Goal: Task Accomplishment & Management: Manage account settings

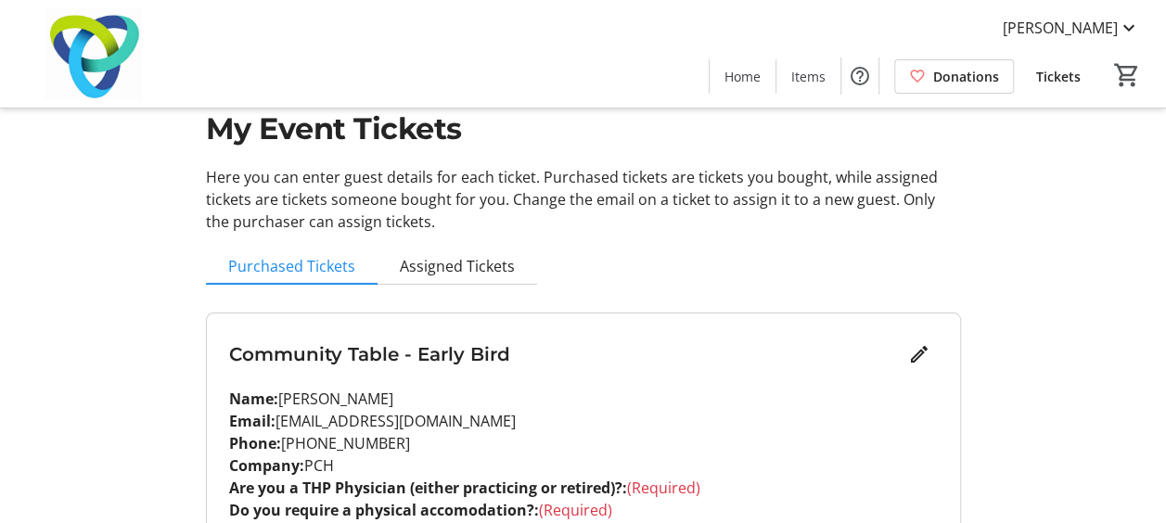
scroll to position [17, 0]
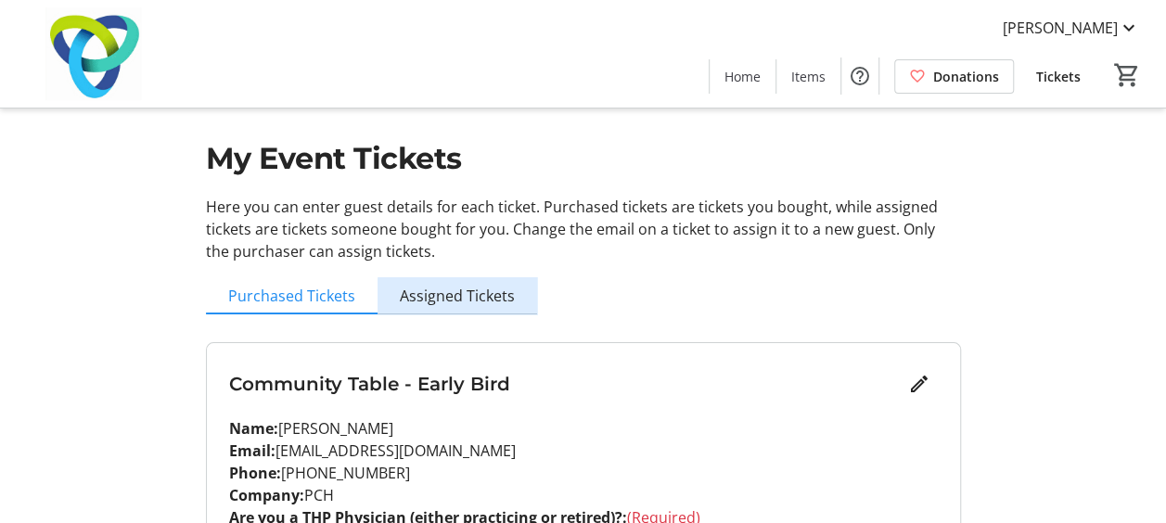
click at [458, 303] on span "Assigned Tickets" at bounding box center [457, 295] width 115 height 15
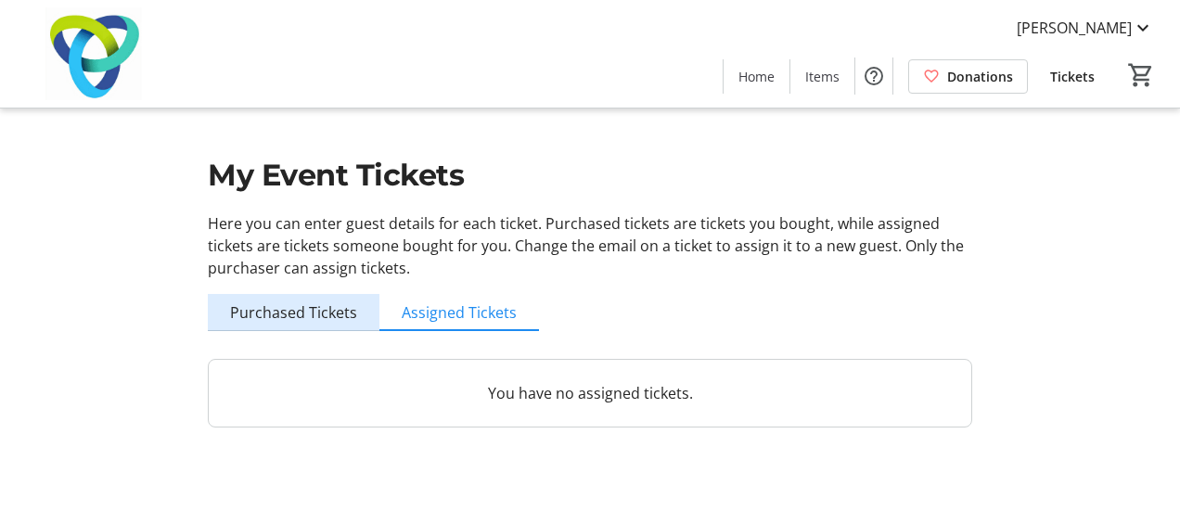
click at [325, 305] on span "Purchased Tickets" at bounding box center [293, 312] width 127 height 15
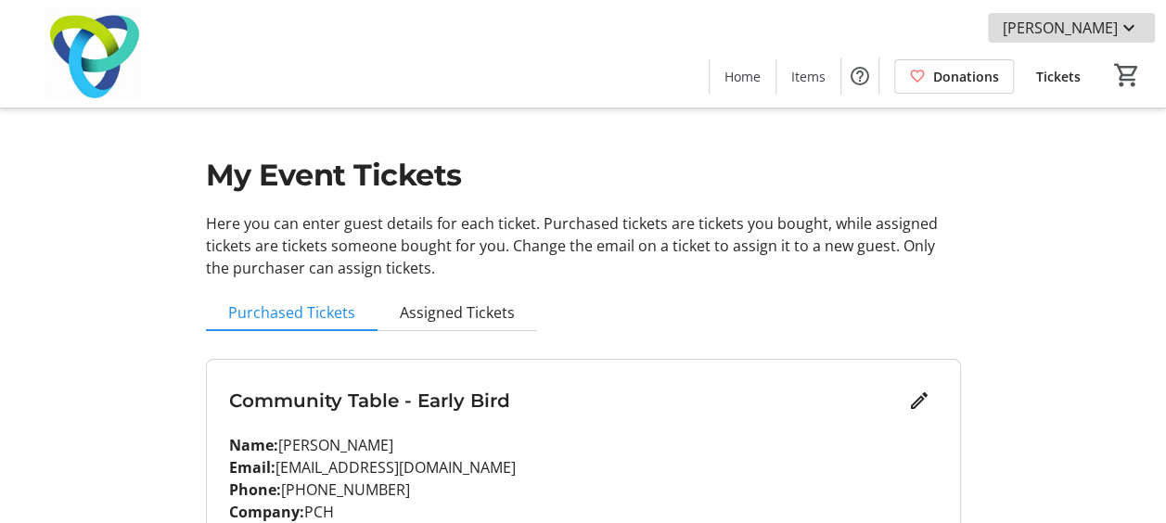
click at [1132, 29] on mat-icon at bounding box center [1129, 28] width 22 height 22
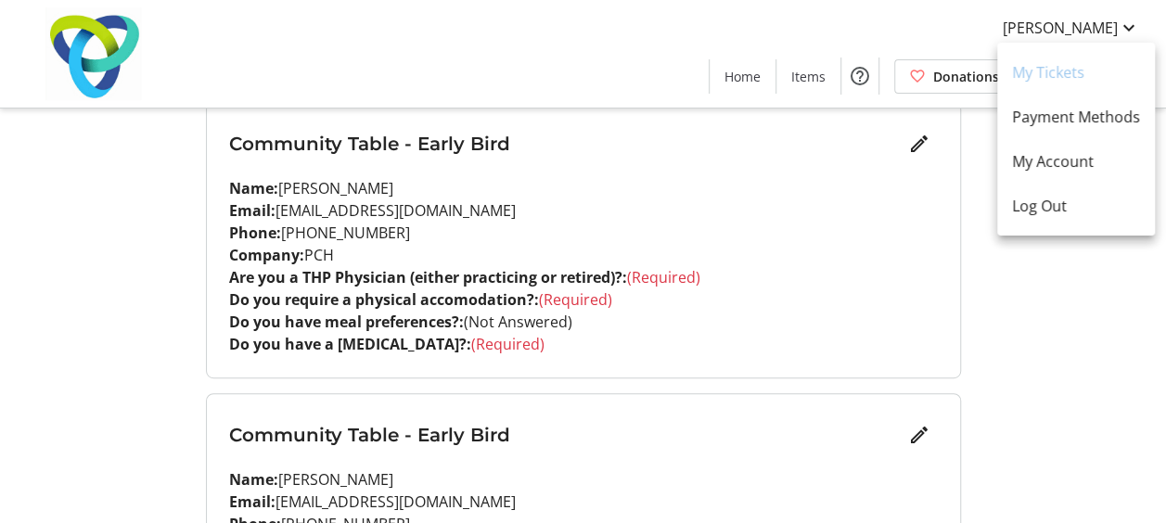
scroll to position [236, 0]
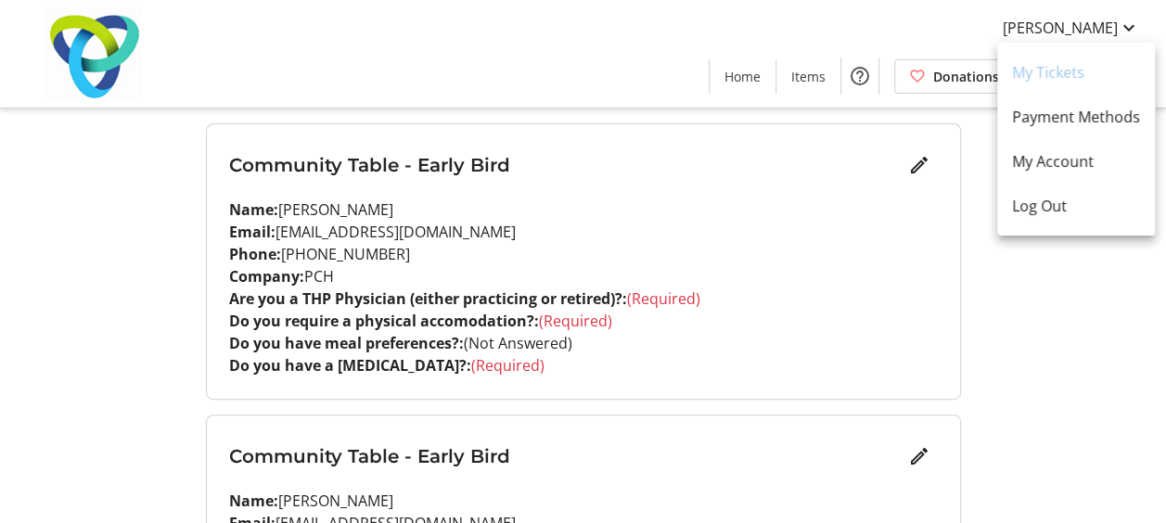
click at [101, 250] on div at bounding box center [583, 261] width 1166 height 523
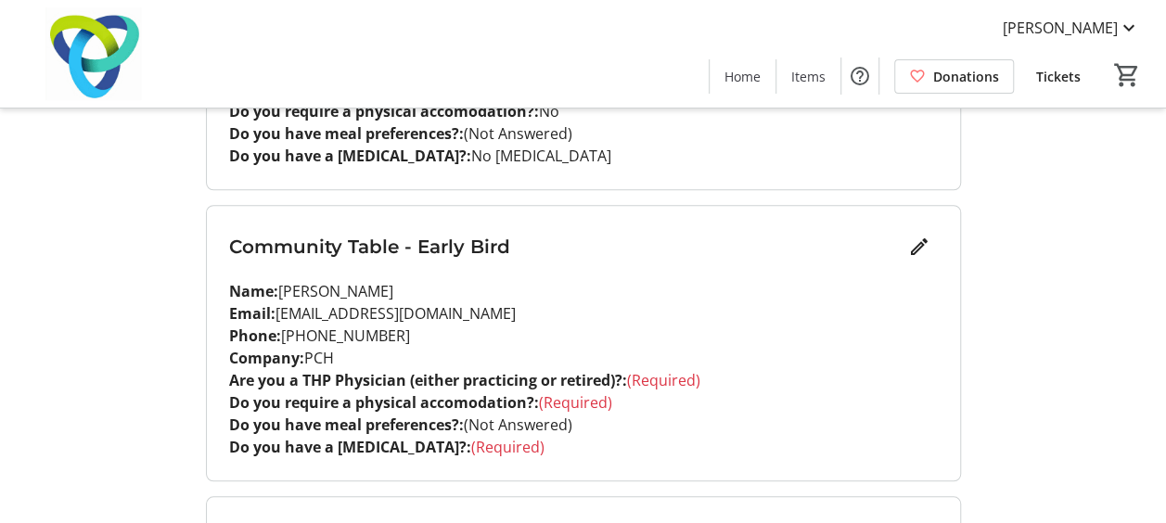
scroll to position [788, 0]
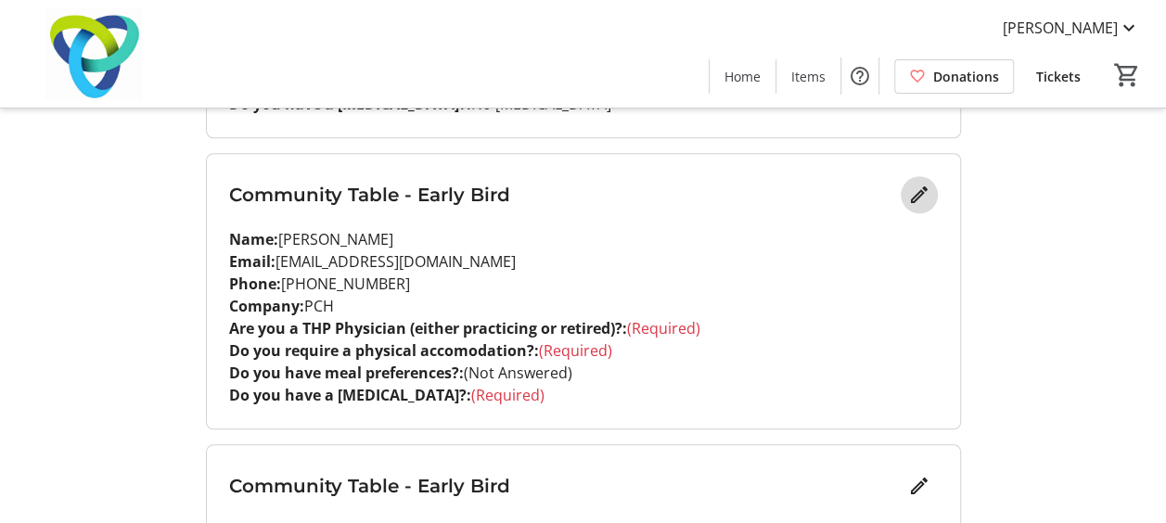
click at [913, 186] on mat-icon "Edit" at bounding box center [919, 195] width 22 height 22
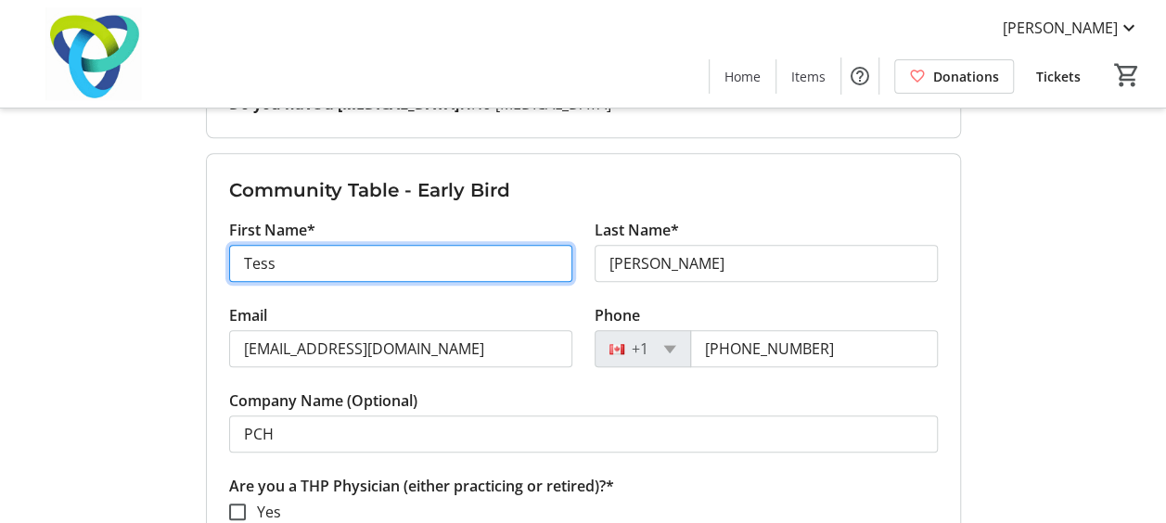
click at [386, 266] on input "Tess" at bounding box center [400, 263] width 343 height 37
paste input "Graham Hill"
click at [314, 263] on input "Graham Hill" at bounding box center [400, 263] width 343 height 37
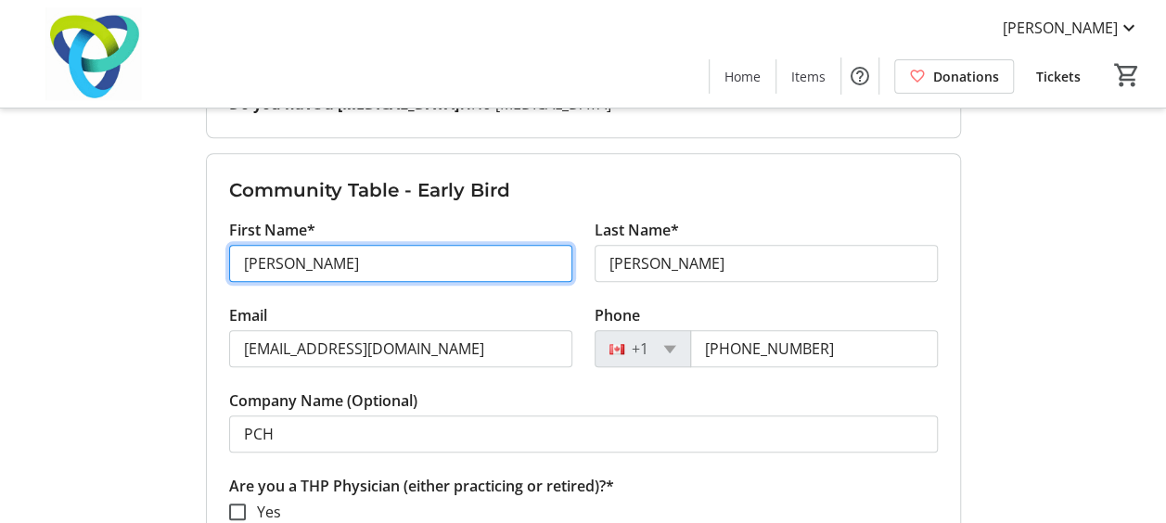
click at [314, 263] on input "Graham Hill" at bounding box center [400, 263] width 343 height 37
type input "Graham"
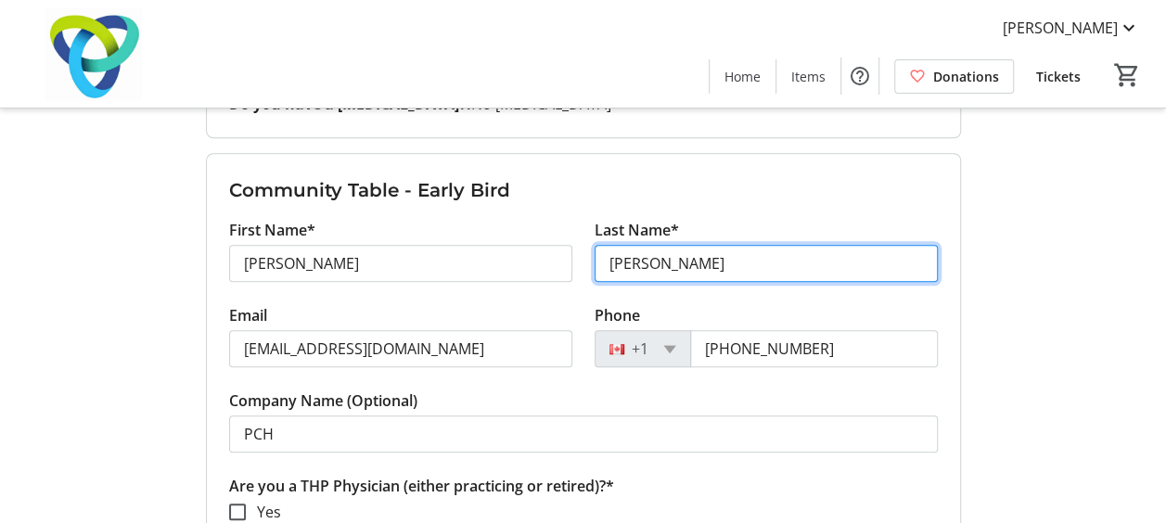
click at [646, 263] on input "Romain" at bounding box center [766, 263] width 343 height 37
paste input "Hill"
type input "Hill"
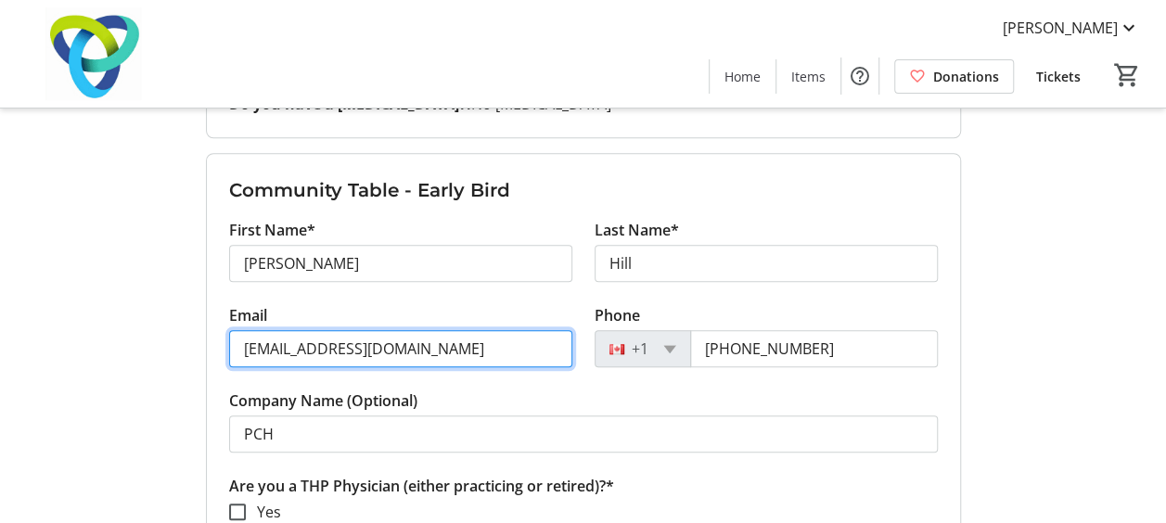
click at [454, 352] on input "[EMAIL_ADDRESS][DOMAIN_NAME]" at bounding box center [400, 348] width 343 height 37
click at [462, 339] on input "[EMAIL_ADDRESS][DOMAIN_NAME]" at bounding box center [400, 348] width 343 height 37
paste input "ghill@hospicemississauga"
type input "[EMAIL_ADDRESS][DOMAIN_NAME]"
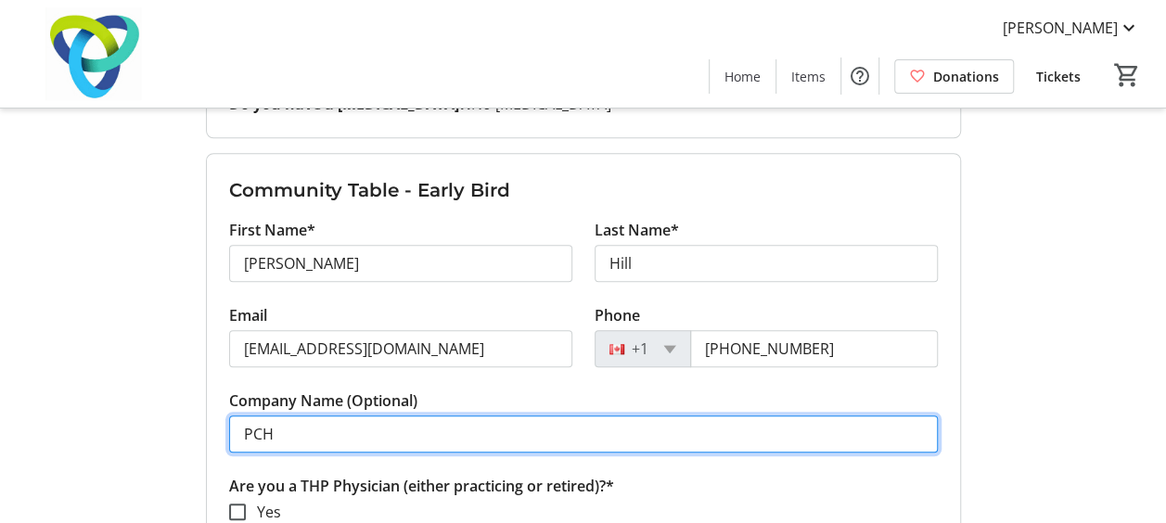
click at [348, 441] on input "PCH" at bounding box center [583, 434] width 709 height 37
paste input "Hospice [GEOGRAPHIC_DATA]"
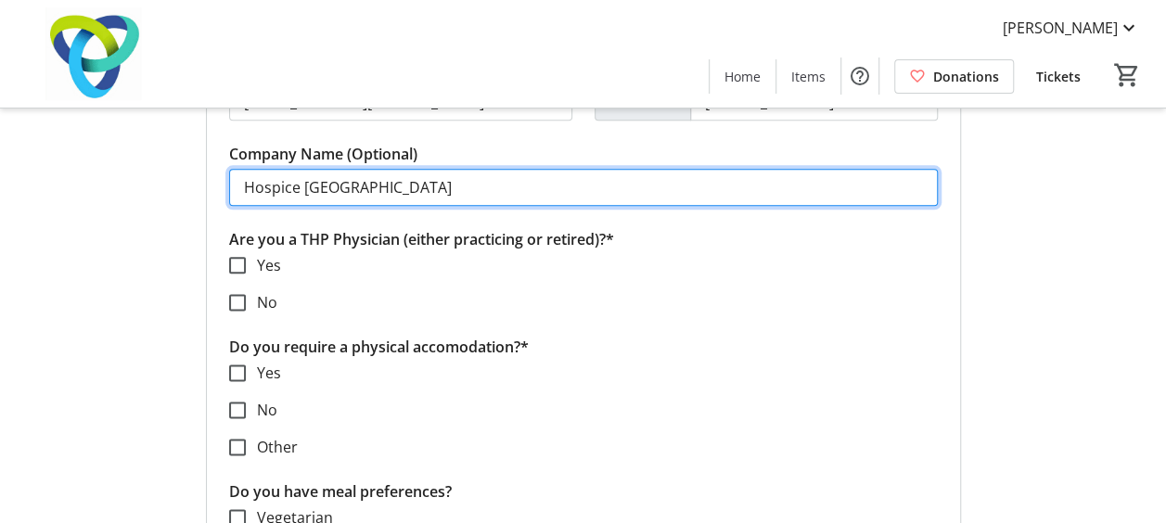
scroll to position [1089, 0]
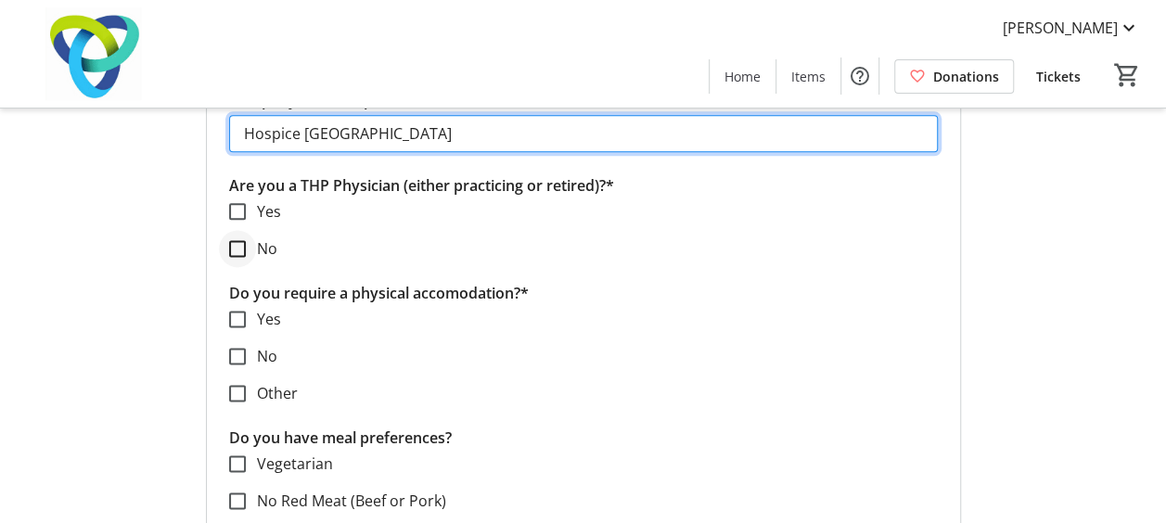
type input "Hospice [GEOGRAPHIC_DATA]"
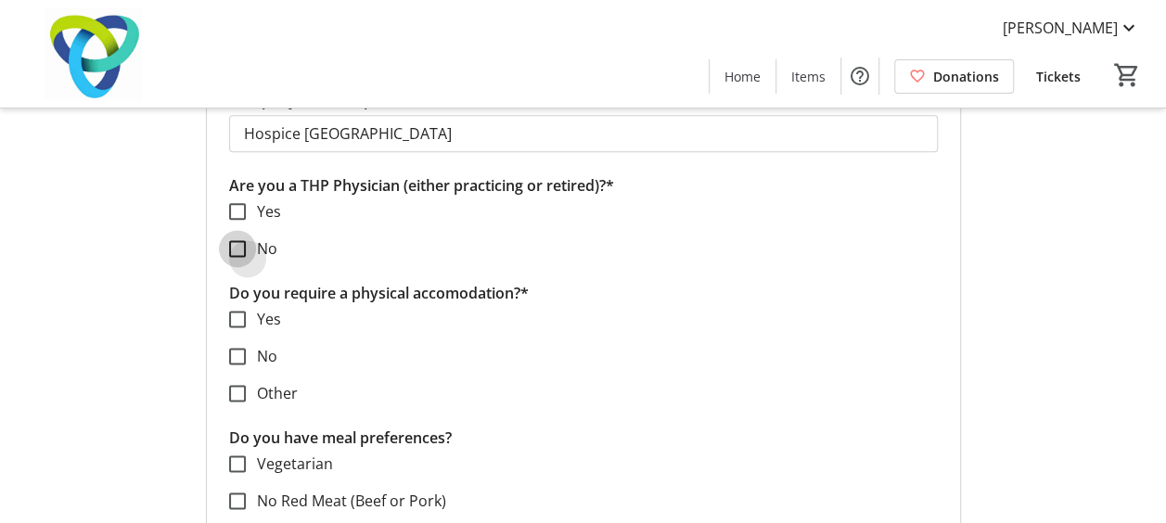
click at [237, 245] on input "No" at bounding box center [237, 248] width 17 height 17
checkbox input "true"
click at [239, 356] on input "No" at bounding box center [237, 356] width 17 height 17
checkbox input "true"
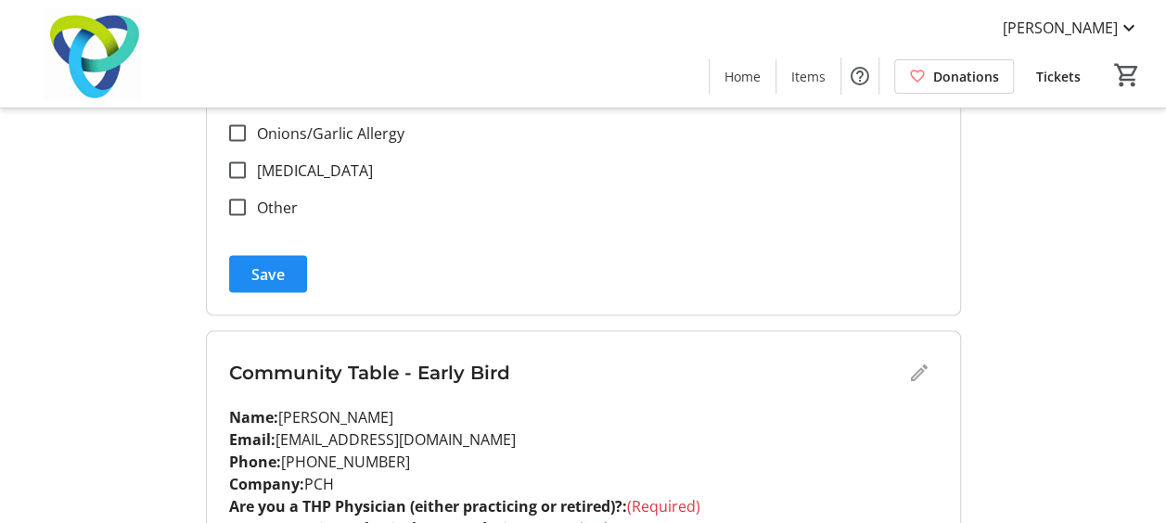
scroll to position [1777, 0]
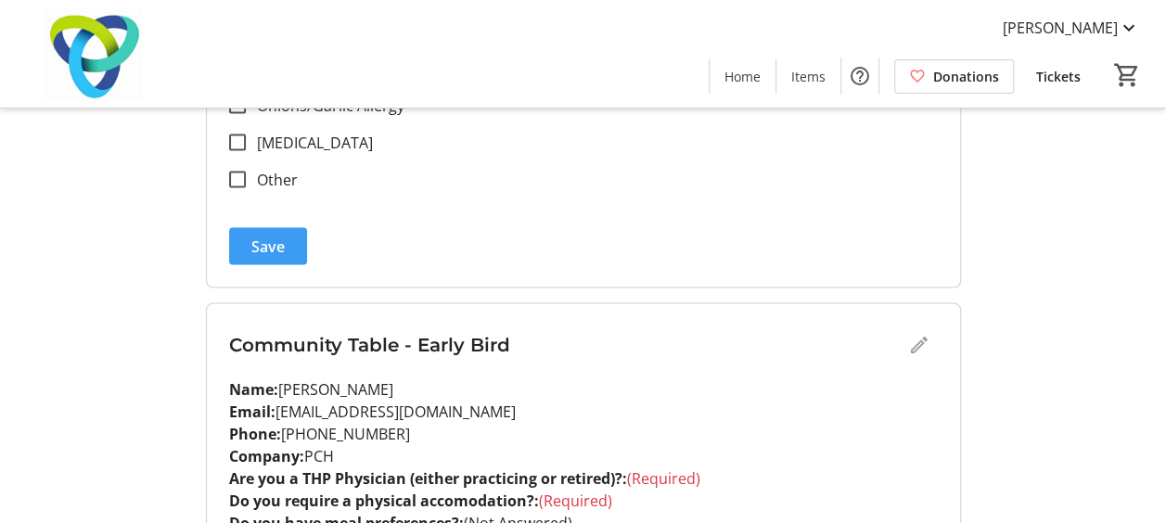
click at [289, 248] on span "submit" at bounding box center [268, 246] width 78 height 45
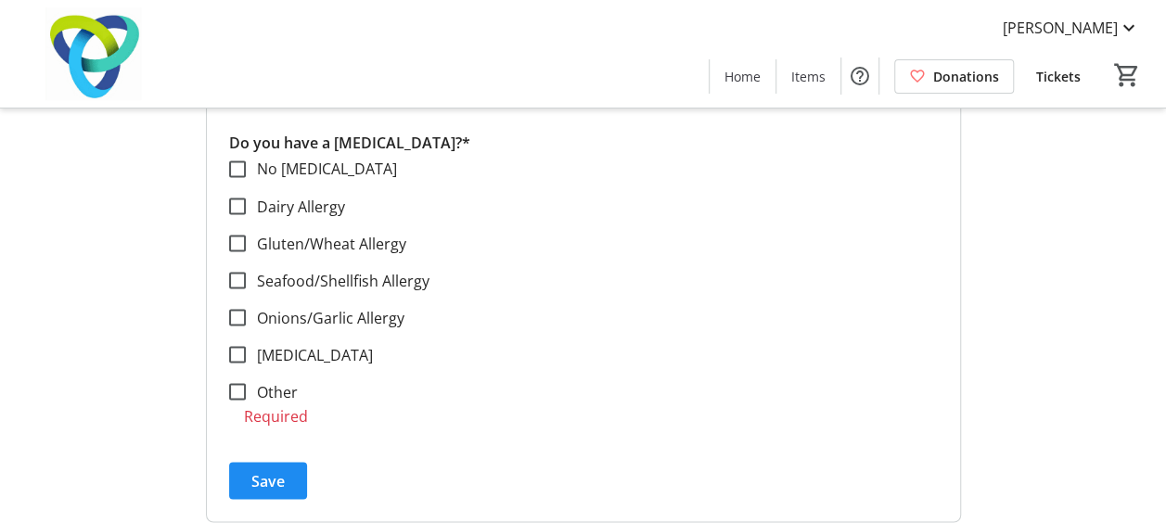
scroll to position [1539, 0]
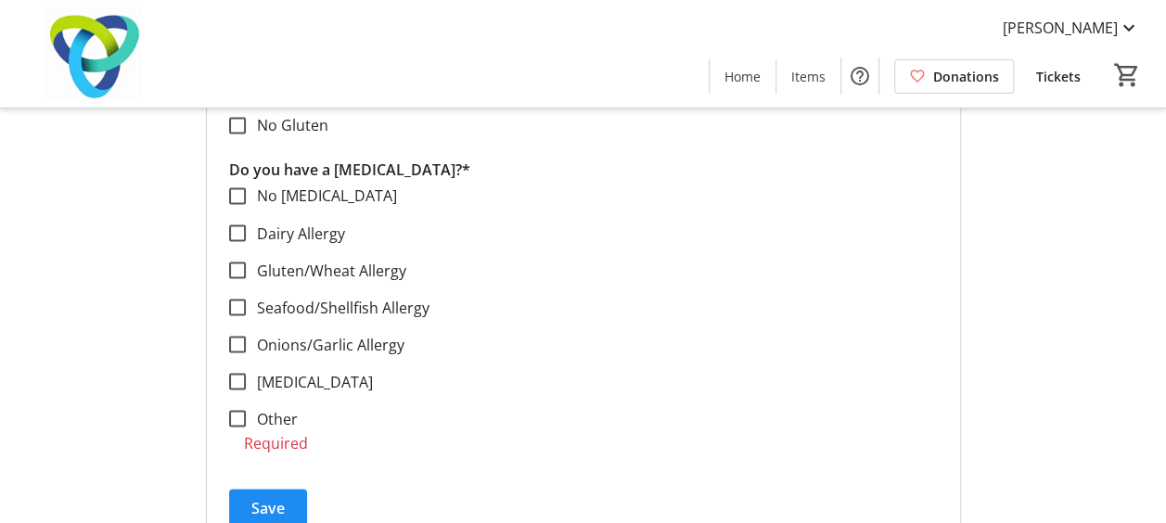
click at [275, 194] on label "No [MEDICAL_DATA]" at bounding box center [321, 196] width 151 height 22
click at [246, 194] on input "No [MEDICAL_DATA]" at bounding box center [237, 195] width 17 height 17
checkbox input "true"
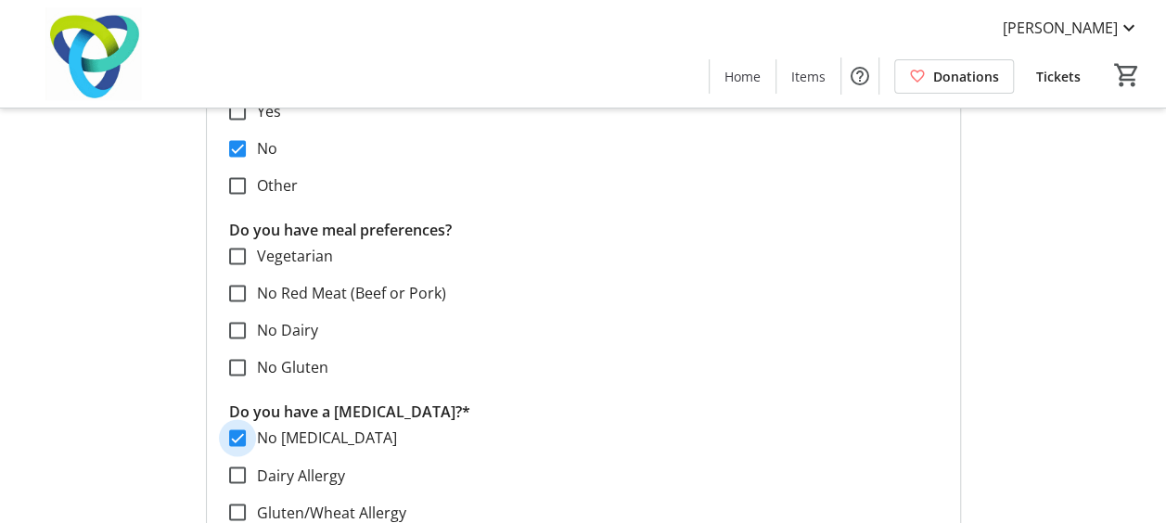
scroll to position [1286, 0]
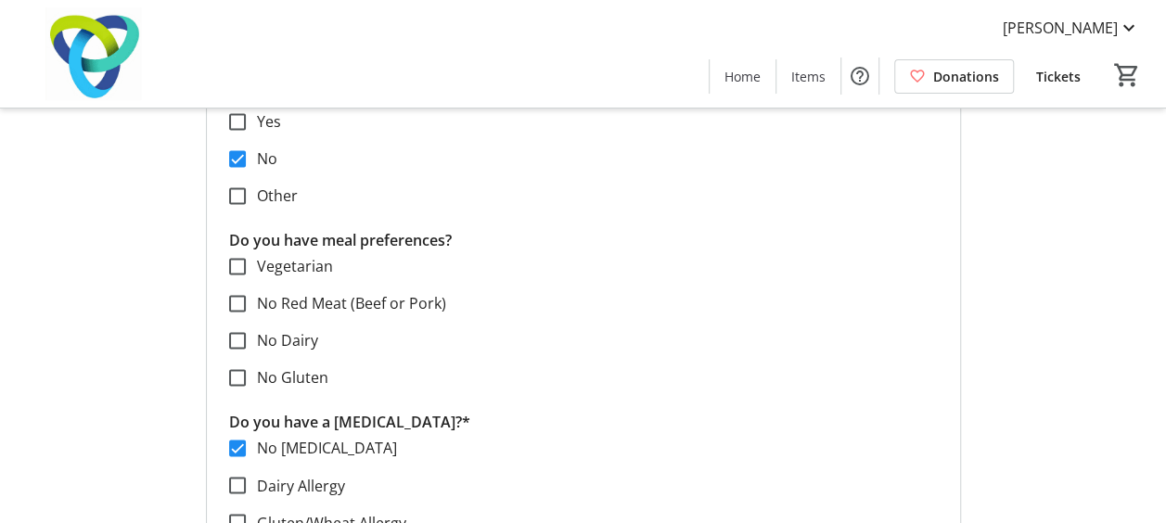
click at [627, 273] on mat-checkbox "Vegetarian" at bounding box center [583, 266] width 709 height 22
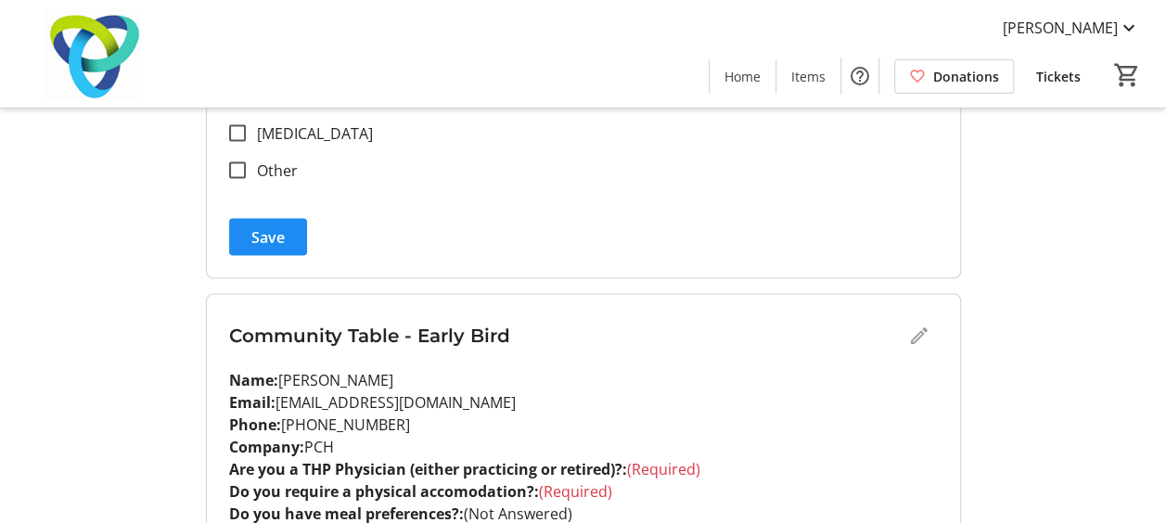
scroll to position [1775, 0]
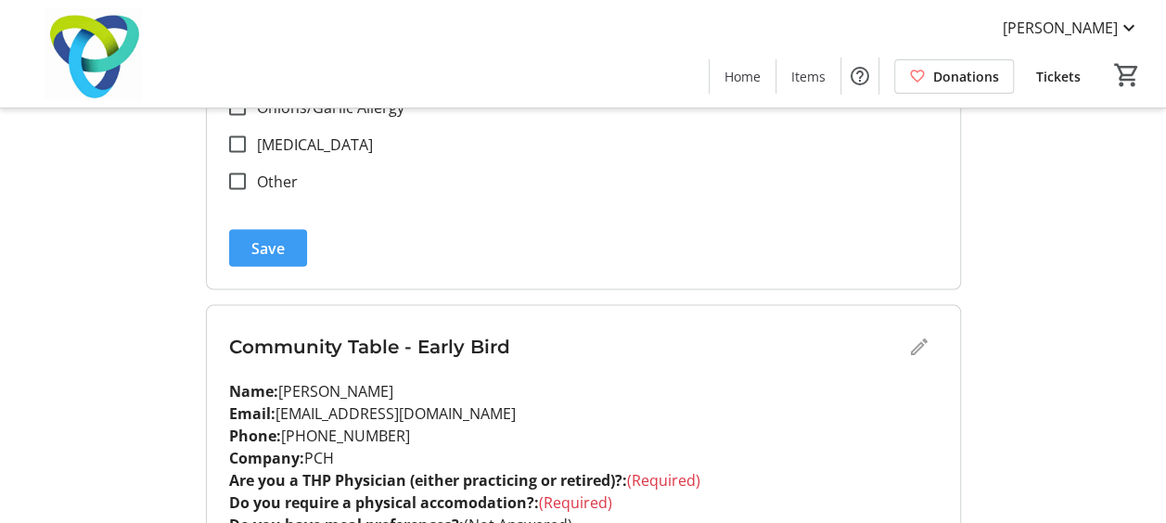
click at [281, 250] on span "Save" at bounding box center [267, 248] width 33 height 22
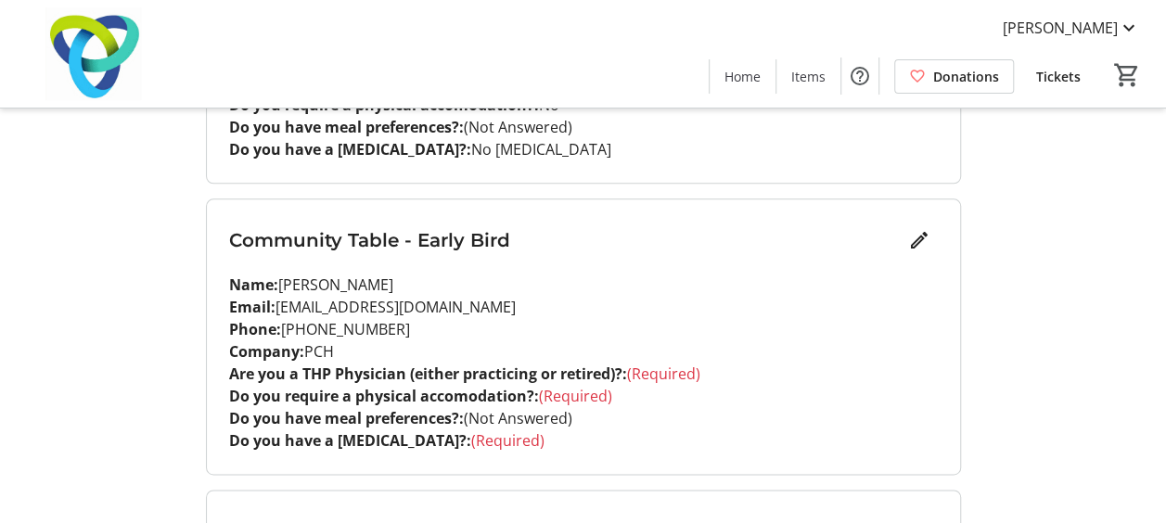
scroll to position [1051, 0]
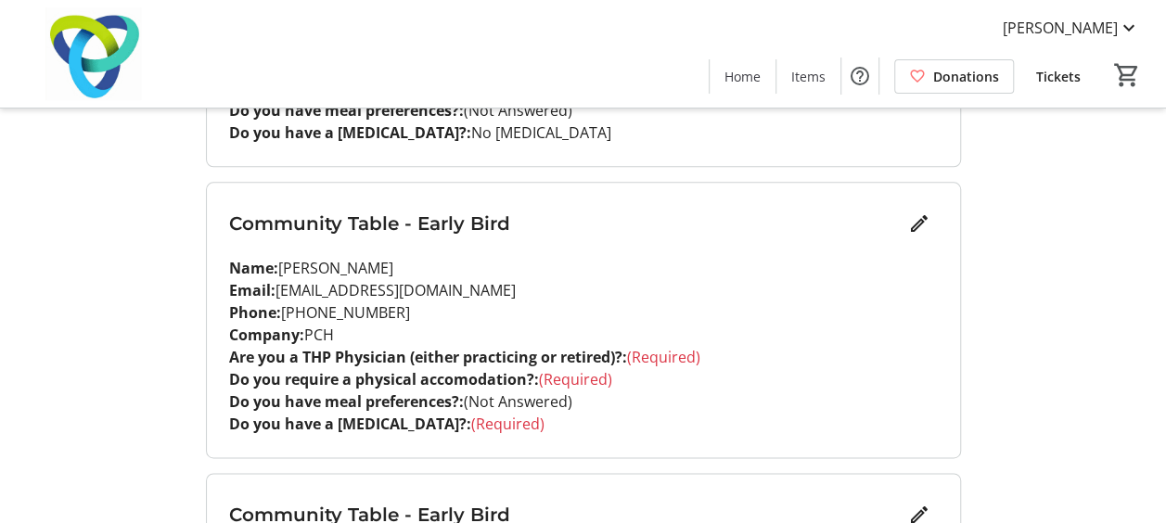
click at [916, 223] on mat-icon "Edit" at bounding box center [919, 223] width 22 height 22
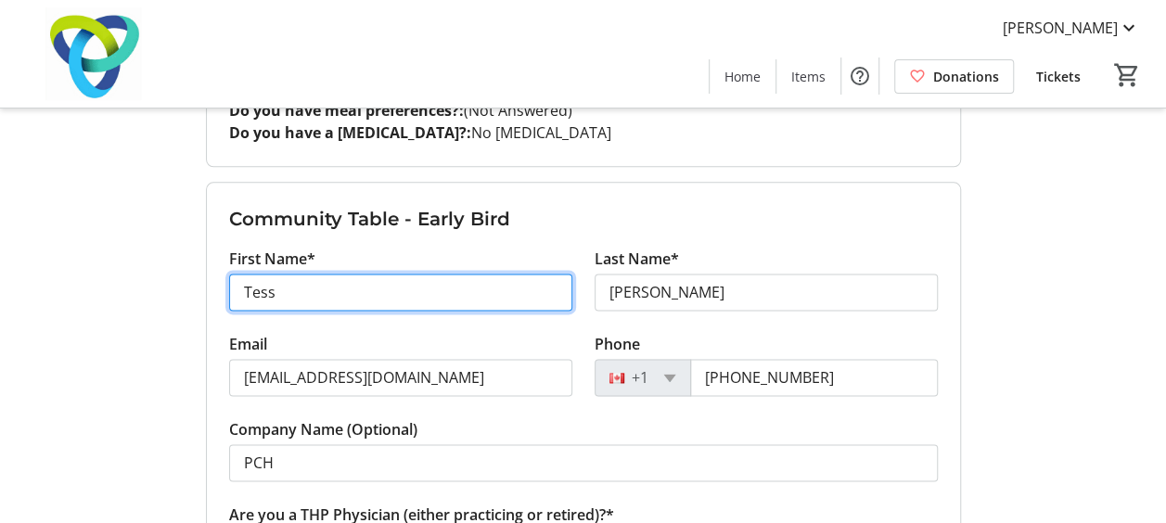
drag, startPoint x: 339, startPoint y: 296, endPoint x: 197, endPoint y: 278, distance: 143.0
type input "Louise"
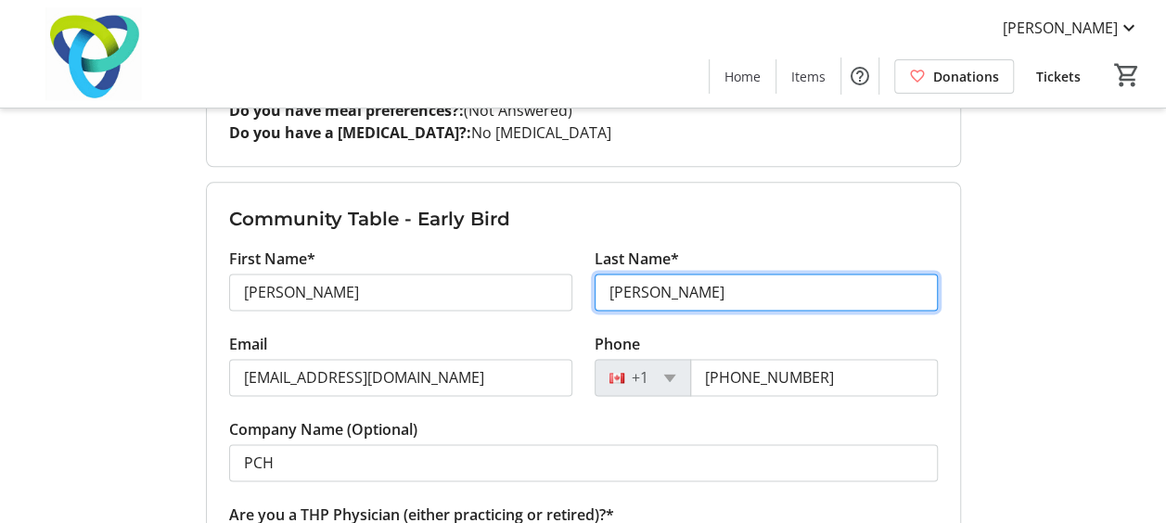
type input "m"
type input "[PERSON_NAME]"
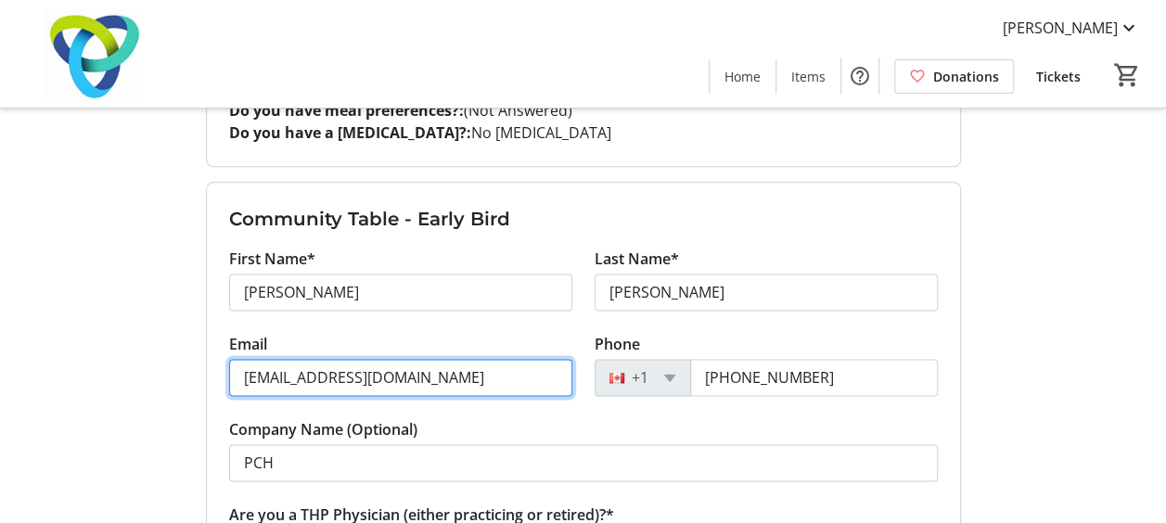
paste input "[EMAIL_ADDRESS][DOMAIN_NAME]"
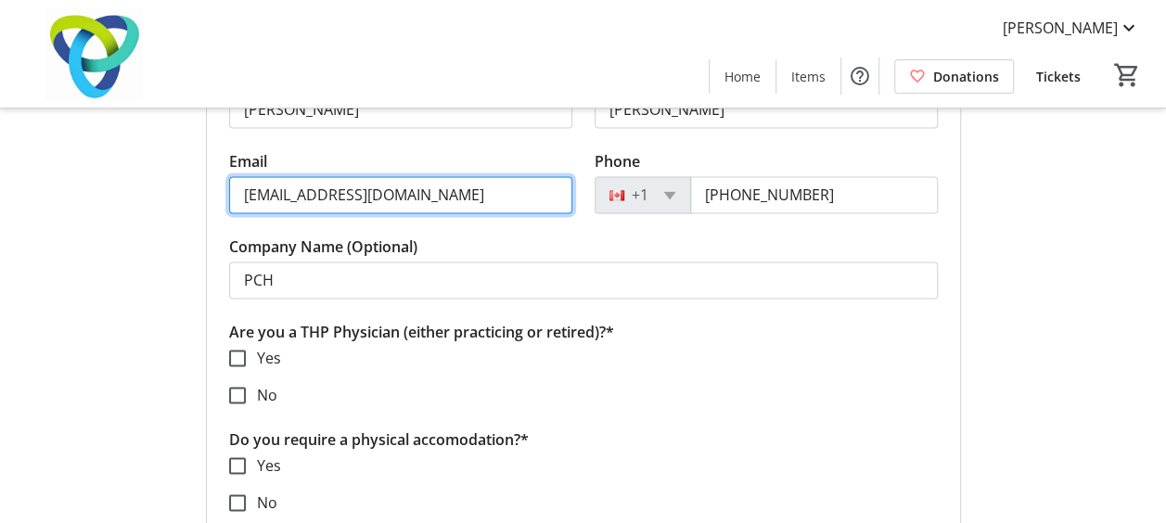
scroll to position [1320, 0]
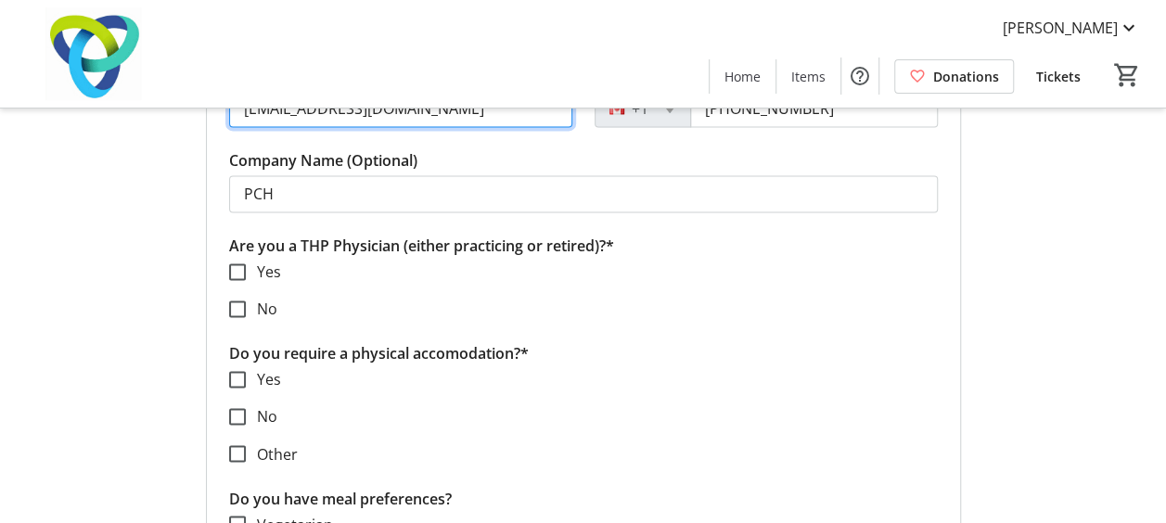
type input "[EMAIL_ADDRESS][DOMAIN_NAME]"
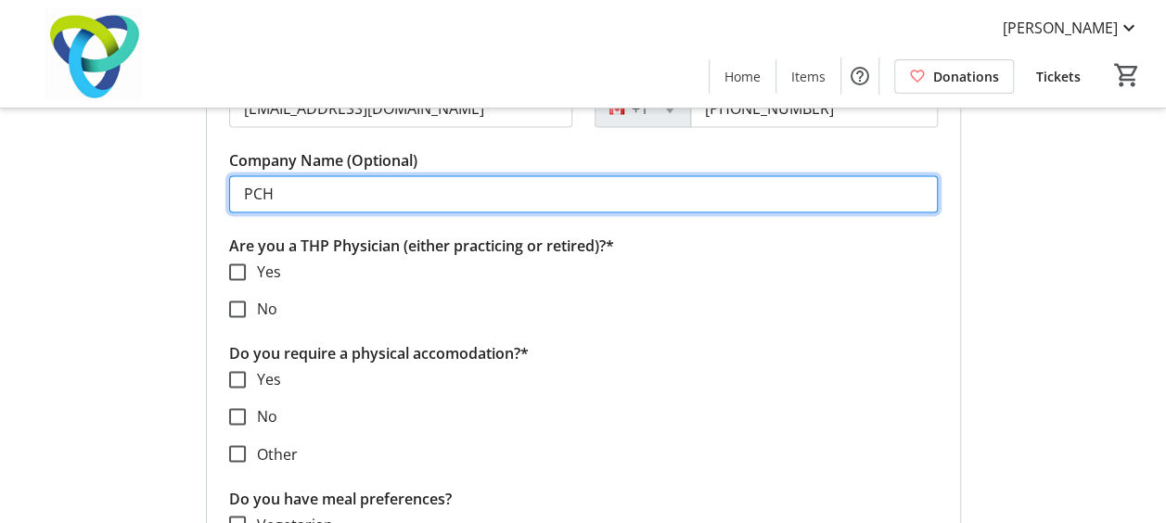
drag, startPoint x: 291, startPoint y: 200, endPoint x: 184, endPoint y: 194, distance: 107.8
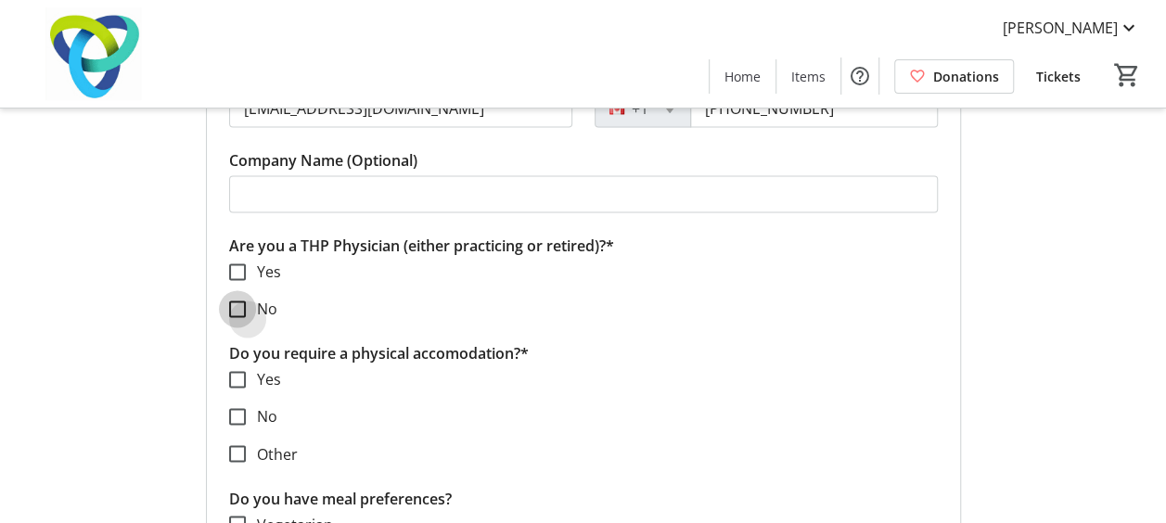
click at [238, 301] on input "No" at bounding box center [237, 309] width 17 height 17
checkbox input "true"
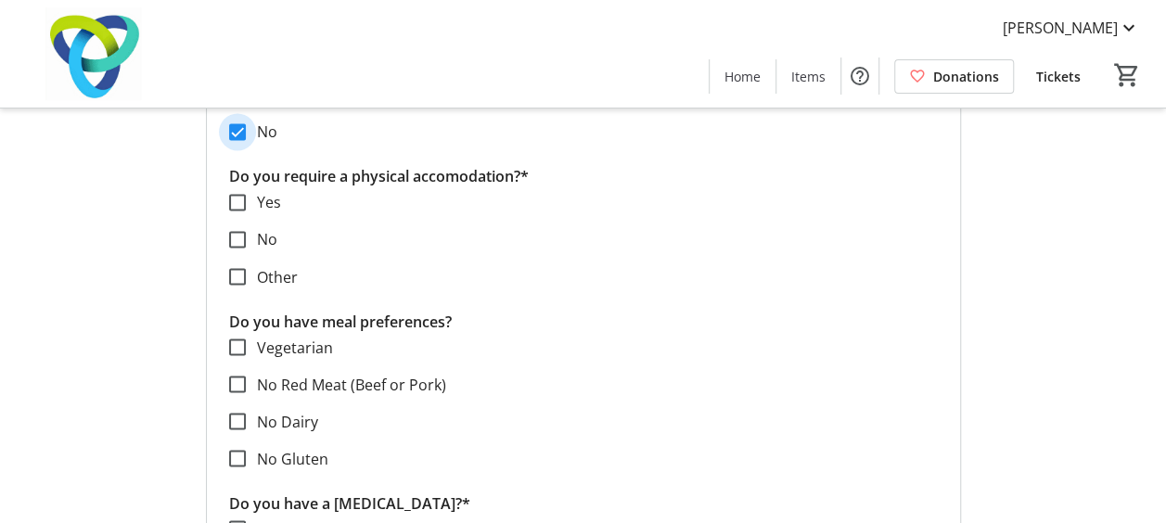
scroll to position [1540, 0]
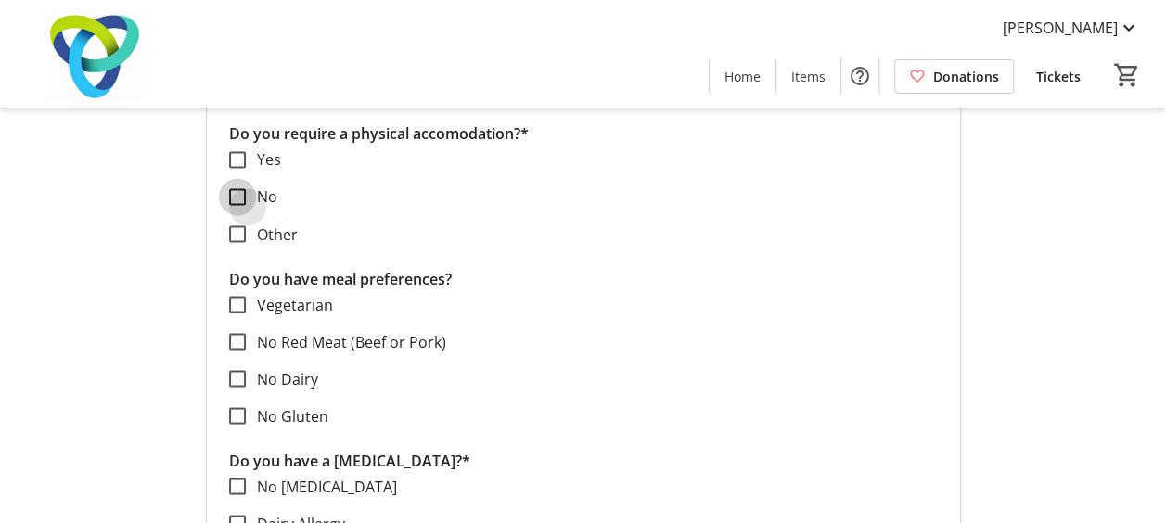
click at [240, 192] on input "No" at bounding box center [237, 196] width 17 height 17
checkbox input "true"
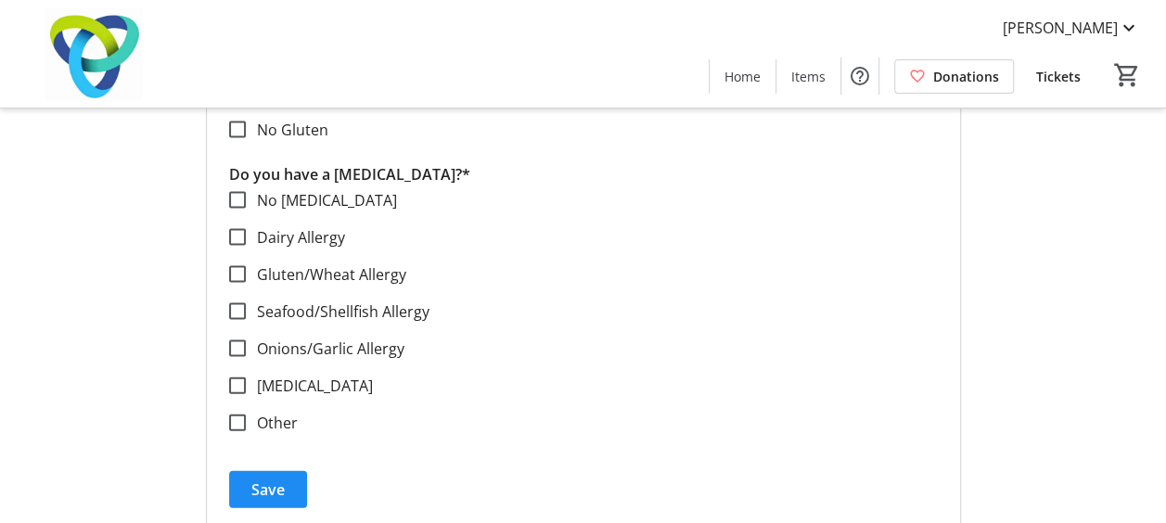
scroll to position [1841, 0]
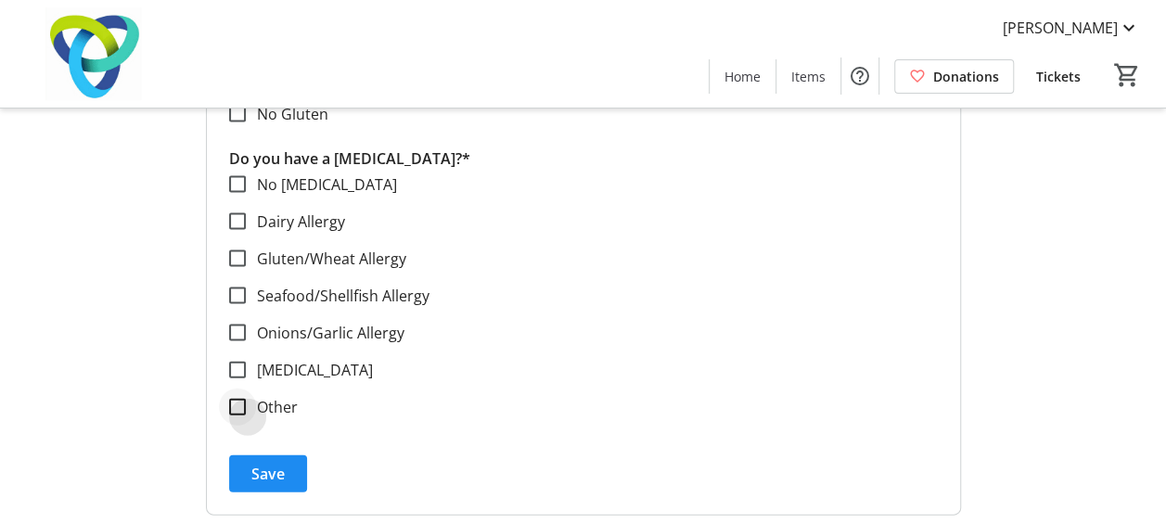
click at [252, 408] on div at bounding box center [237, 407] width 45 height 45
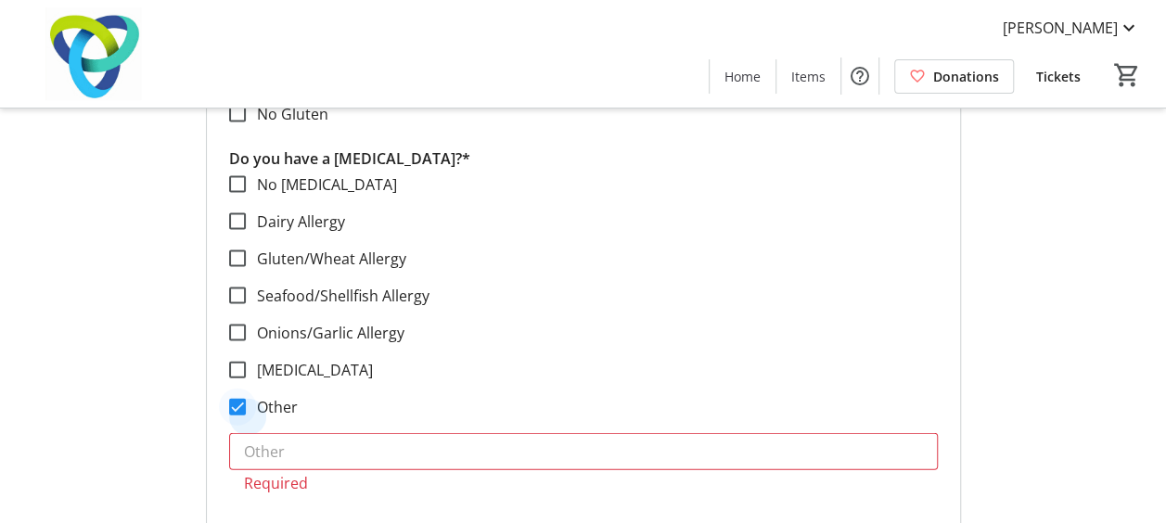
click at [252, 408] on div at bounding box center [237, 407] width 45 height 45
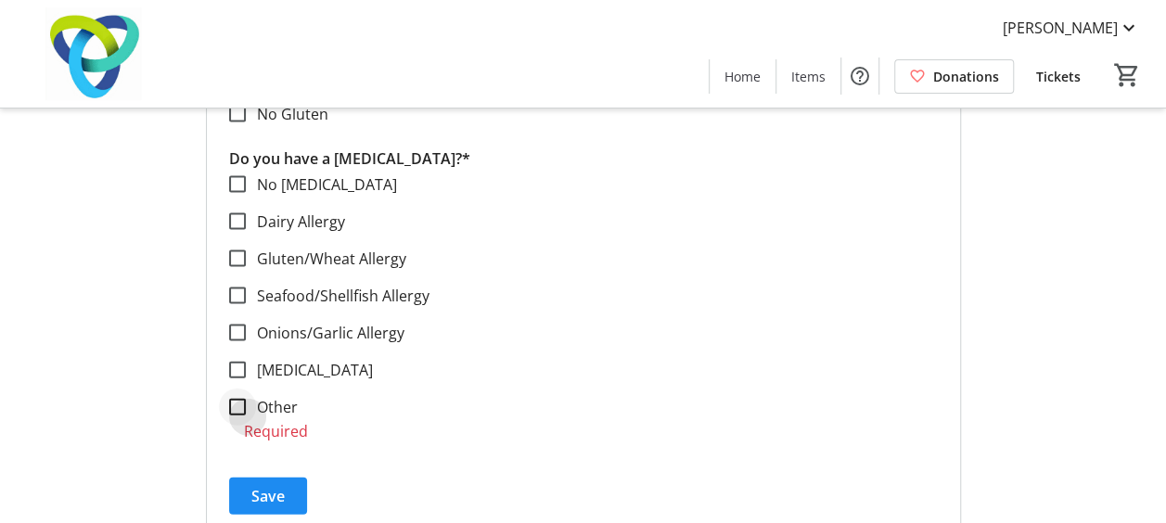
click at [252, 408] on div at bounding box center [237, 407] width 45 height 45
checkbox input "true"
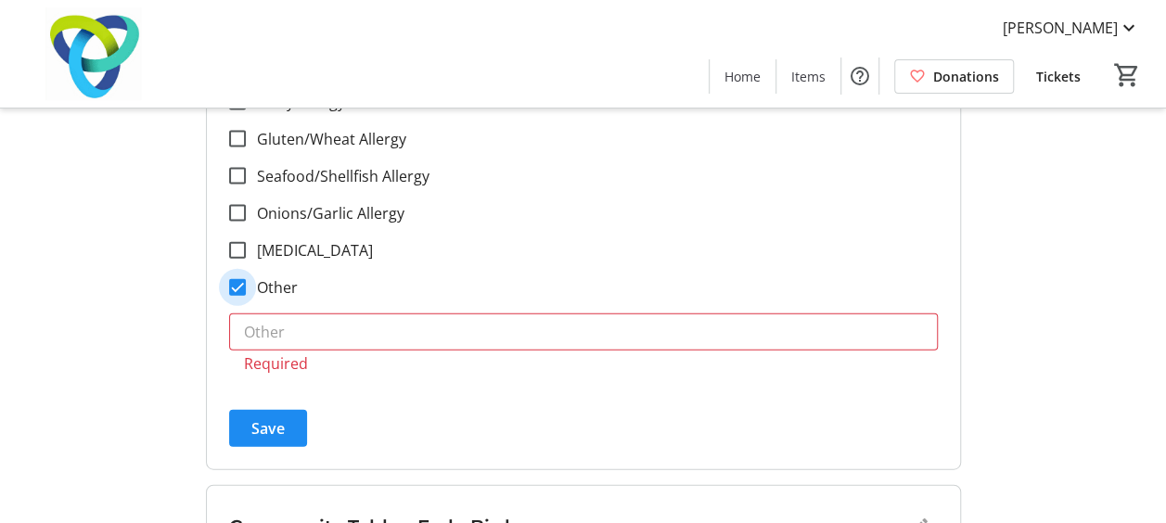
scroll to position [1966, 0]
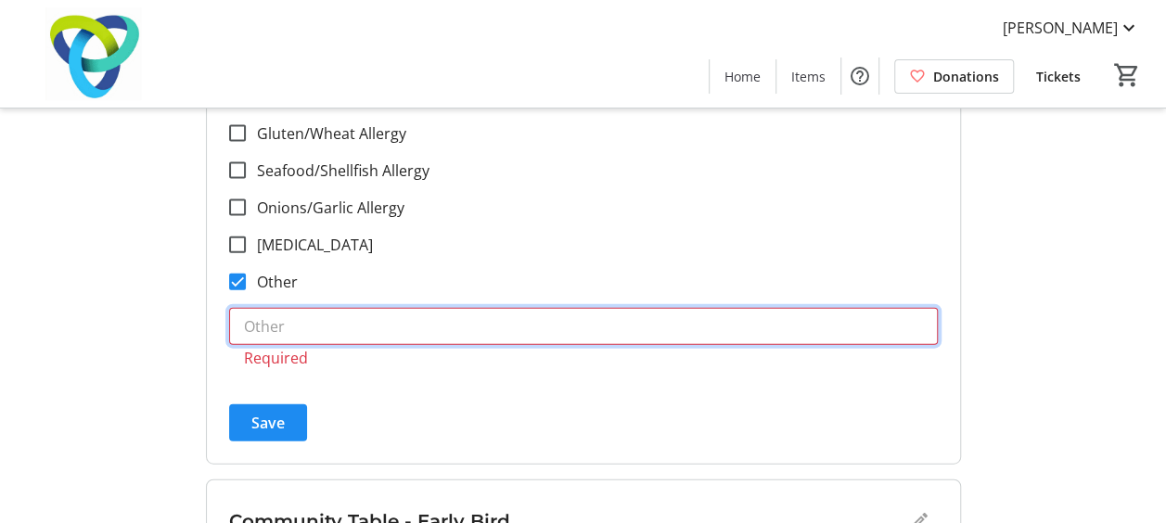
click at [471, 332] on input "text" at bounding box center [583, 326] width 709 height 37
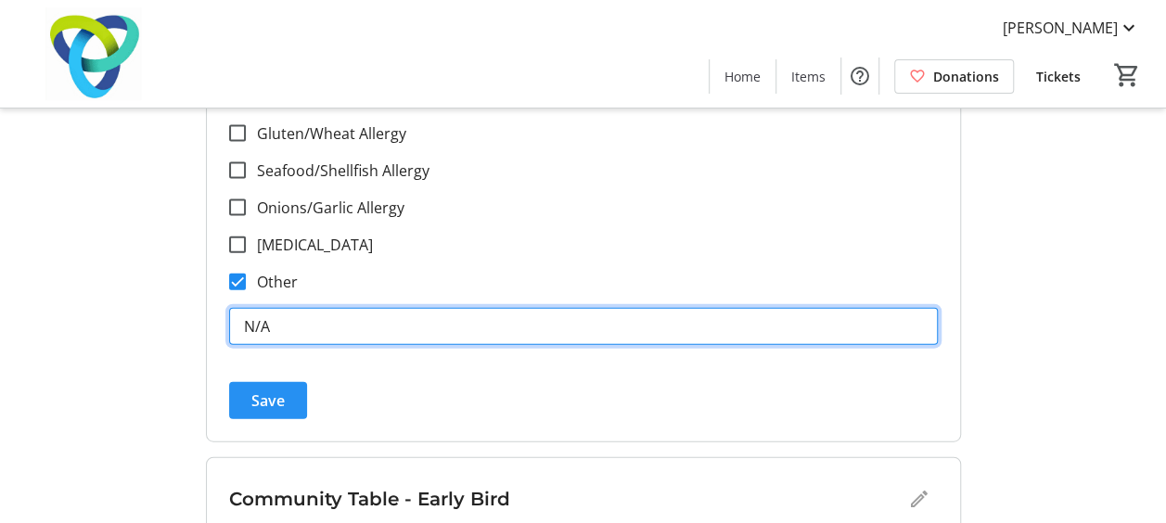
type input "N/A"
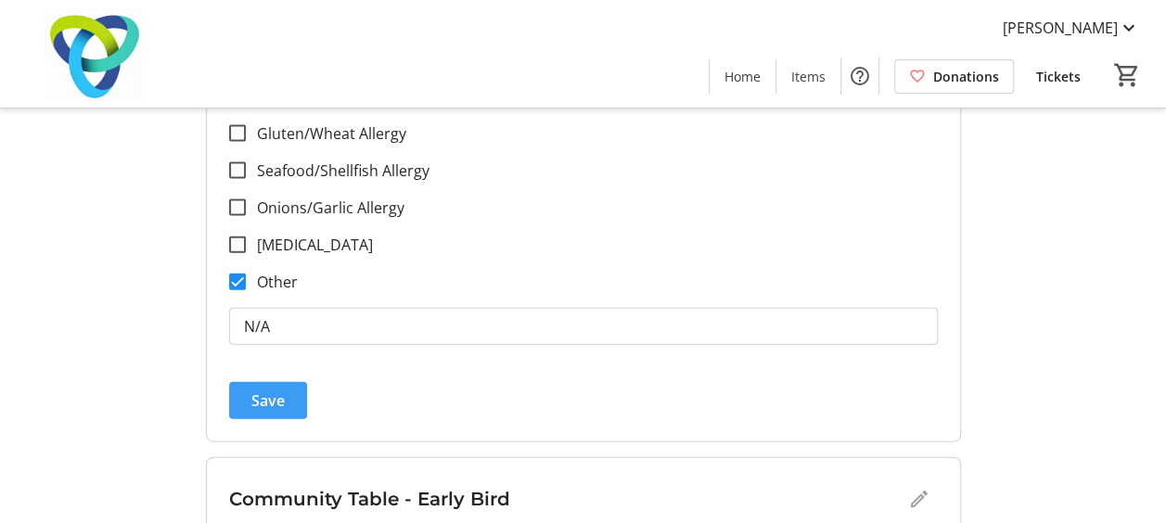
click at [278, 392] on span "Save" at bounding box center [267, 401] width 33 height 22
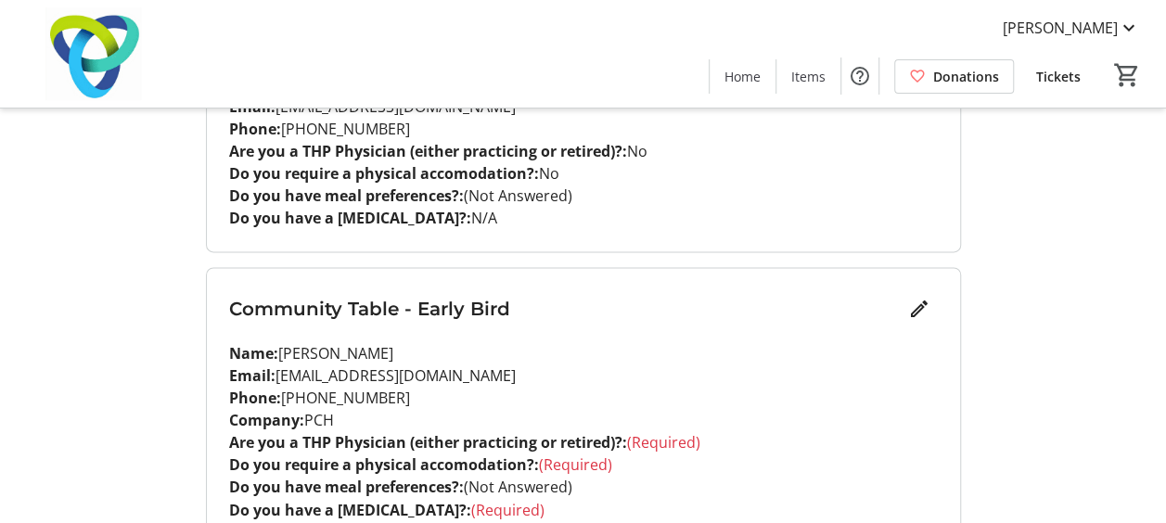
scroll to position [1277, 0]
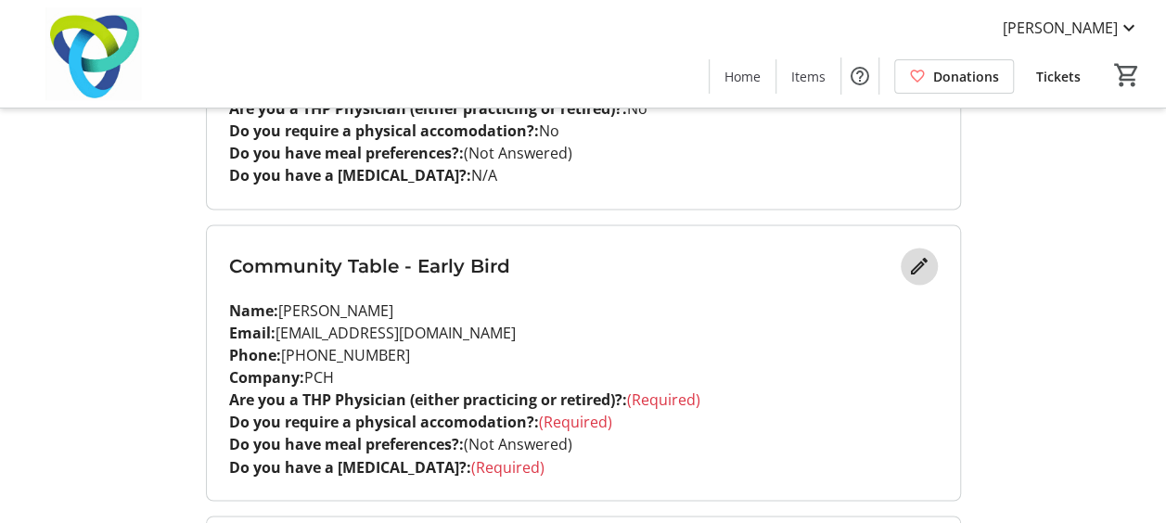
click at [909, 268] on mat-icon "Edit" at bounding box center [919, 266] width 22 height 22
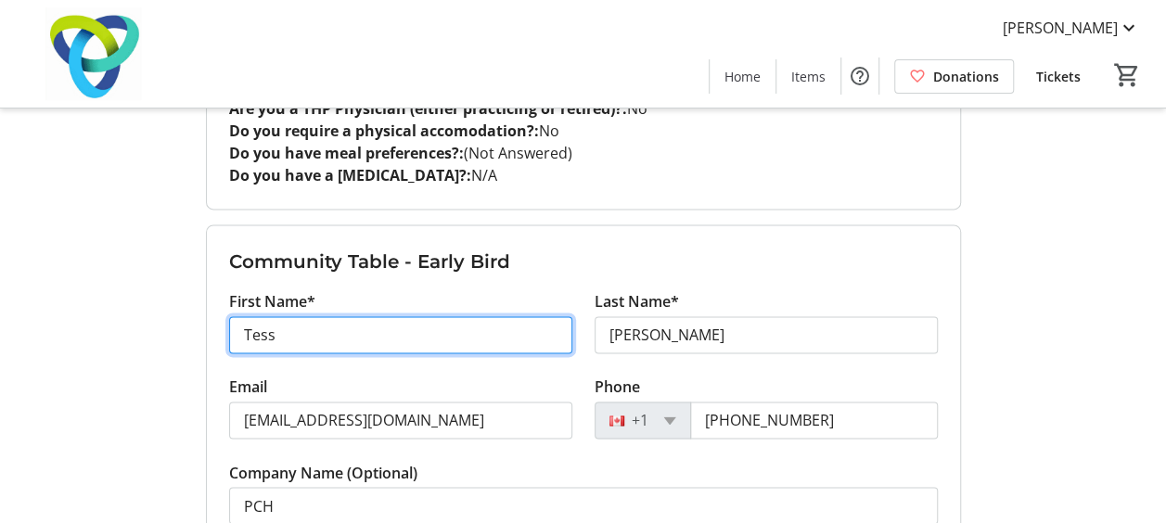
drag, startPoint x: 308, startPoint y: 339, endPoint x: 164, endPoint y: 316, distance: 145.5
type input "k"
type input "[PERSON_NAME]"
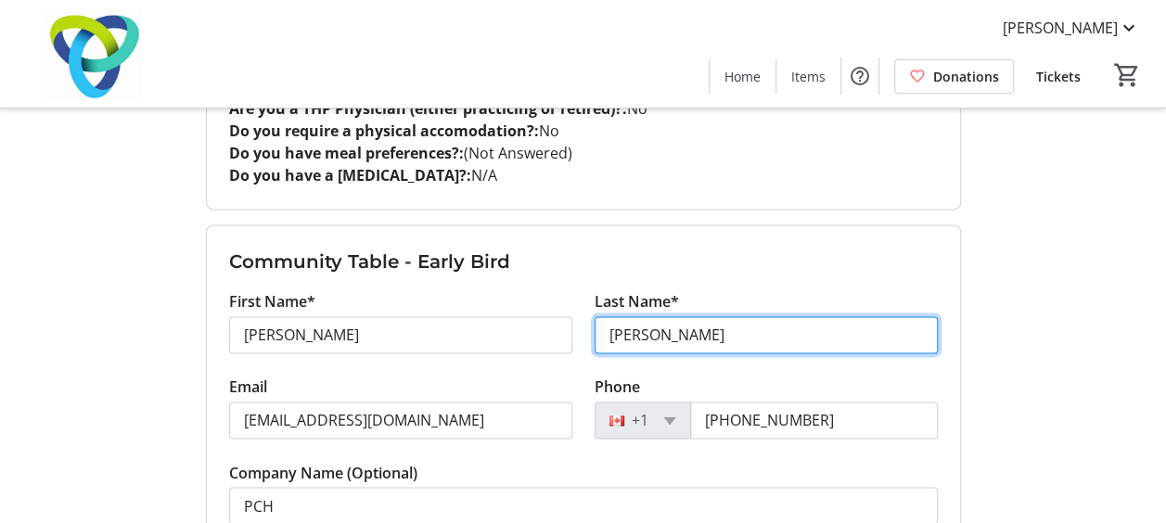
type input "[PERSON_NAME]"
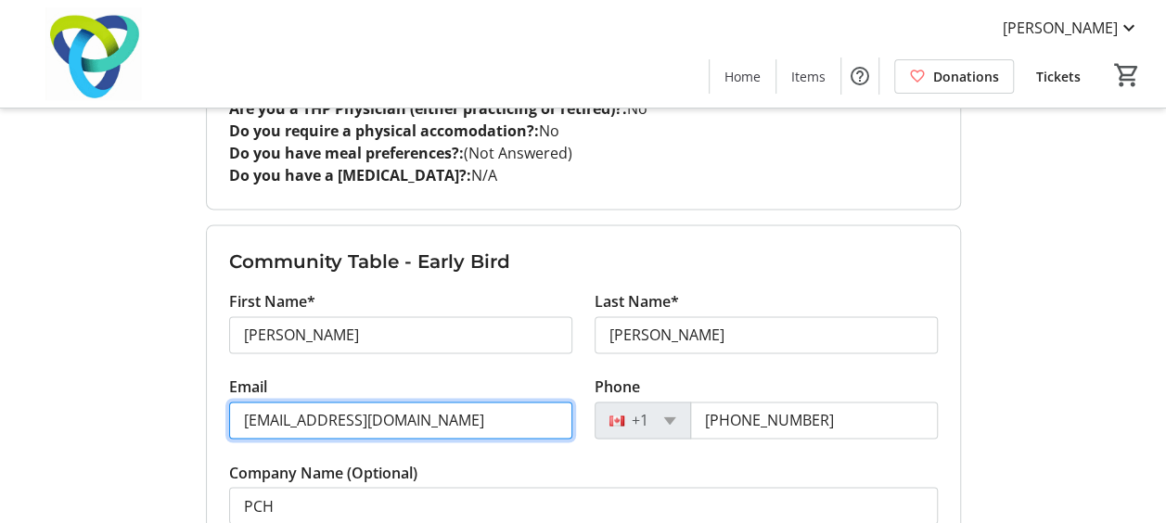
paste input "[EMAIL_ADDRESS][DOMAIN_NAME]"
type input "[EMAIL_ADDRESS][DOMAIN_NAME]"
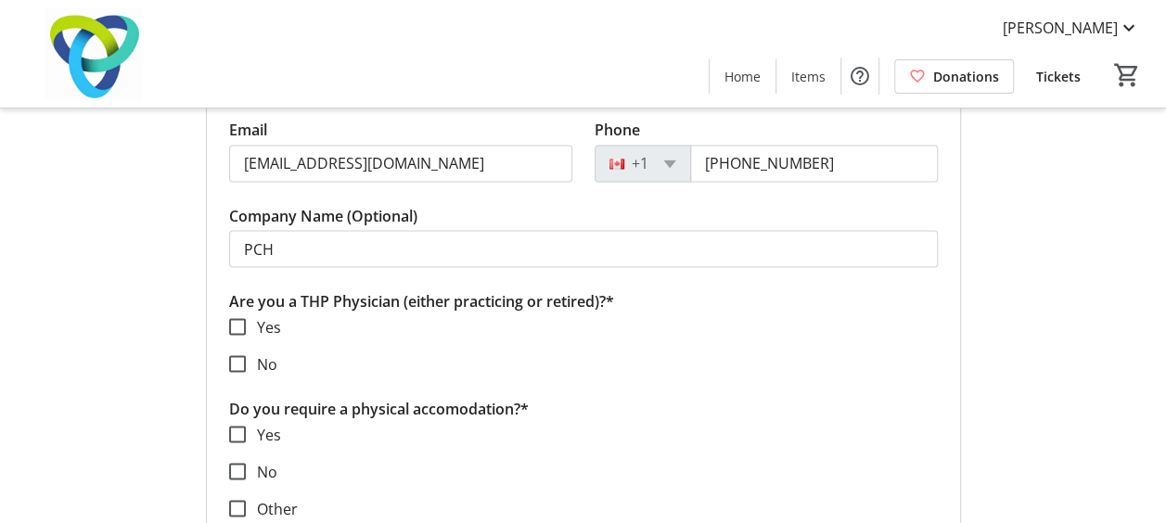
scroll to position [1593, 0]
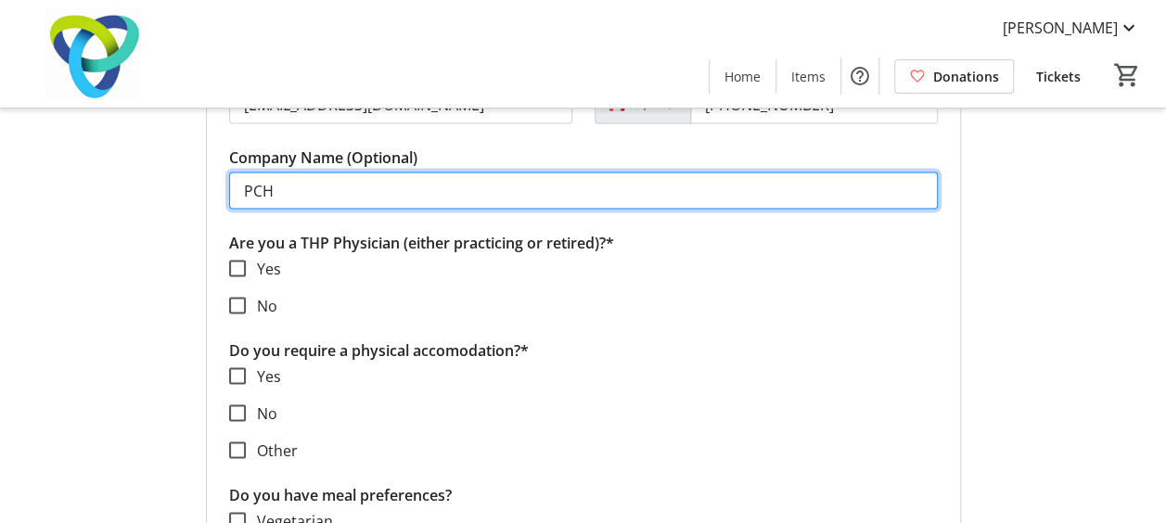
drag, startPoint x: 341, startPoint y: 184, endPoint x: 215, endPoint y: 200, distance: 127.2
click at [215, 200] on form "Community Table - Early Bird First Name* Kevin Last Name* Smith Email louisesmi…" at bounding box center [583, 471] width 753 height 1122
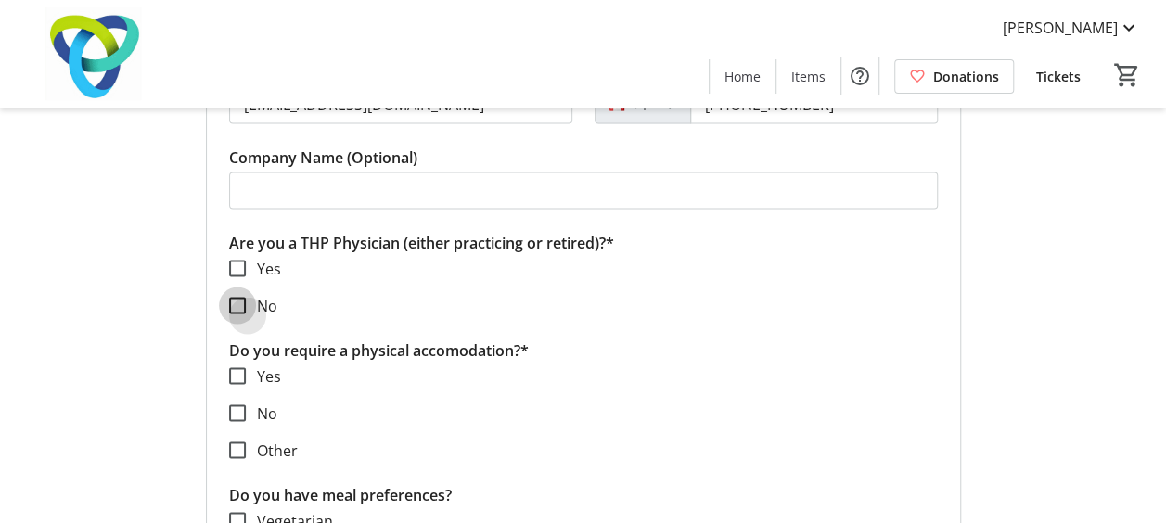
click at [238, 307] on input "No" at bounding box center [237, 305] width 17 height 17
checkbox input "true"
click at [239, 416] on input "No" at bounding box center [237, 412] width 17 height 17
checkbox input "true"
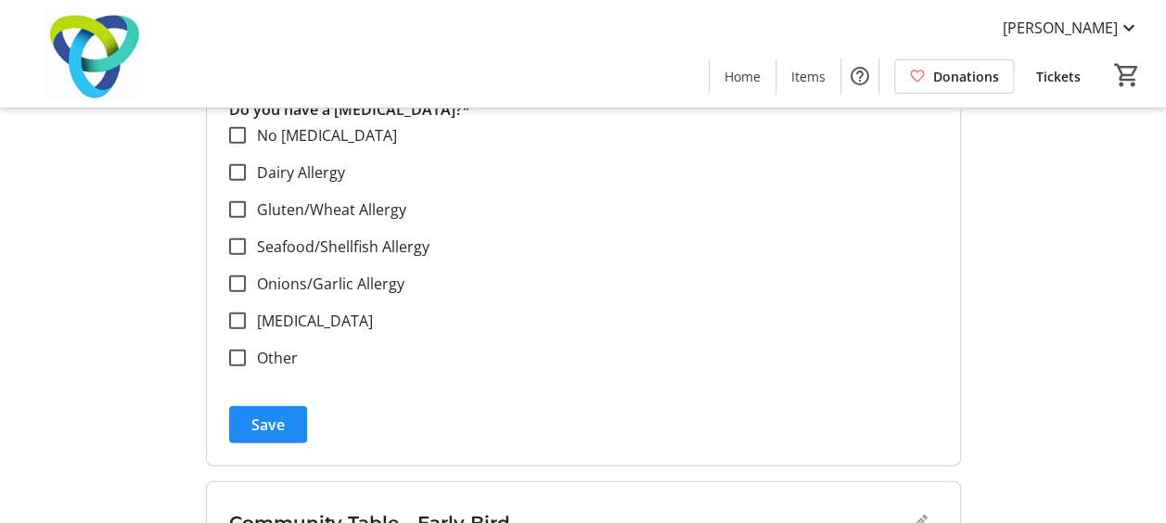
scroll to position [2182, 0]
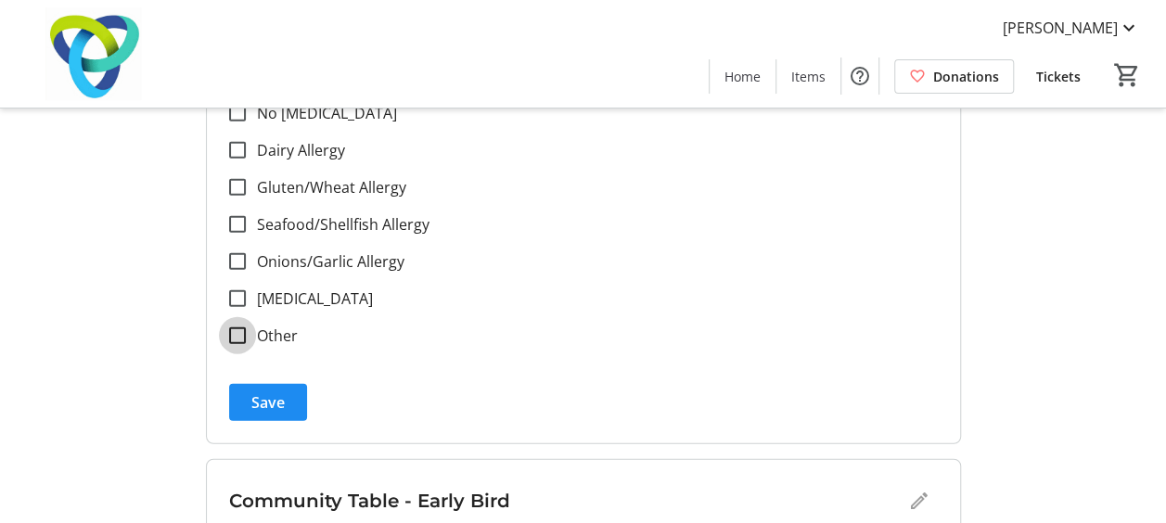
click at [239, 336] on input "Other" at bounding box center [237, 335] width 17 height 17
checkbox input "true"
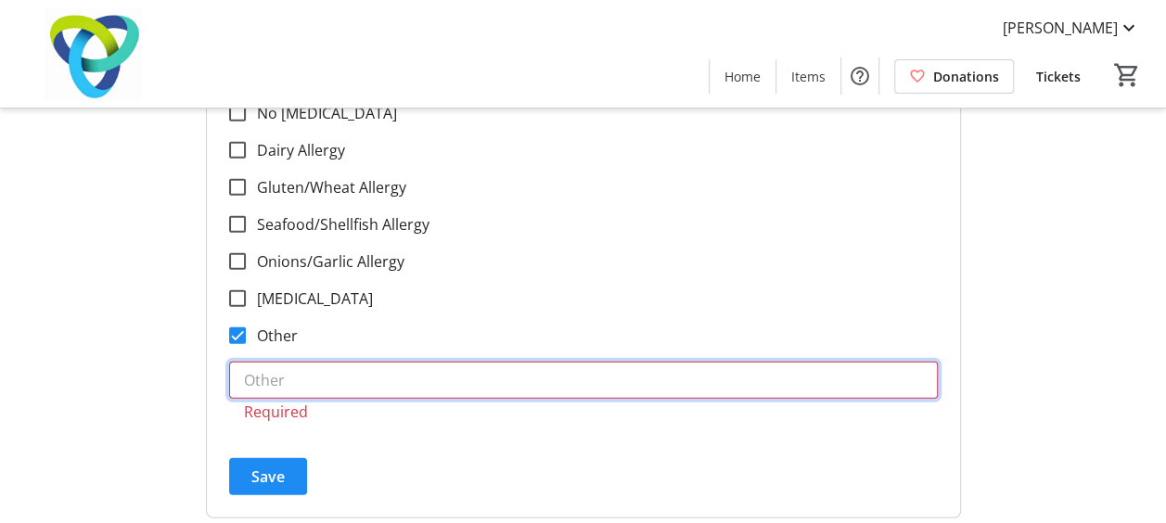
click at [253, 377] on input "text" at bounding box center [583, 380] width 709 height 37
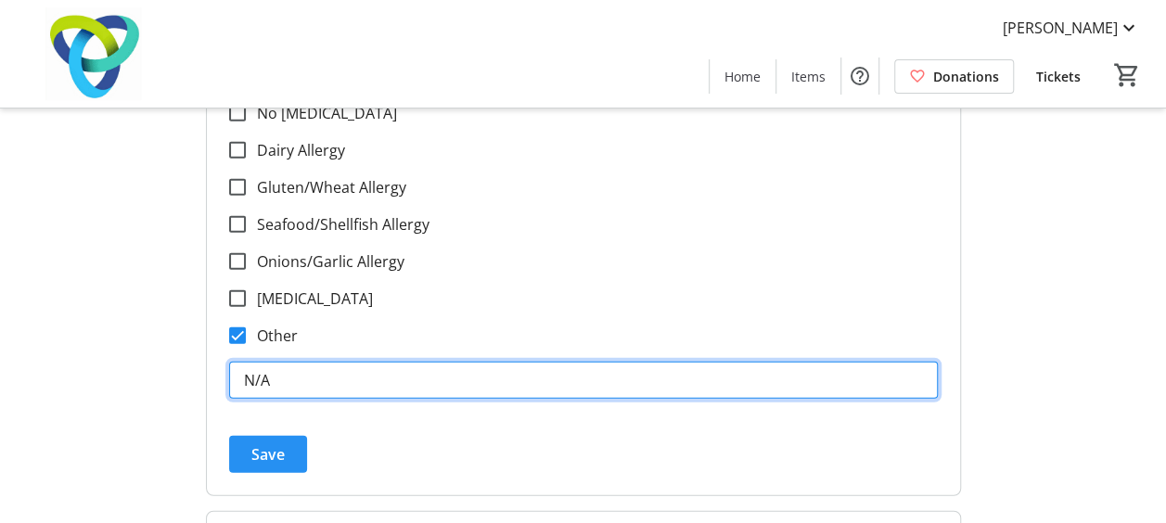
type input "N/A"
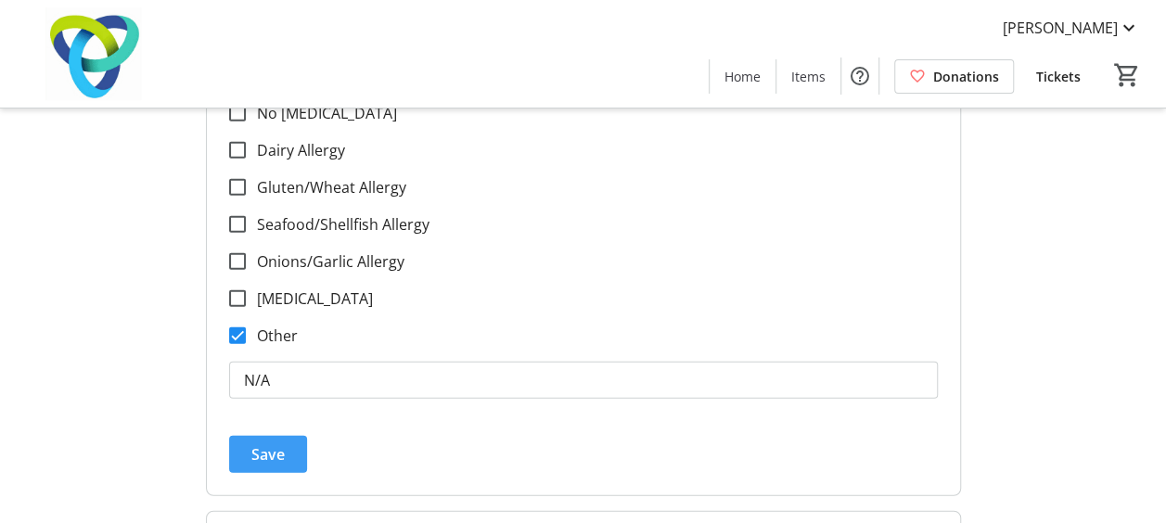
click at [262, 446] on span "Save" at bounding box center [267, 454] width 33 height 22
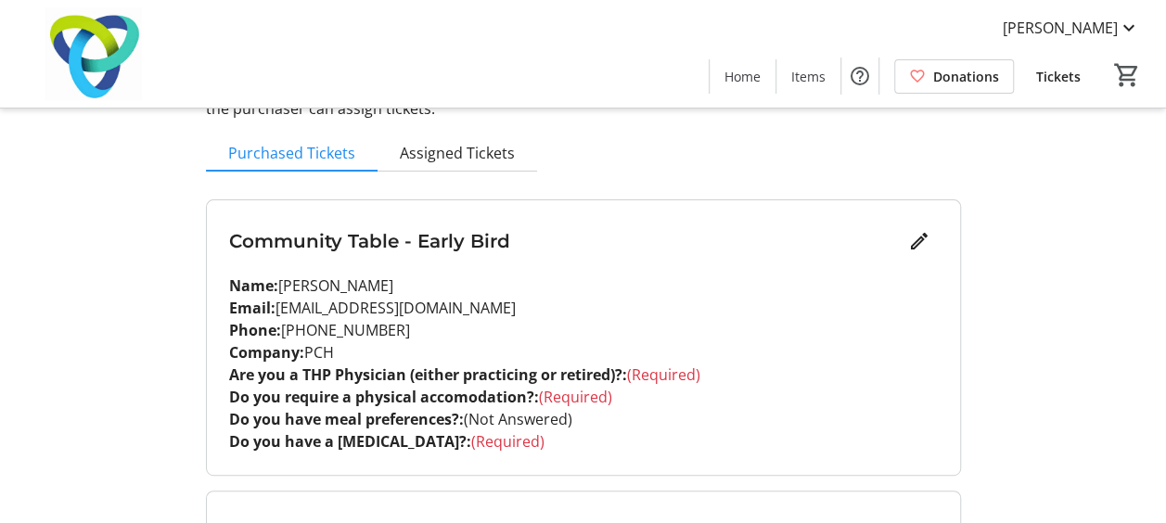
scroll to position [176, 0]
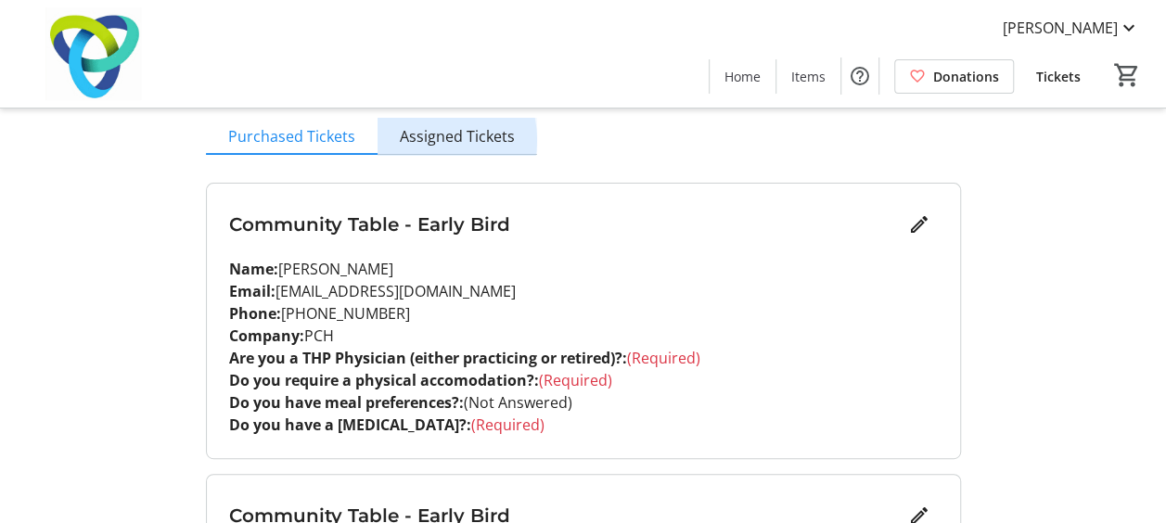
click at [420, 139] on span "Assigned Tickets" at bounding box center [457, 136] width 115 height 15
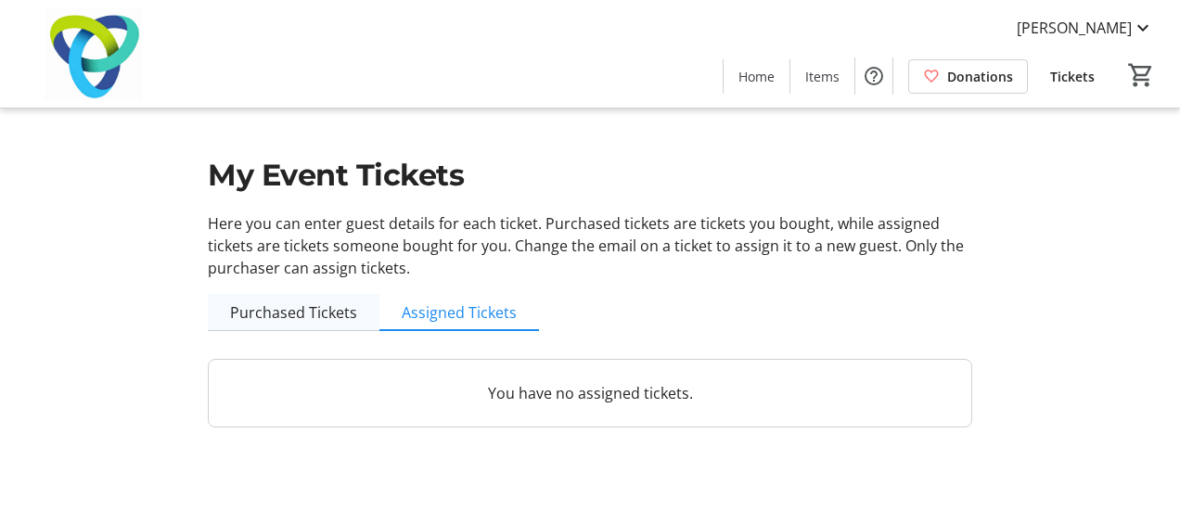
click at [288, 318] on span "Purchased Tickets" at bounding box center [293, 312] width 127 height 15
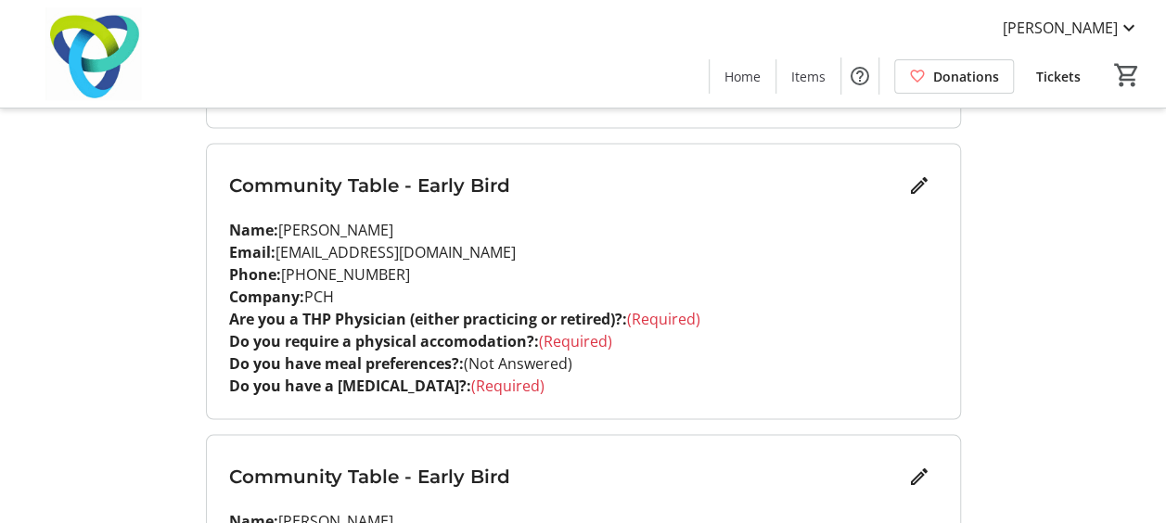
scroll to position [1632, 0]
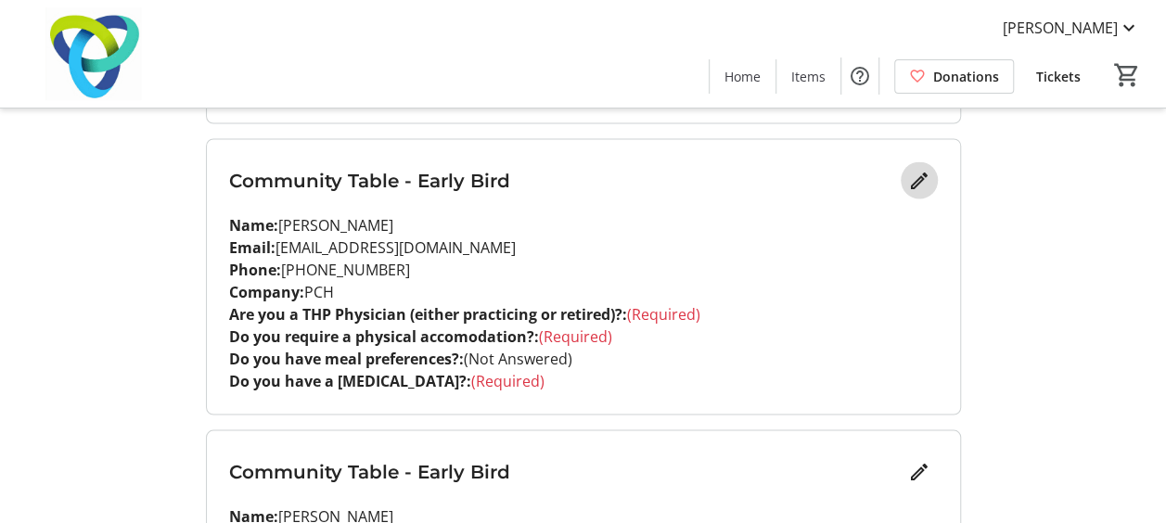
click at [934, 174] on span "Edit" at bounding box center [919, 179] width 37 height 37
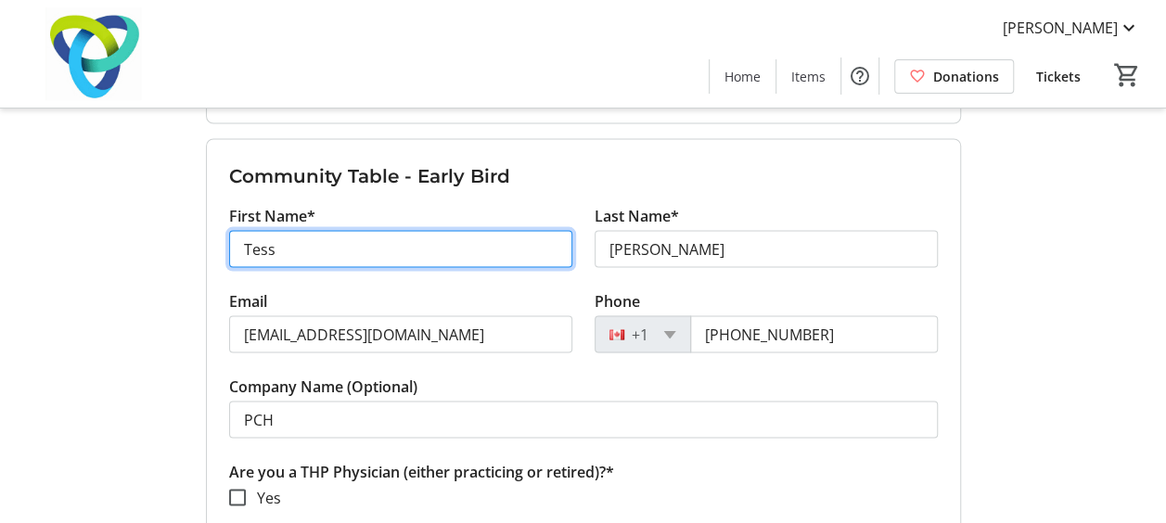
click at [414, 232] on input "Tess" at bounding box center [400, 248] width 343 height 37
paste input "Deslyn Willock"
click at [331, 237] on input "Deslyn Willock" at bounding box center [400, 248] width 343 height 37
type input "Deslyn"
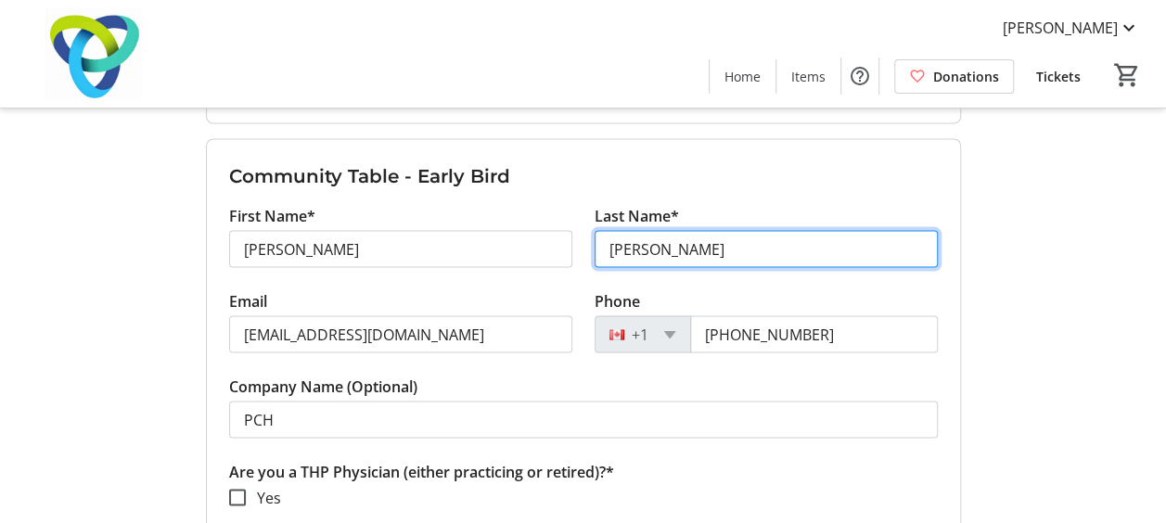
click at [624, 251] on input "Romain" at bounding box center [766, 248] width 343 height 37
paste input "Willock"
type input "Willock"
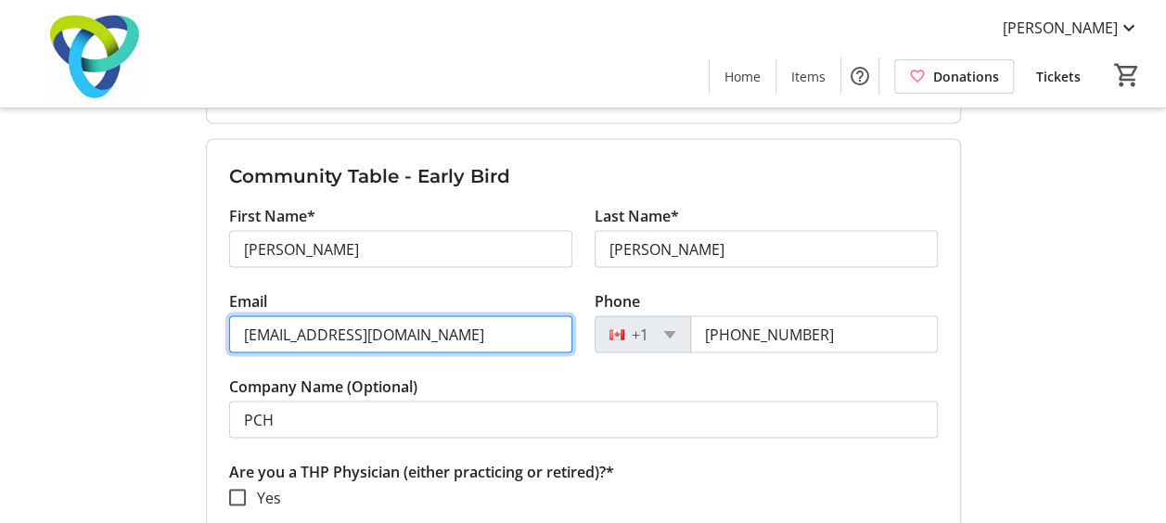
click at [390, 338] on input "[EMAIL_ADDRESS][DOMAIN_NAME]" at bounding box center [400, 333] width 343 height 37
paste input "[EMAIL_ADDRESS][DOMAIN_NAME]"
type input "[EMAIL_ADDRESS][DOMAIN_NAME]"
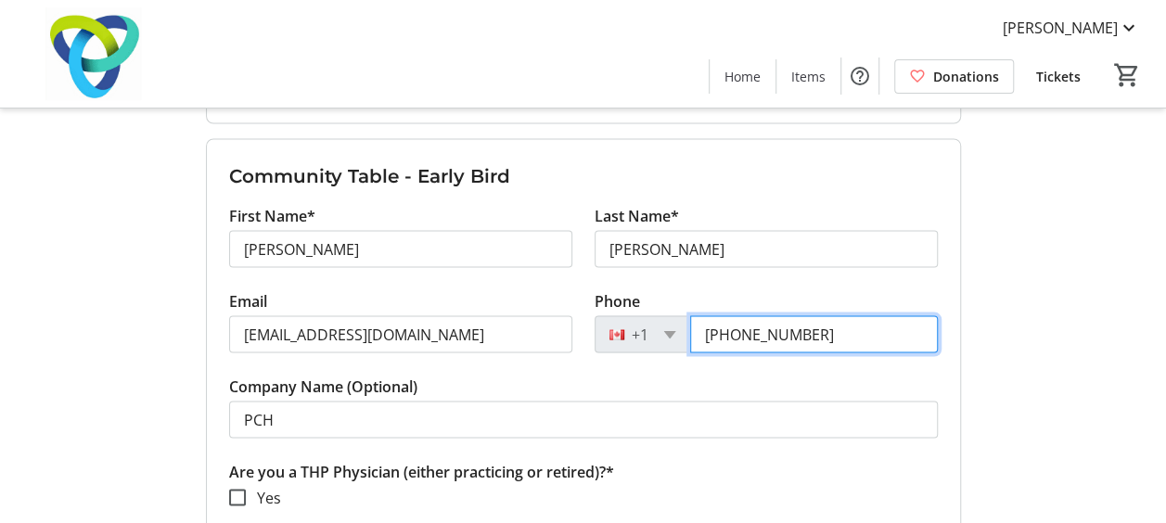
type input "[PHONE_NUMBER]"
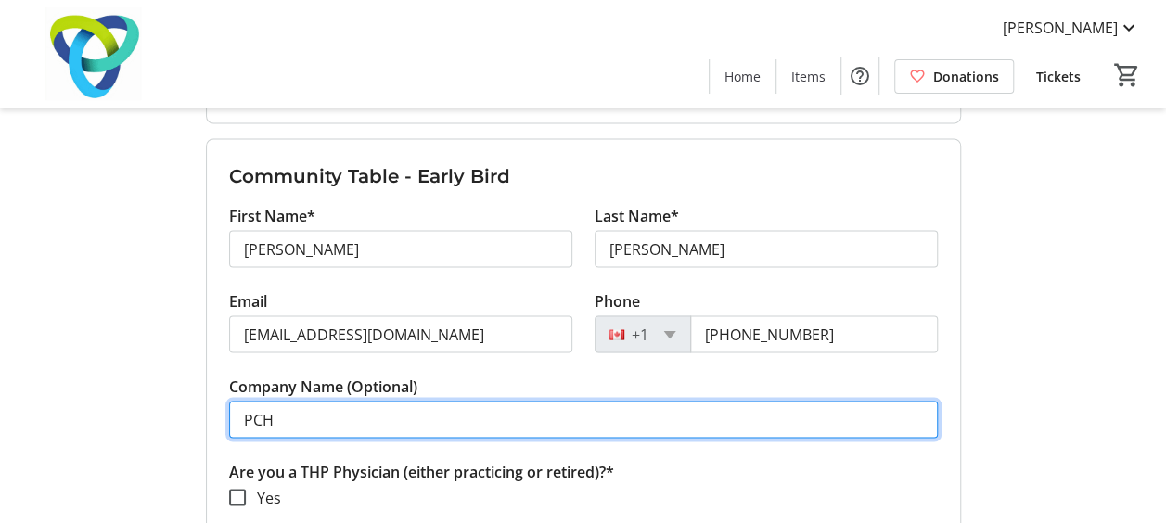
drag, startPoint x: 432, startPoint y: 418, endPoint x: 233, endPoint y: 429, distance: 199.7
click at [233, 429] on input "PCH" at bounding box center [583, 419] width 709 height 37
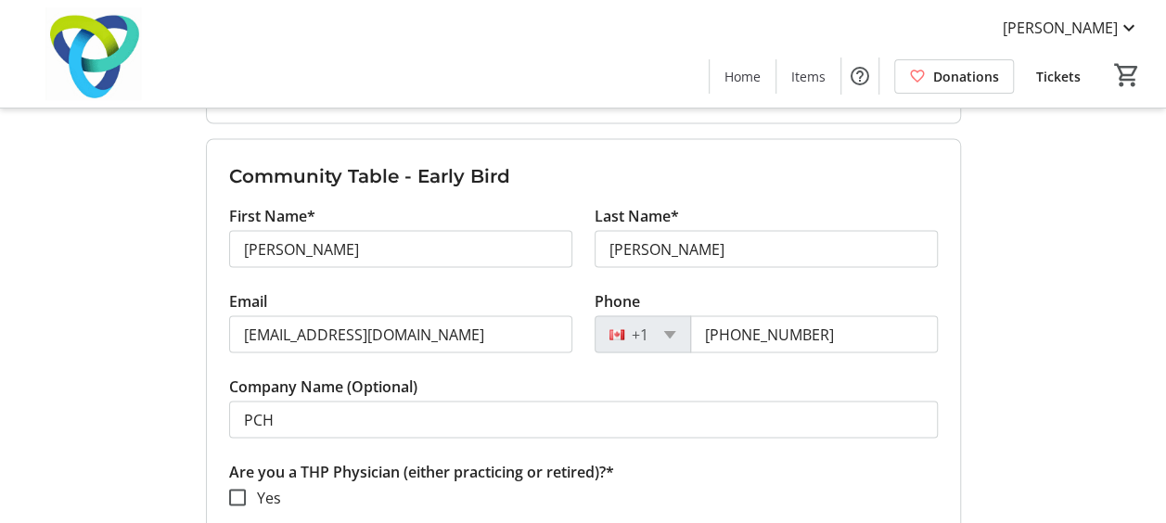
click at [1083, 257] on div "My Event Tickets Here you can enter guest details for each ticket. Purchased ti…" at bounding box center [583, 435] width 1166 height 4134
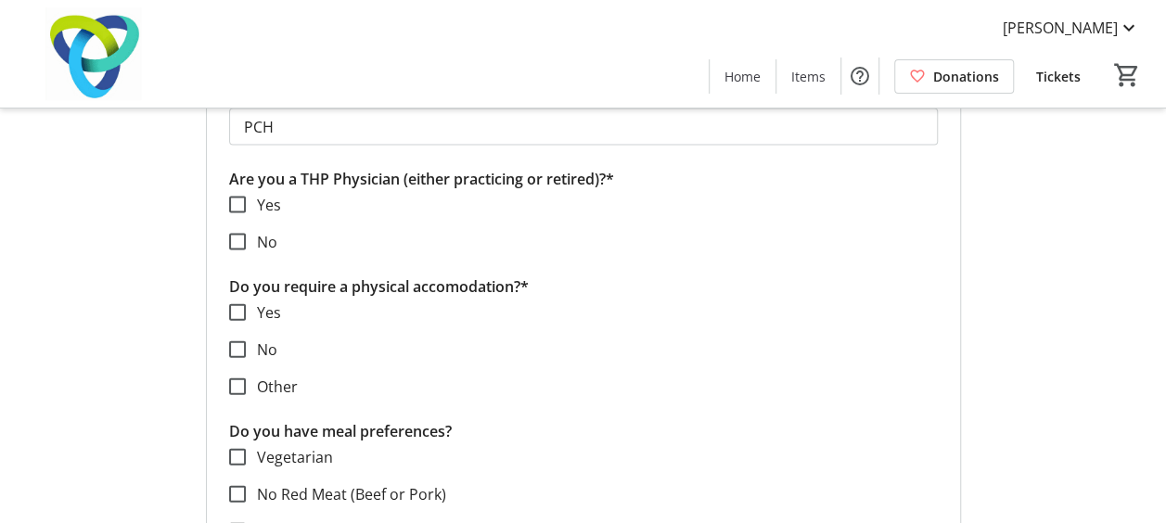
scroll to position [1929, 0]
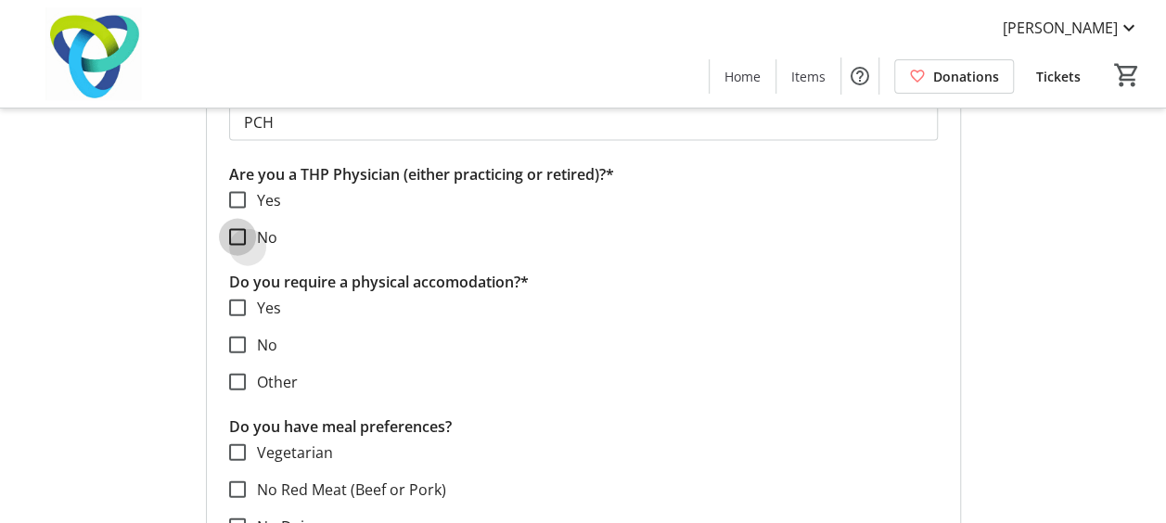
click at [236, 236] on input "No" at bounding box center [237, 237] width 17 height 17
checkbox input "true"
click at [239, 340] on input "No" at bounding box center [237, 345] width 17 height 17
checkbox input "true"
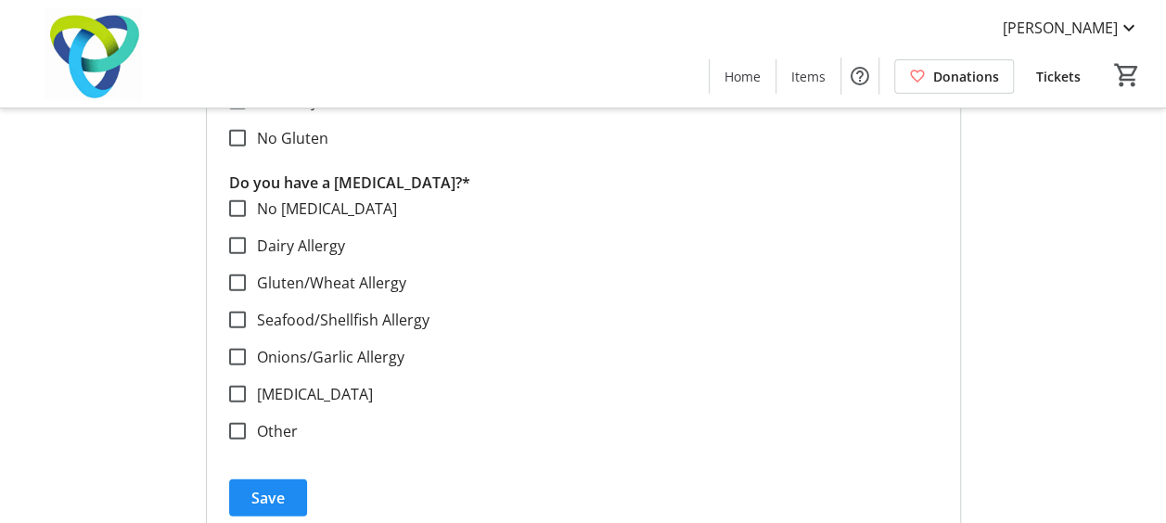
scroll to position [2398, 0]
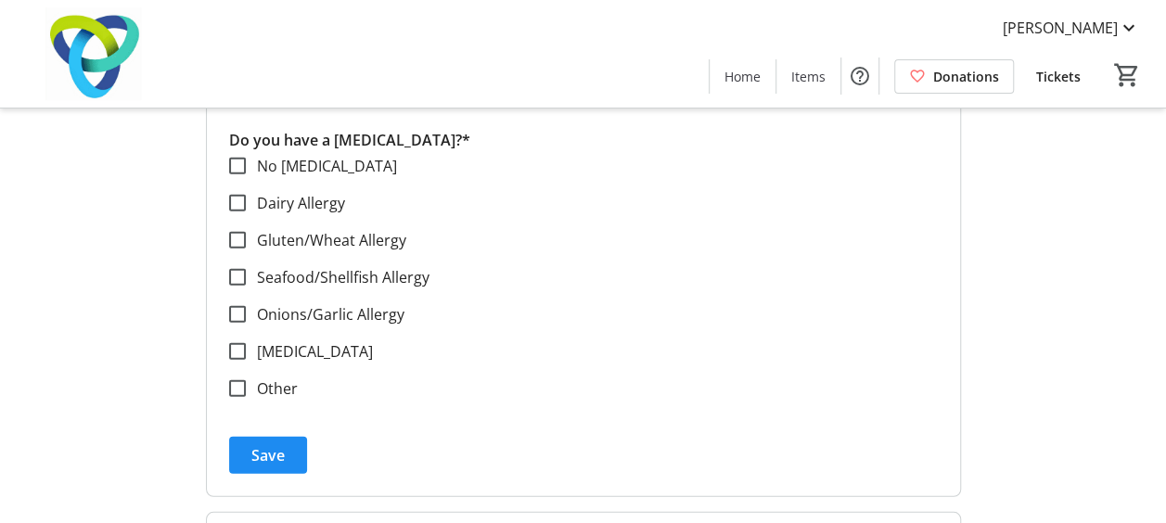
click at [262, 391] on label "Other" at bounding box center [272, 389] width 52 height 22
click at [246, 391] on input "Other" at bounding box center [237, 388] width 17 height 17
checkbox input "true"
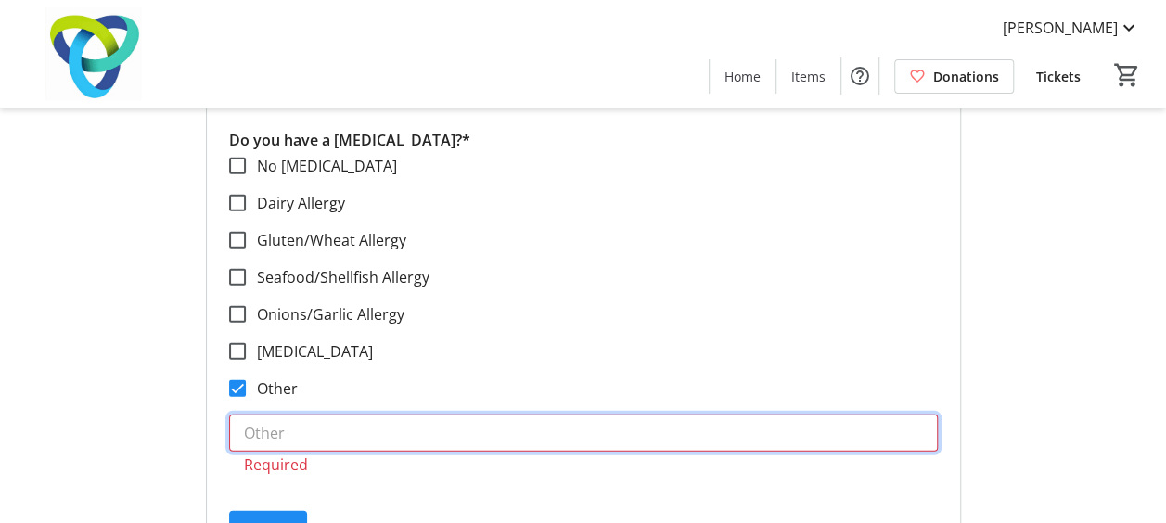
click at [276, 427] on input "text" at bounding box center [583, 433] width 709 height 37
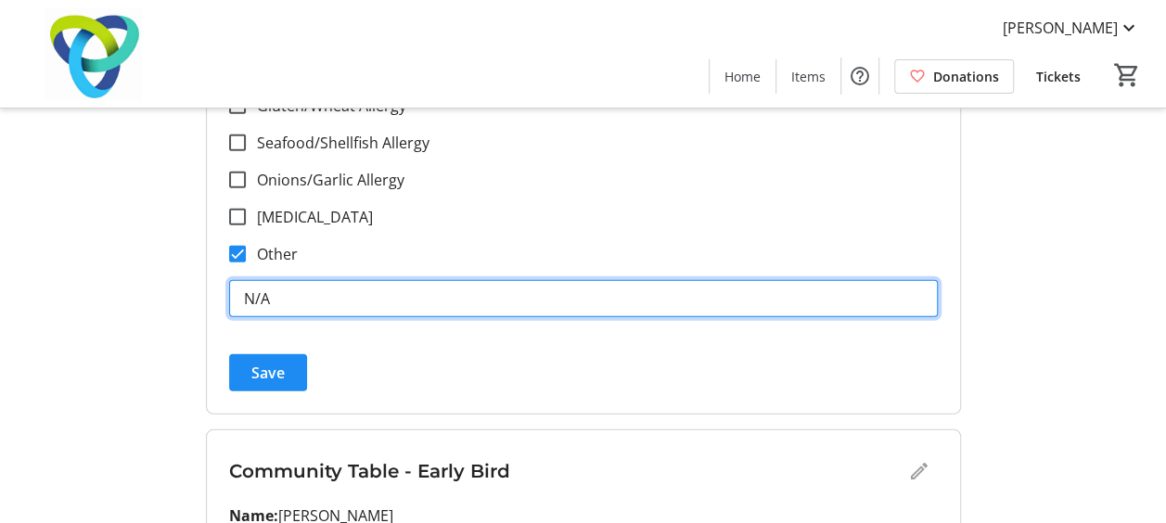
scroll to position [2456, 0]
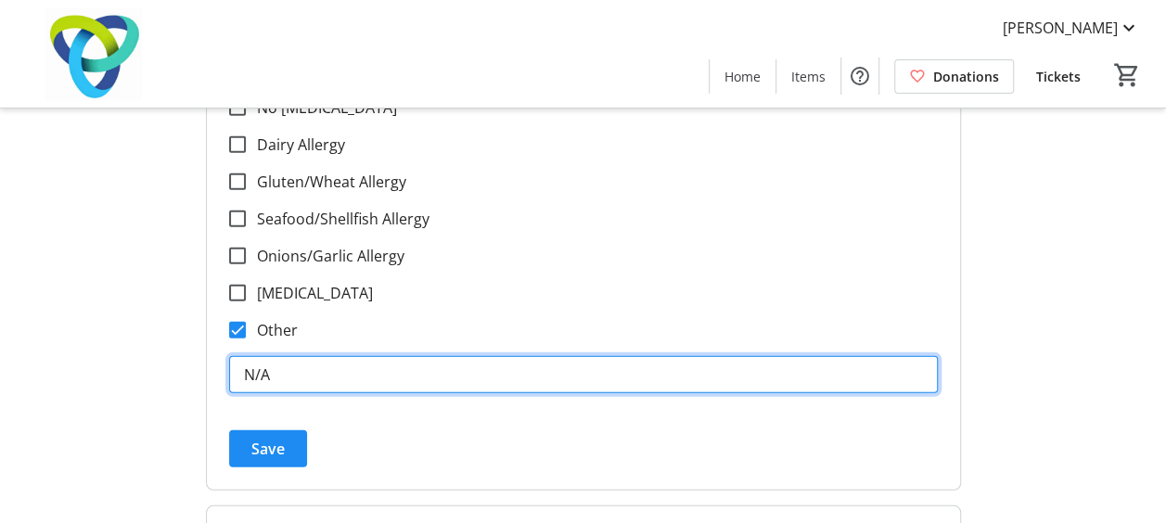
type input "N/A"
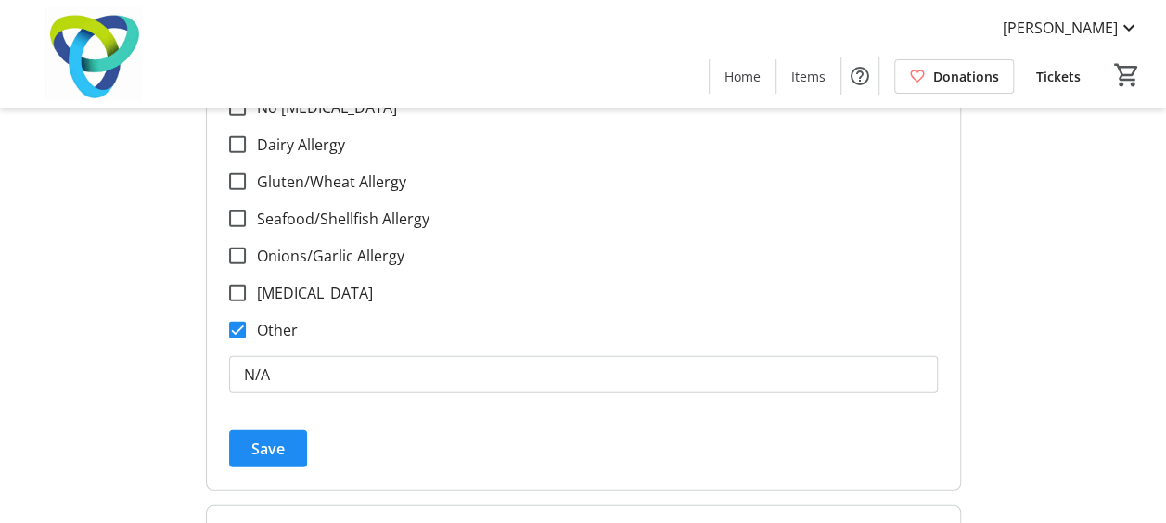
click at [256, 442] on span "Save" at bounding box center [267, 449] width 33 height 22
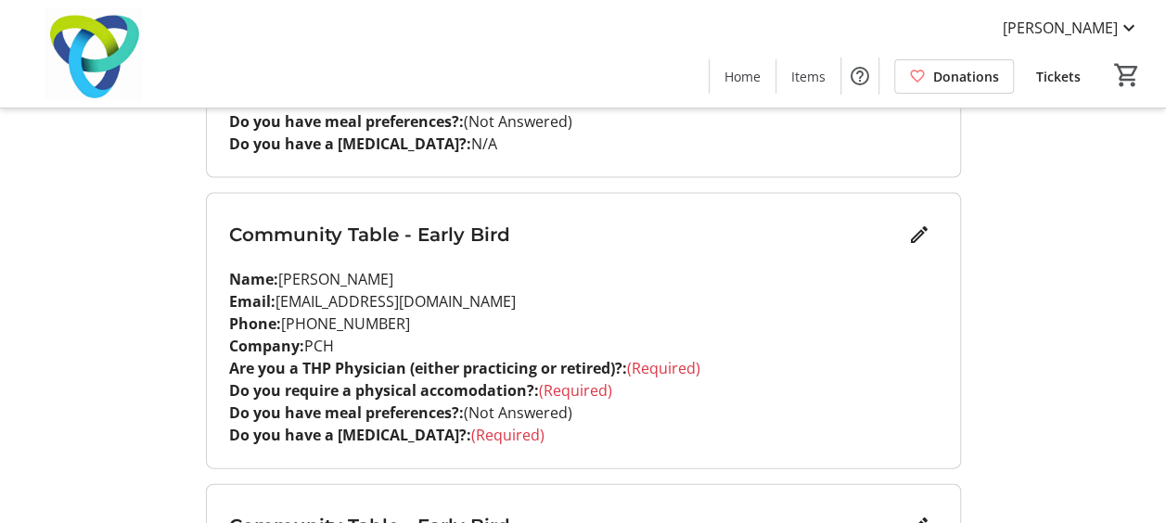
scroll to position [1890, 0]
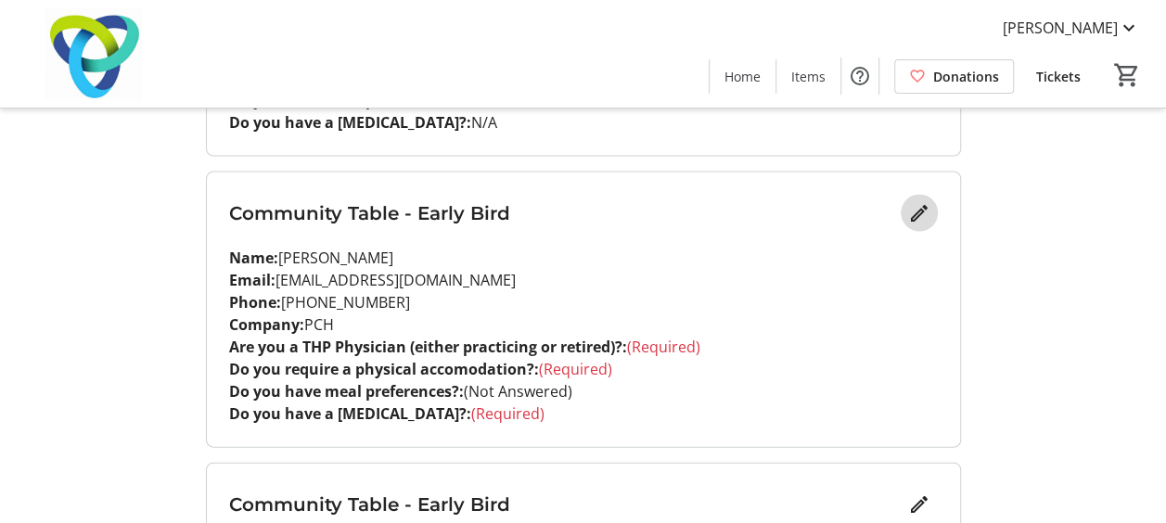
click at [911, 206] on mat-icon "Edit" at bounding box center [919, 213] width 22 height 22
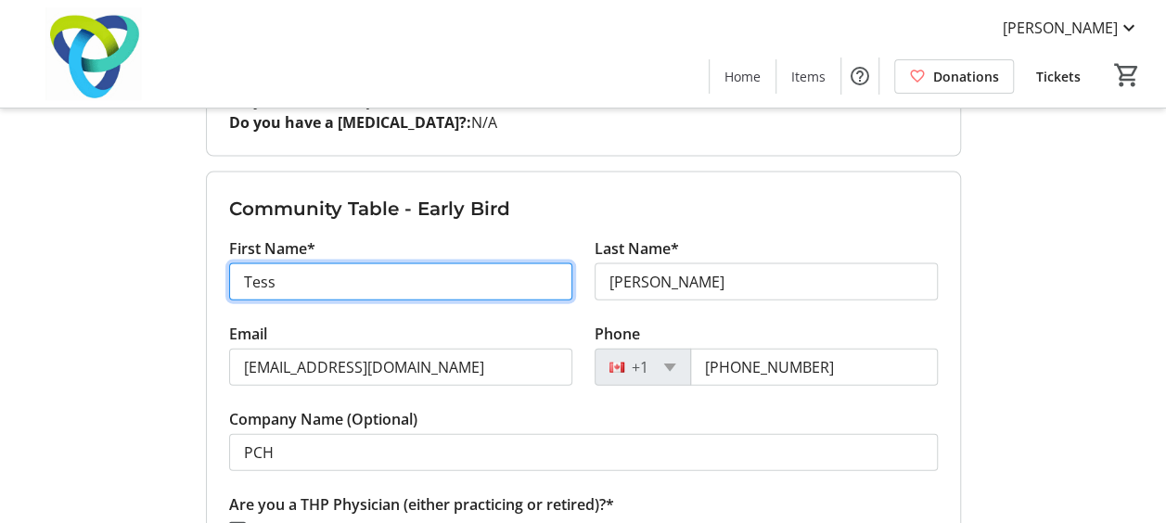
drag, startPoint x: 357, startPoint y: 288, endPoint x: 163, endPoint y: 277, distance: 194.1
click at [163, 277] on div "My Event Tickets Here you can enter guest details for each ticket. Purchased ti…" at bounding box center [583, 177] width 1166 height 4134
type input "s"
type input "Shaun"
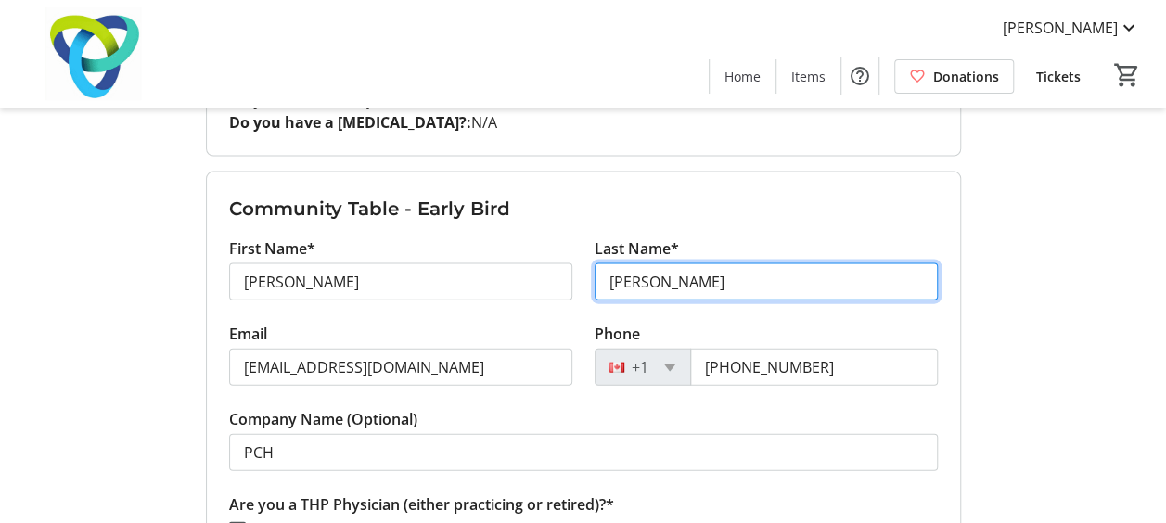
type input "Dias"
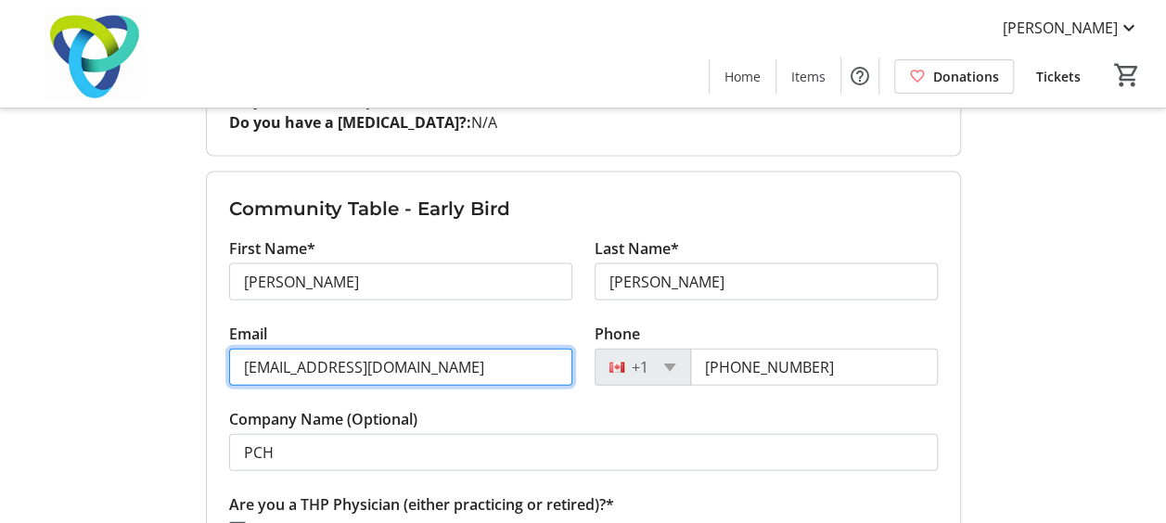
drag, startPoint x: 325, startPoint y: 365, endPoint x: 186, endPoint y: 366, distance: 138.2
click at [186, 366] on div "My Event Tickets Here you can enter guest details for each ticket. Purchased ti…" at bounding box center [583, 177] width 1166 height 4134
type input "[PERSON_NAME][EMAIL_ADDRESS][PERSON_NAME][DOMAIN_NAME]"
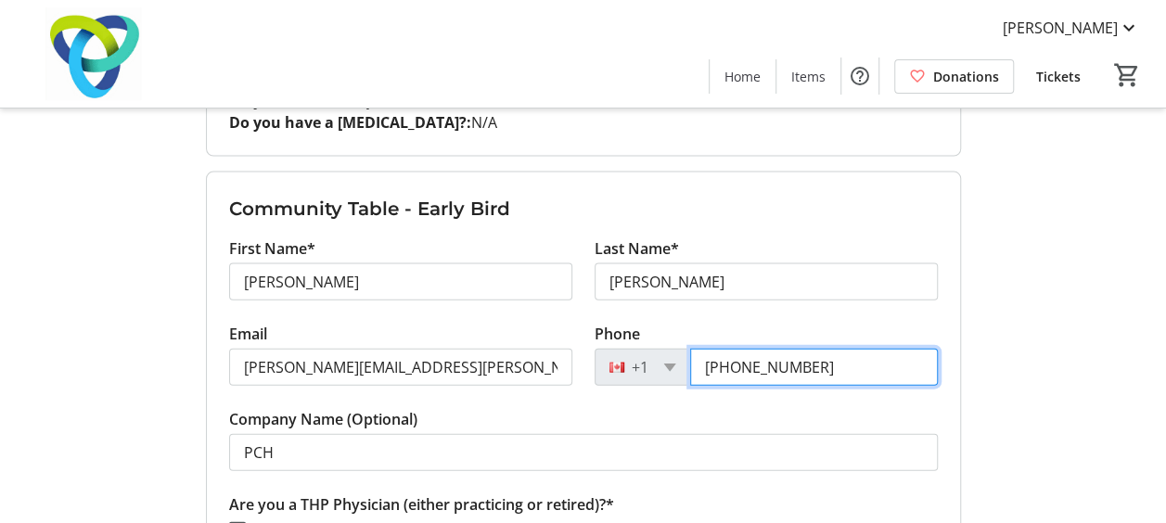
drag, startPoint x: 858, startPoint y: 354, endPoint x: 646, endPoint y: 369, distance: 212.0
click at [646, 369] on div "+1 (647) 400-5724" at bounding box center [766, 367] width 343 height 37
type input "[PHONE_NUMBER]"
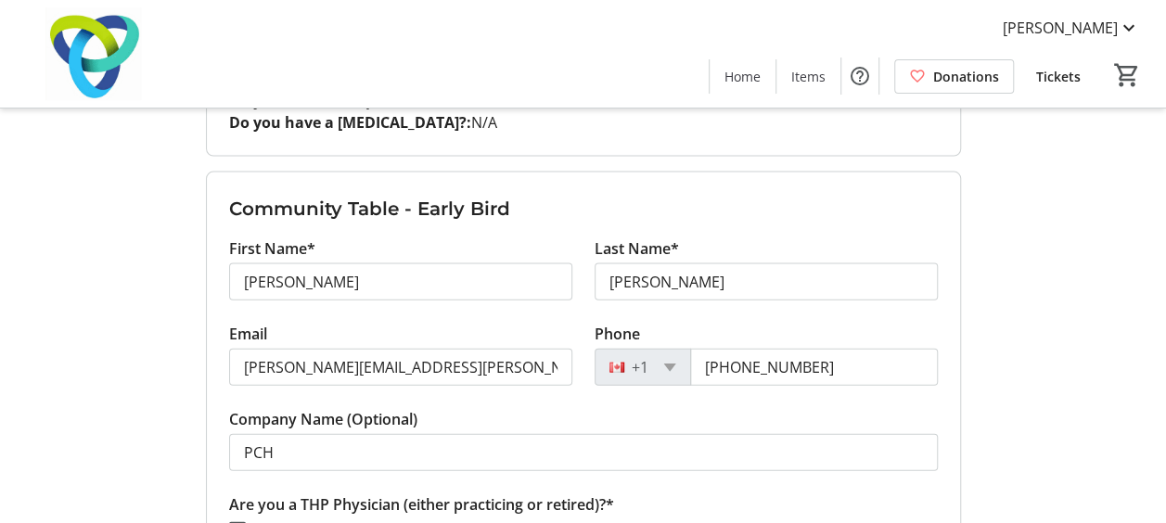
click at [1102, 338] on div "My Event Tickets Here you can enter guest details for each ticket. Purchased ti…" at bounding box center [583, 177] width 1166 height 4134
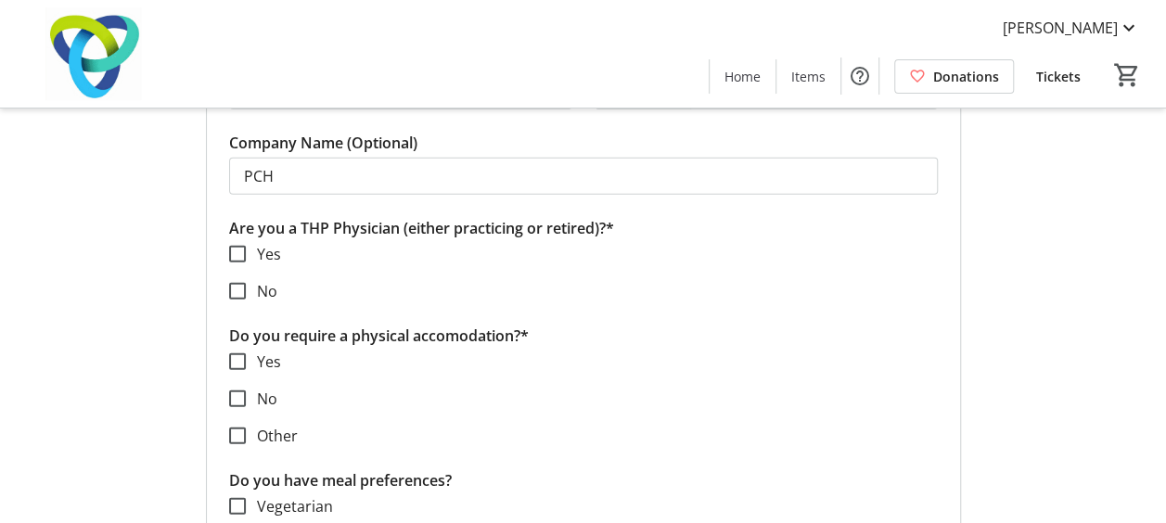
scroll to position [2182, 0]
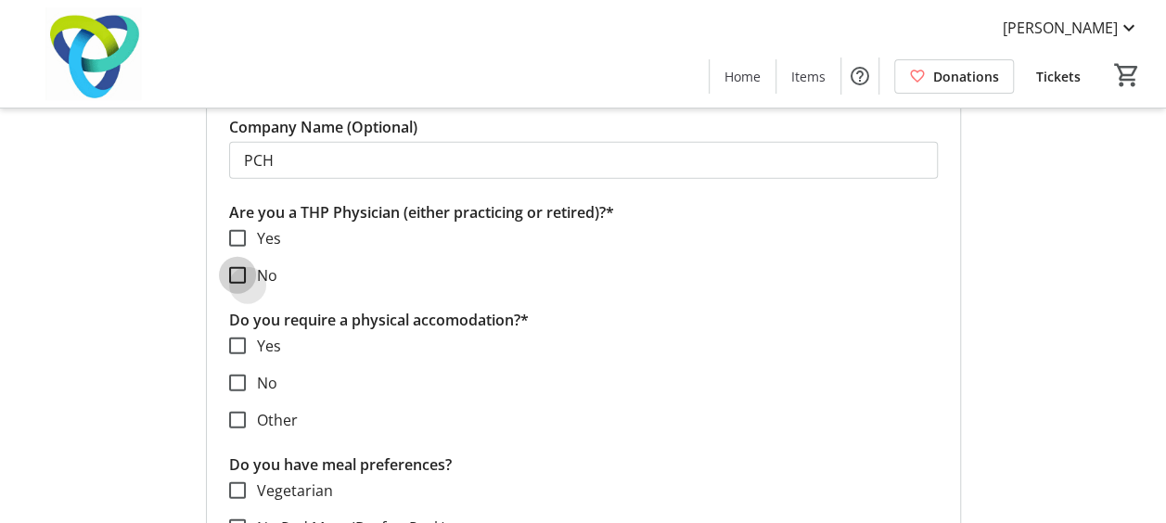
click at [236, 273] on input "No" at bounding box center [237, 275] width 17 height 17
checkbox input "true"
click at [238, 377] on input "No" at bounding box center [237, 383] width 17 height 17
checkbox input "true"
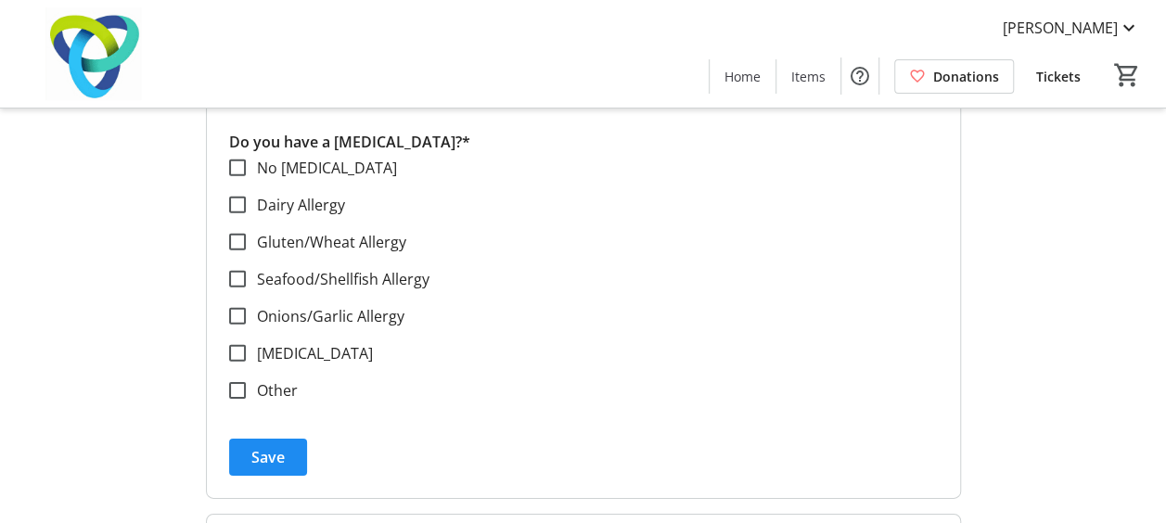
scroll to position [2703, 0]
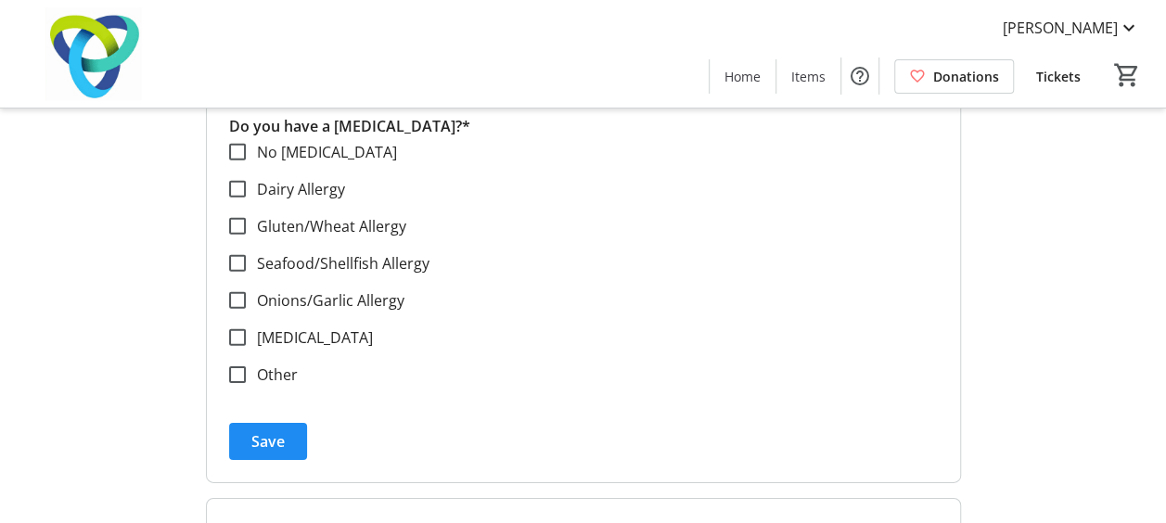
click at [271, 380] on div "Do you have a food allergy?* No Allergies Dairy Allergy Gluten/Wheat Allergy Se…" at bounding box center [583, 261] width 709 height 293
click at [260, 375] on label "Other" at bounding box center [272, 375] width 52 height 22
click at [246, 375] on input "Other" at bounding box center [237, 374] width 17 height 17
checkbox input "true"
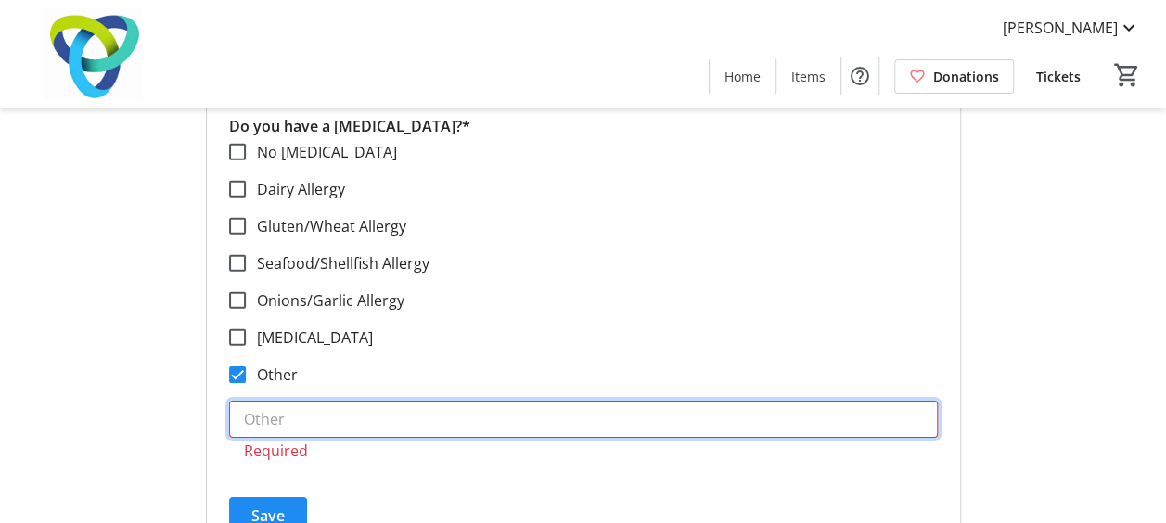
click at [282, 406] on input "text" at bounding box center [583, 419] width 709 height 37
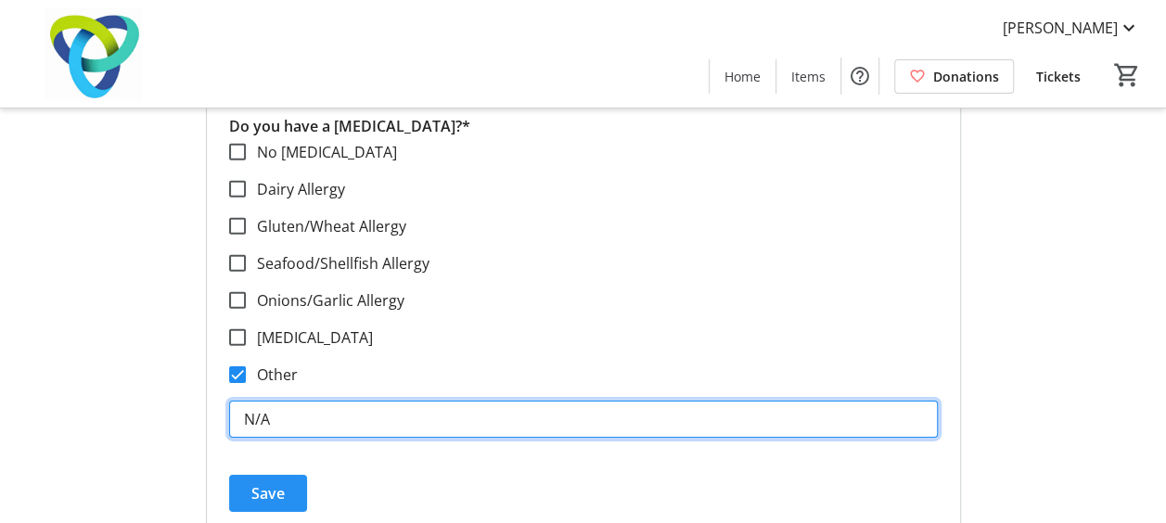
type input "N/A"
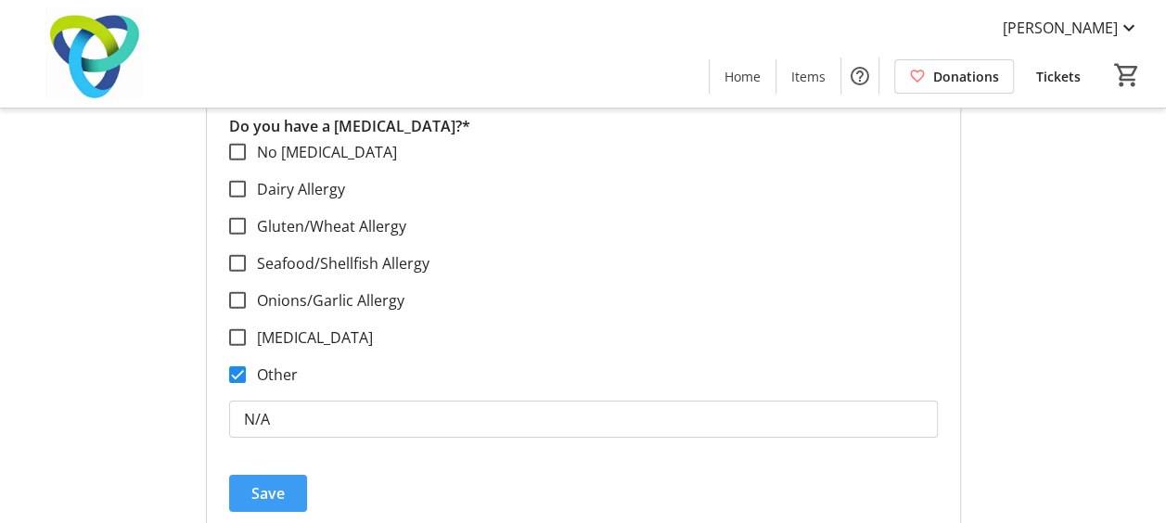
click at [276, 482] on span "Save" at bounding box center [267, 493] width 33 height 22
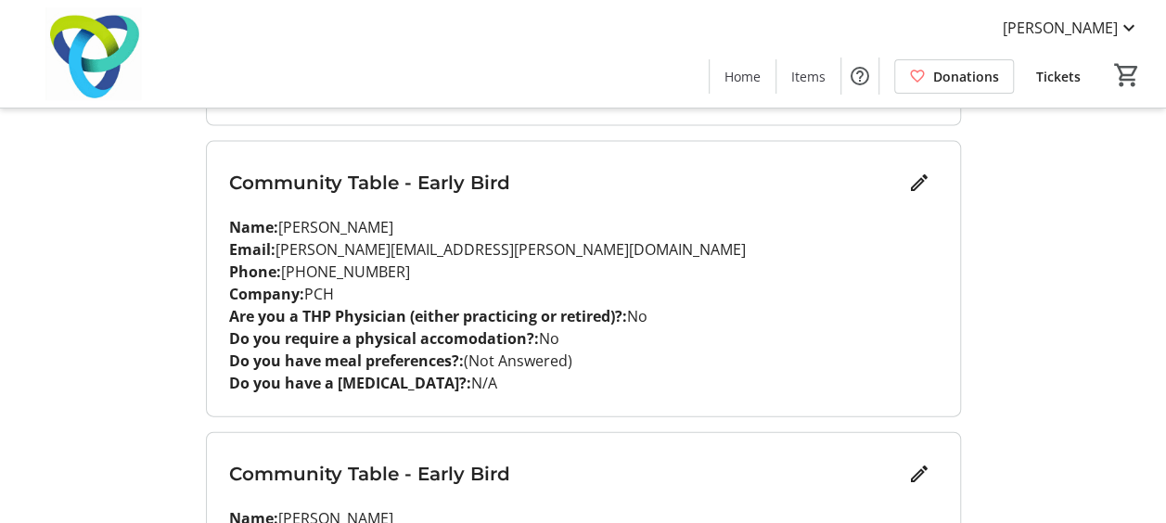
scroll to position [1913, 0]
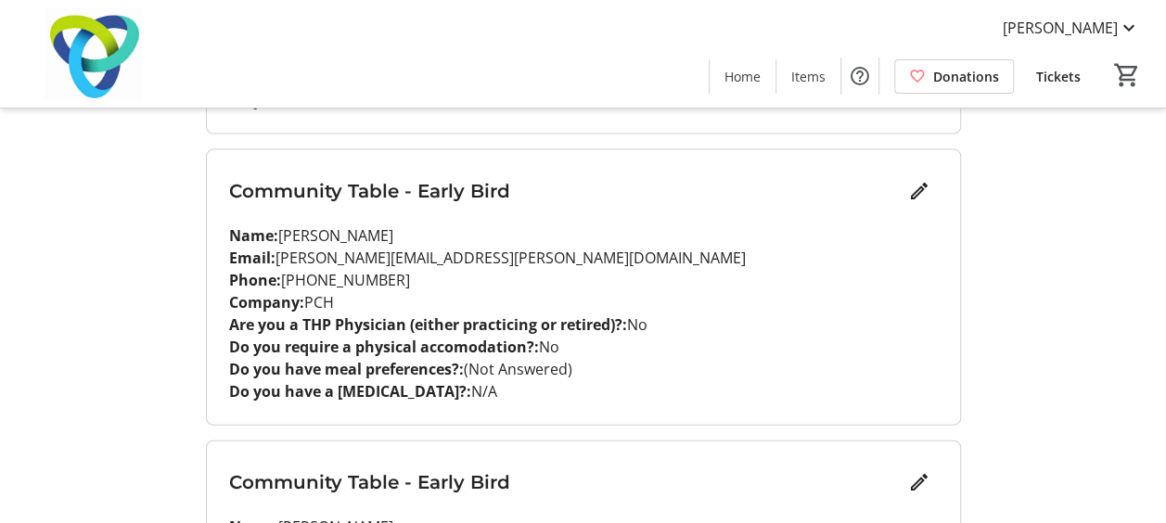
click at [803, 286] on p "Phone: (416) 624-4831" at bounding box center [583, 280] width 709 height 22
click at [918, 183] on mat-icon "Edit" at bounding box center [919, 191] width 22 height 22
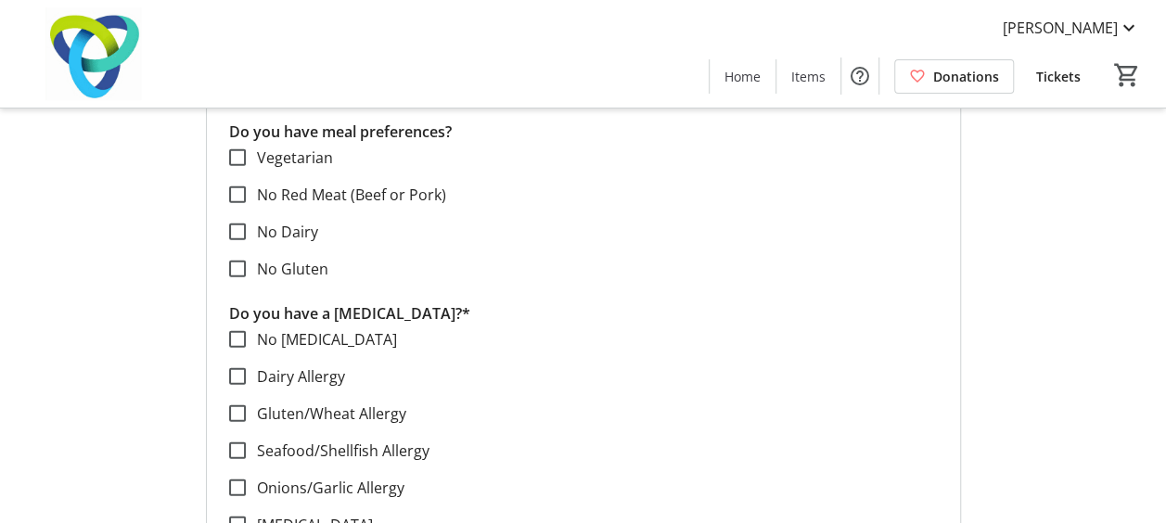
scroll to position [2553, 0]
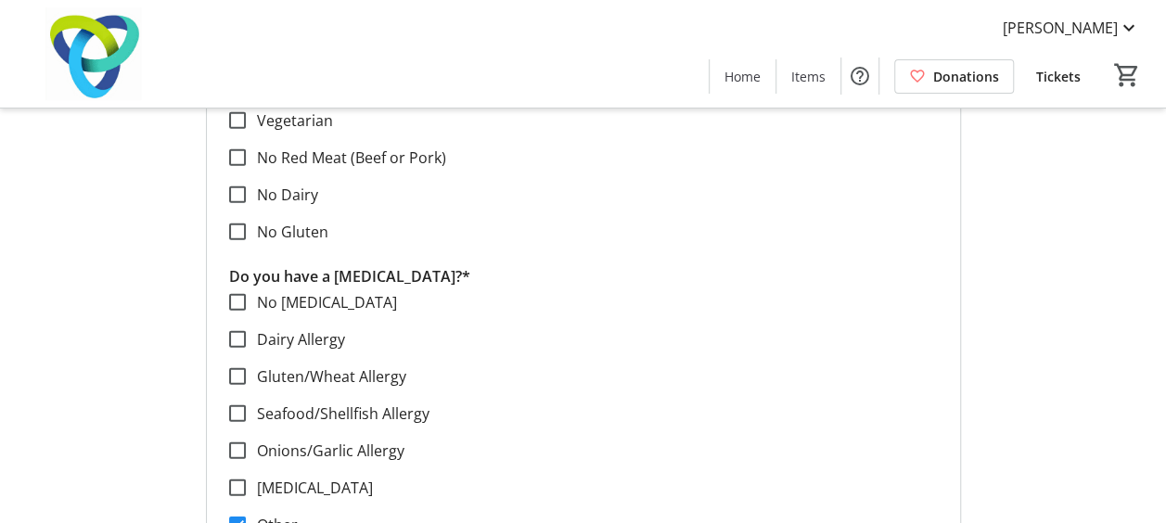
click at [267, 299] on label "No [MEDICAL_DATA]" at bounding box center [321, 302] width 151 height 22
click at [246, 299] on input "No [MEDICAL_DATA]" at bounding box center [237, 302] width 17 height 17
checkbox input "true"
click at [242, 517] on input "Other" at bounding box center [237, 525] width 17 height 17
checkbox input "false"
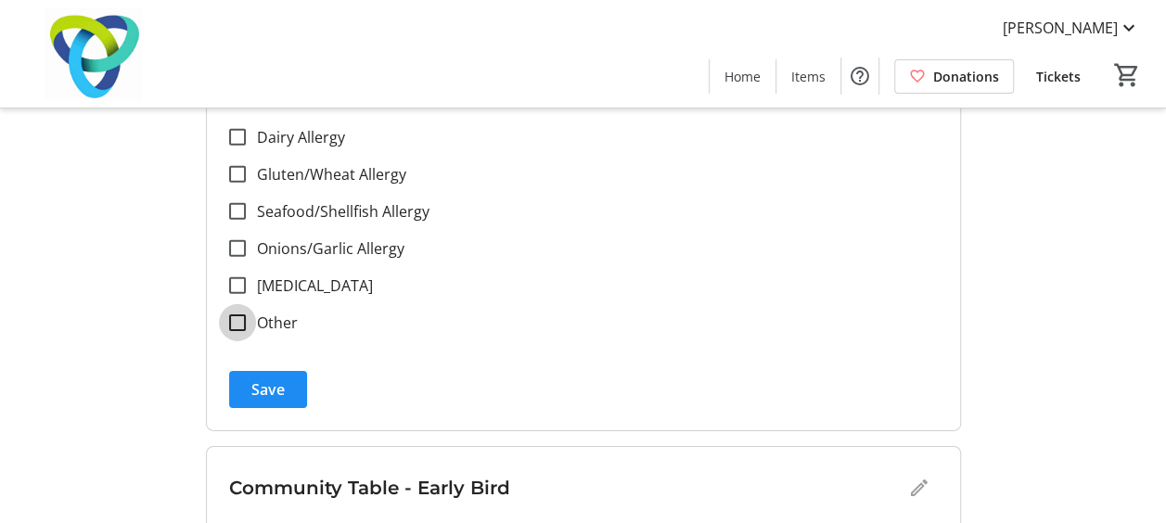
scroll to position [2760, 0]
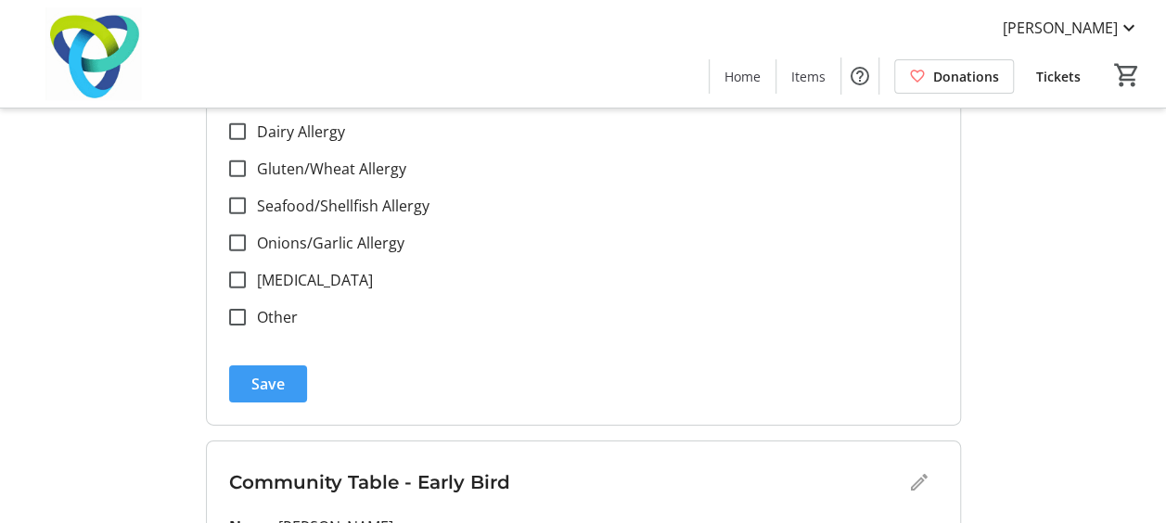
click at [237, 390] on span "submit" at bounding box center [268, 384] width 78 height 45
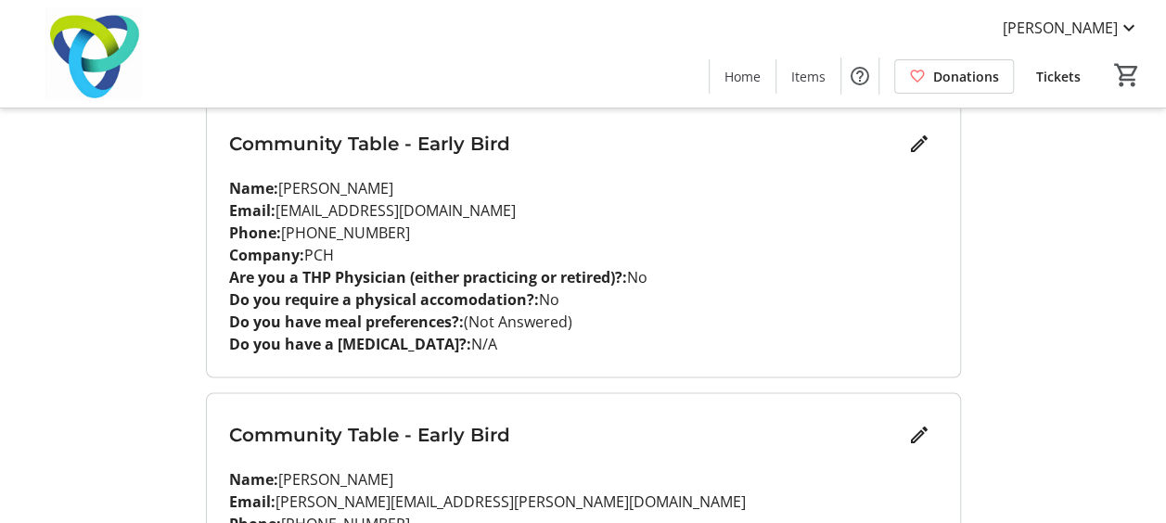
scroll to position [1662, 0]
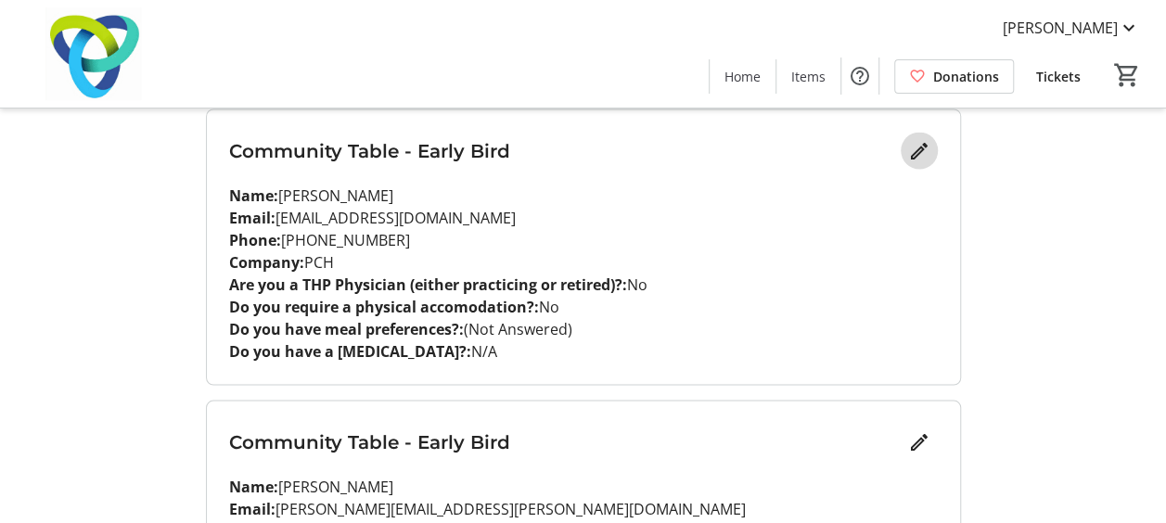
click at [912, 151] on mat-icon "Edit" at bounding box center [919, 150] width 22 height 22
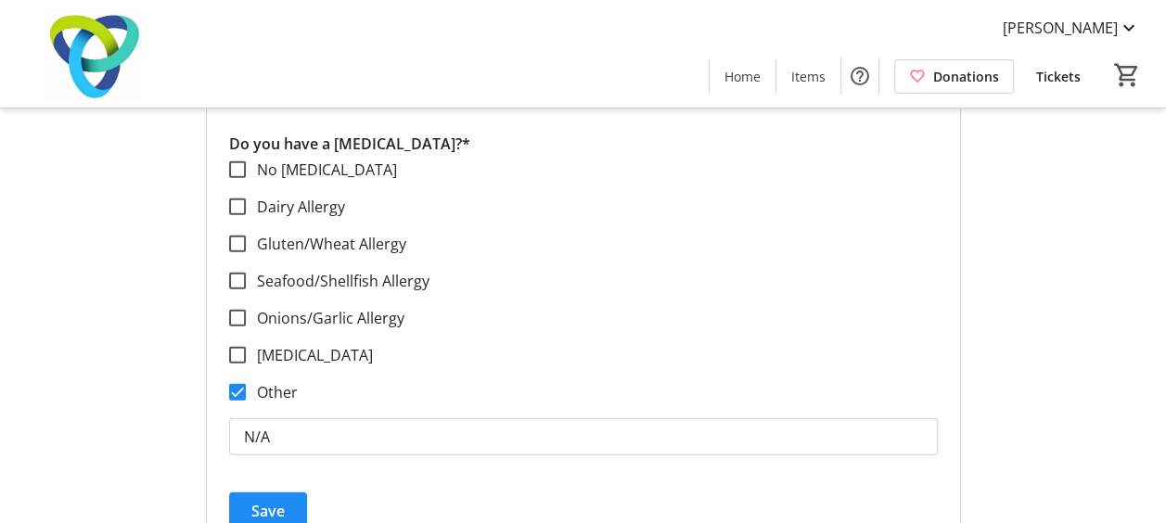
scroll to position [2383, 0]
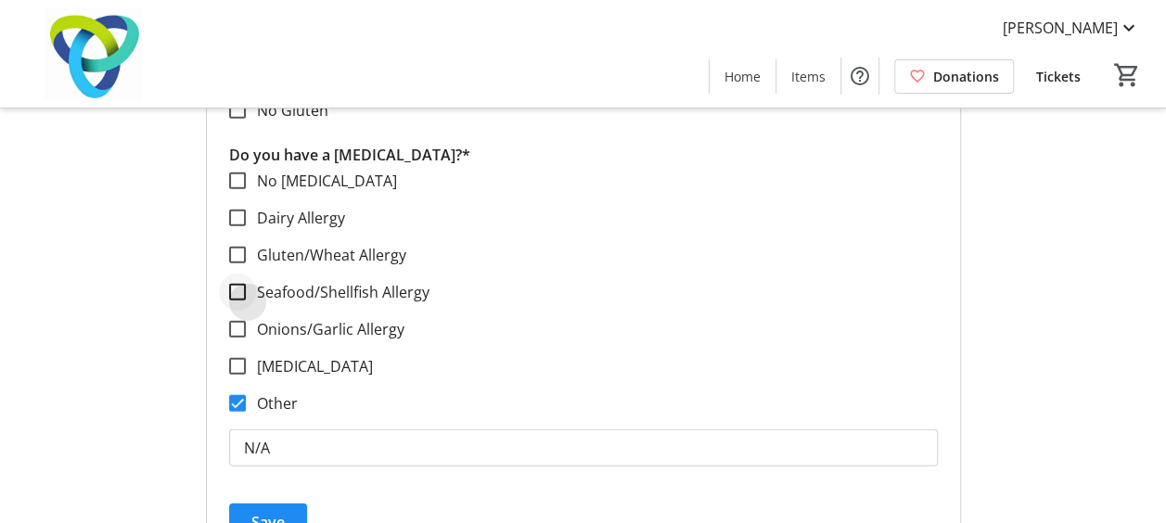
click at [256, 281] on div at bounding box center [237, 292] width 45 height 45
checkbox input "true"
click at [239, 399] on input "Other" at bounding box center [237, 403] width 17 height 17
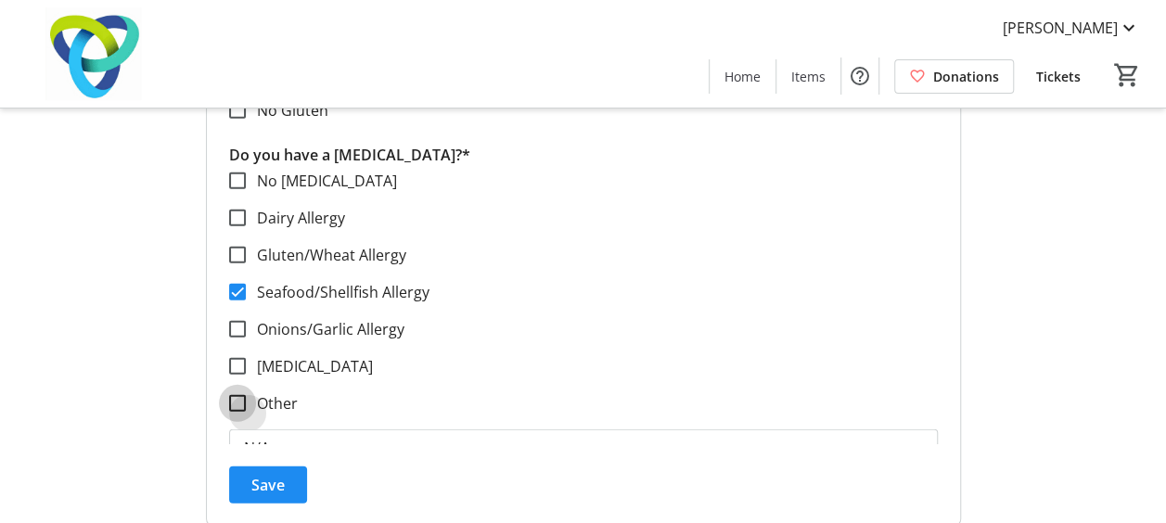
checkbox input "false"
click at [271, 462] on span "Save" at bounding box center [267, 470] width 33 height 22
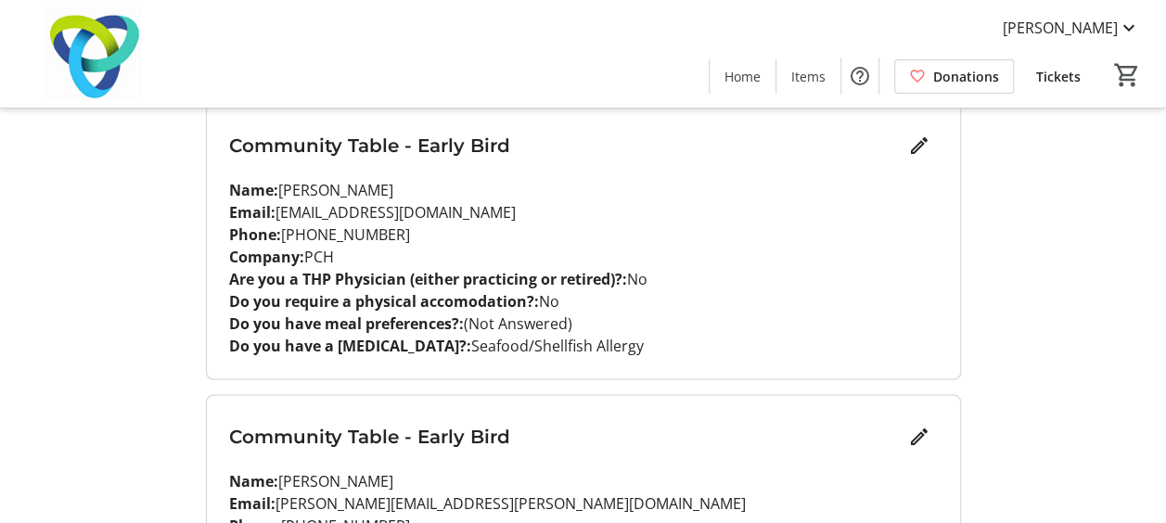
scroll to position [1660, 0]
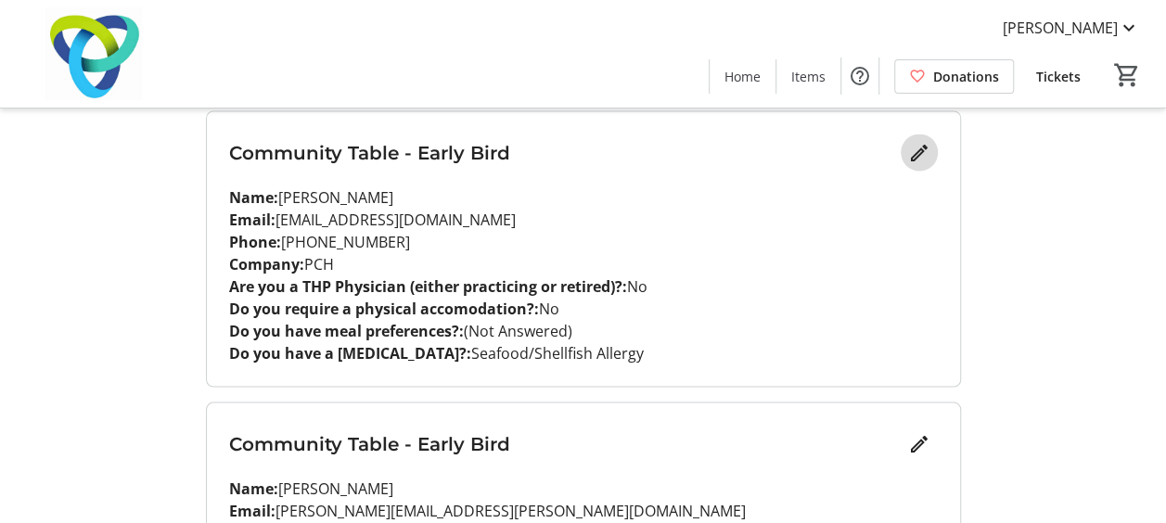
click at [932, 156] on span "Edit" at bounding box center [919, 152] width 37 height 37
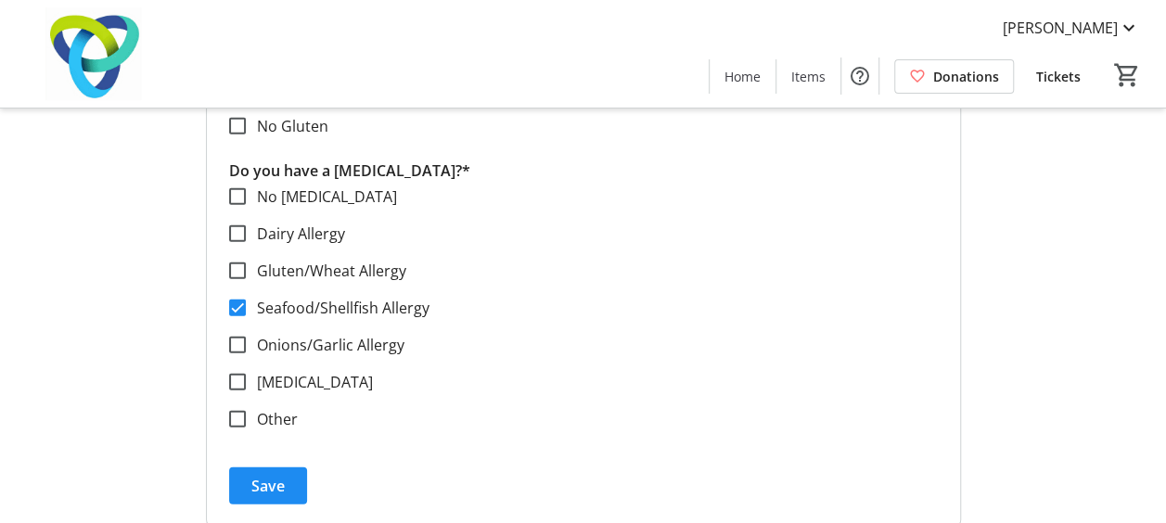
scroll to position [2377, 0]
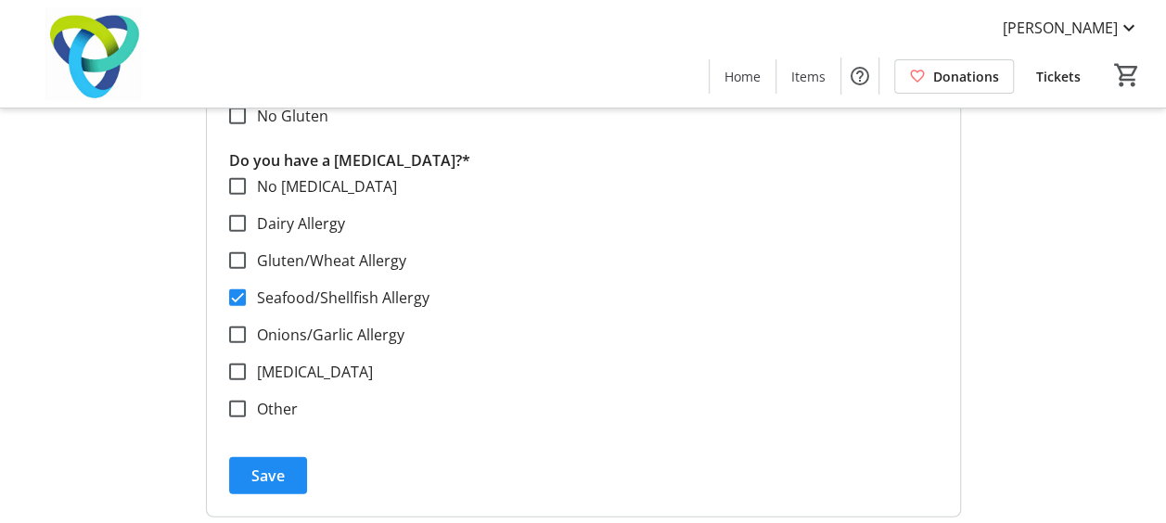
click at [314, 300] on label "Seafood/Shellfish Allergy" at bounding box center [338, 298] width 184 height 22
click at [246, 300] on input "Seafood/Shellfish Allergy" at bounding box center [237, 297] width 17 height 17
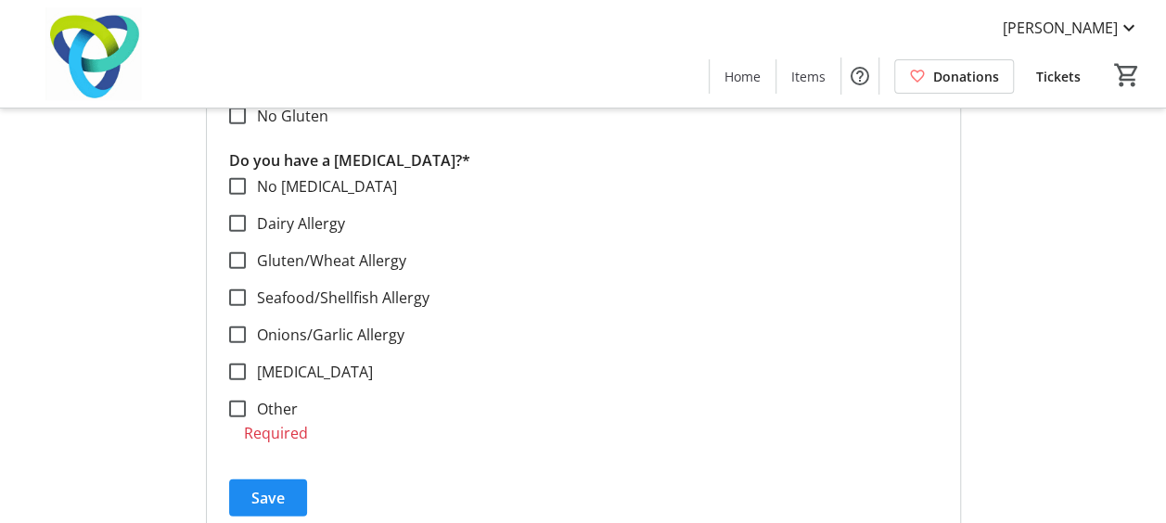
click at [314, 300] on label "Seafood/Shellfish Allergy" at bounding box center [338, 298] width 184 height 22
click at [246, 300] on input "Seafood/Shellfish Allergy" at bounding box center [237, 297] width 17 height 17
checkbox input "true"
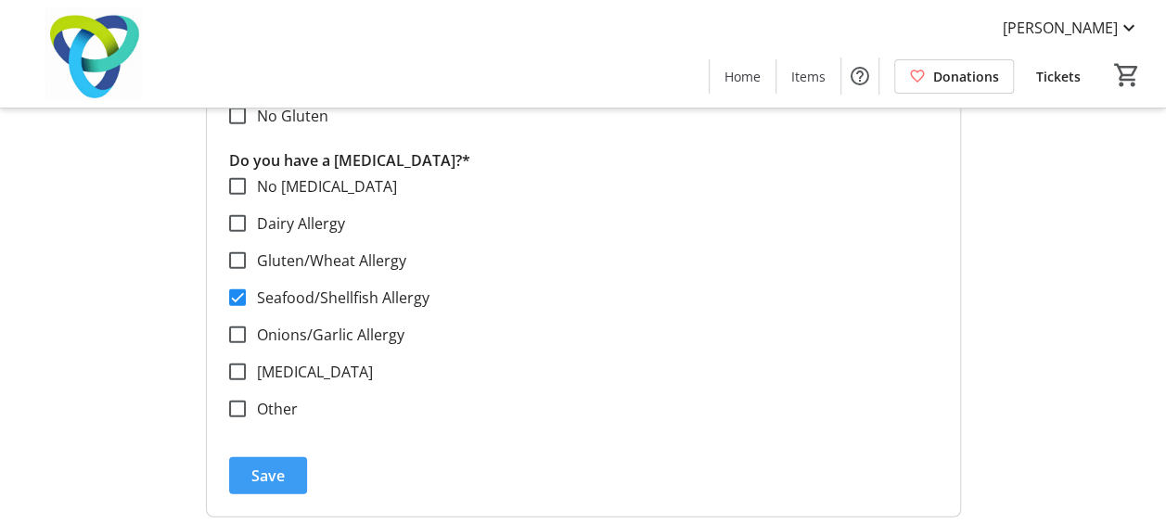
click at [261, 476] on span "Save" at bounding box center [267, 476] width 33 height 22
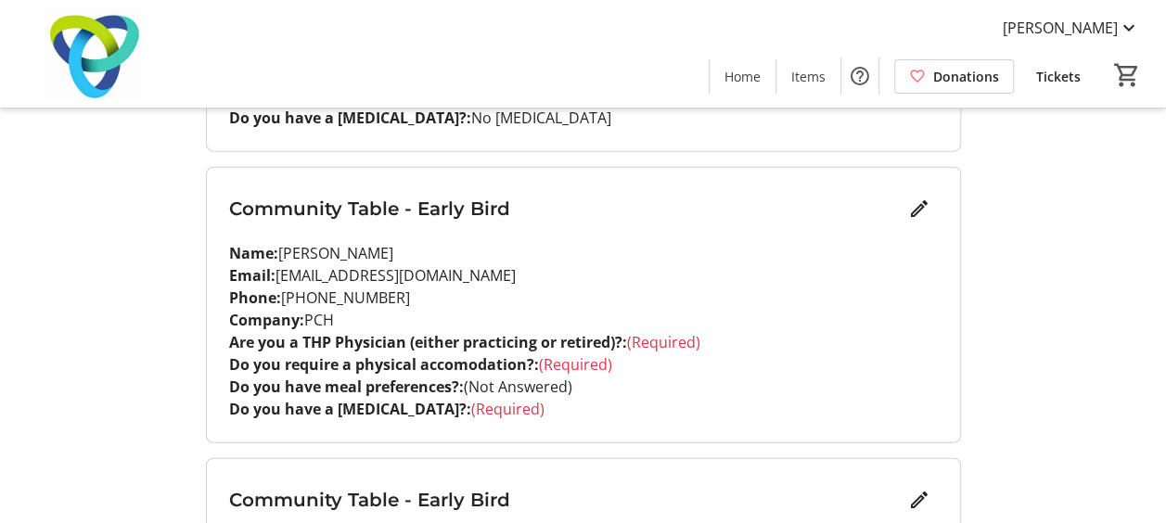
scroll to position [2208, 0]
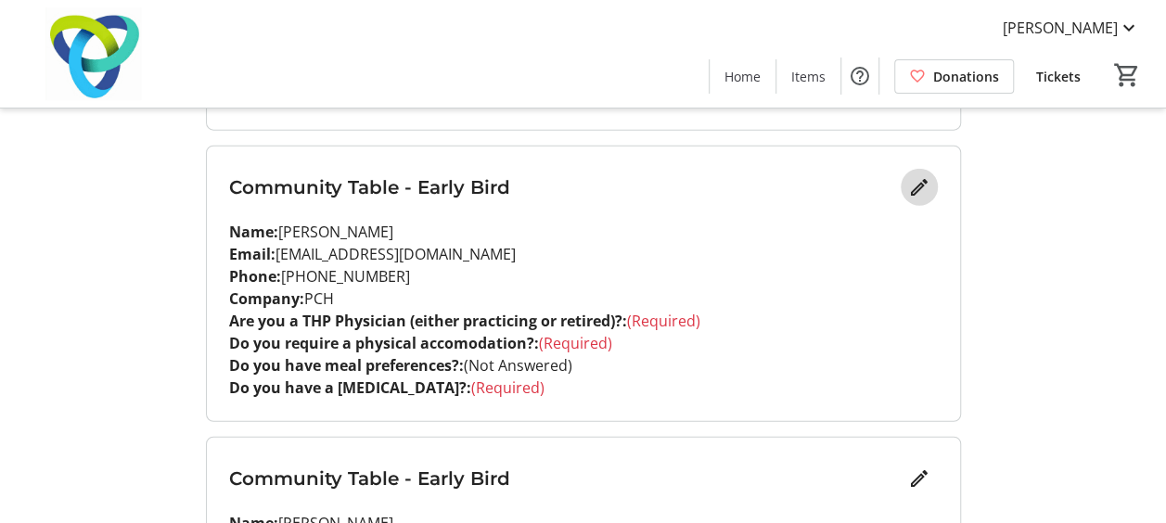
click at [925, 169] on span "Edit" at bounding box center [919, 187] width 37 height 37
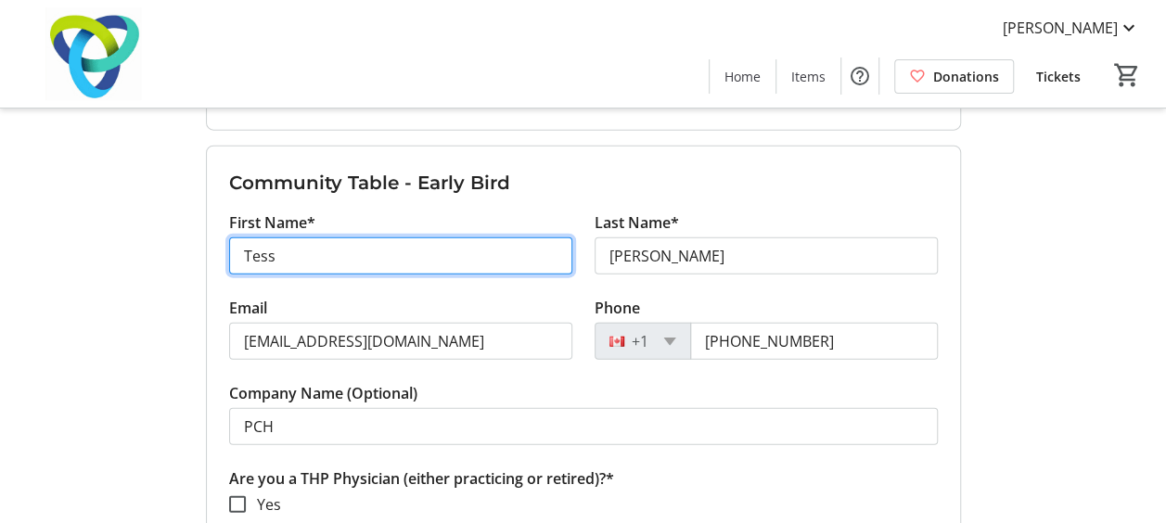
drag, startPoint x: 377, startPoint y: 258, endPoint x: 80, endPoint y: 225, distance: 298.6
type input "a"
type input "Anita"
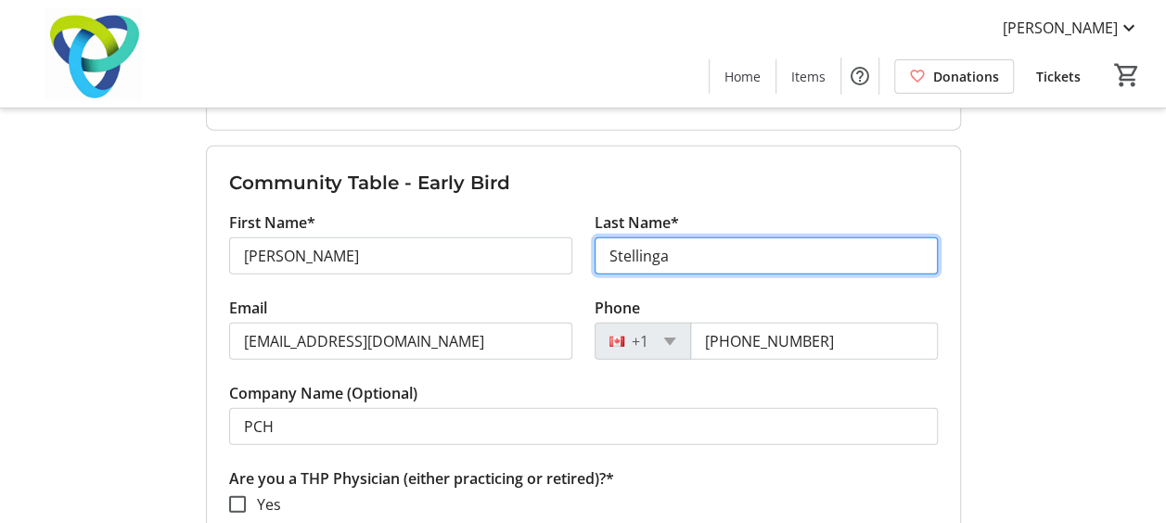
type input "Stellinga"
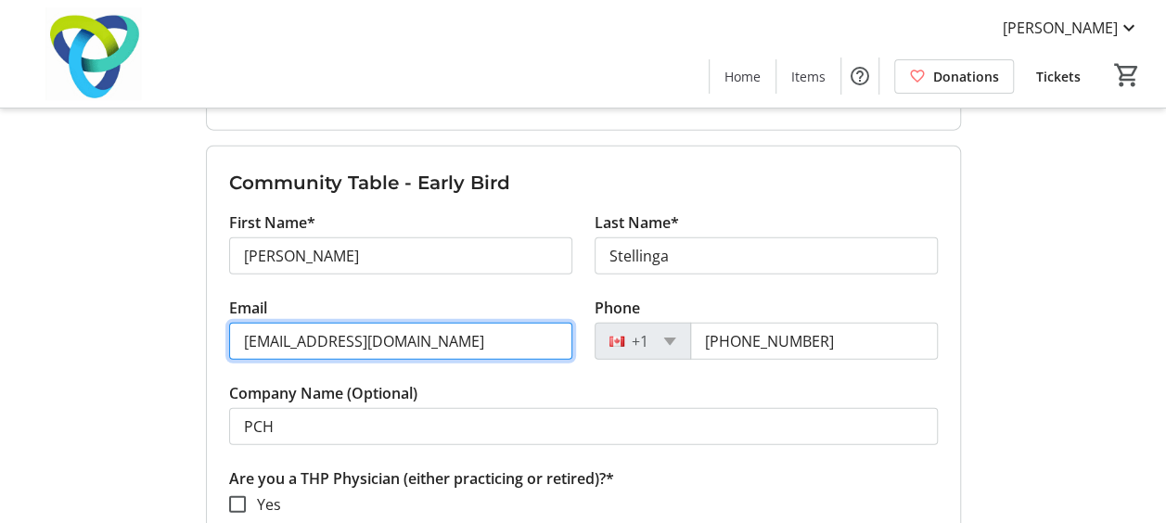
paste input "Anita Stellinga <Anita.Stellinga@costi.org>"
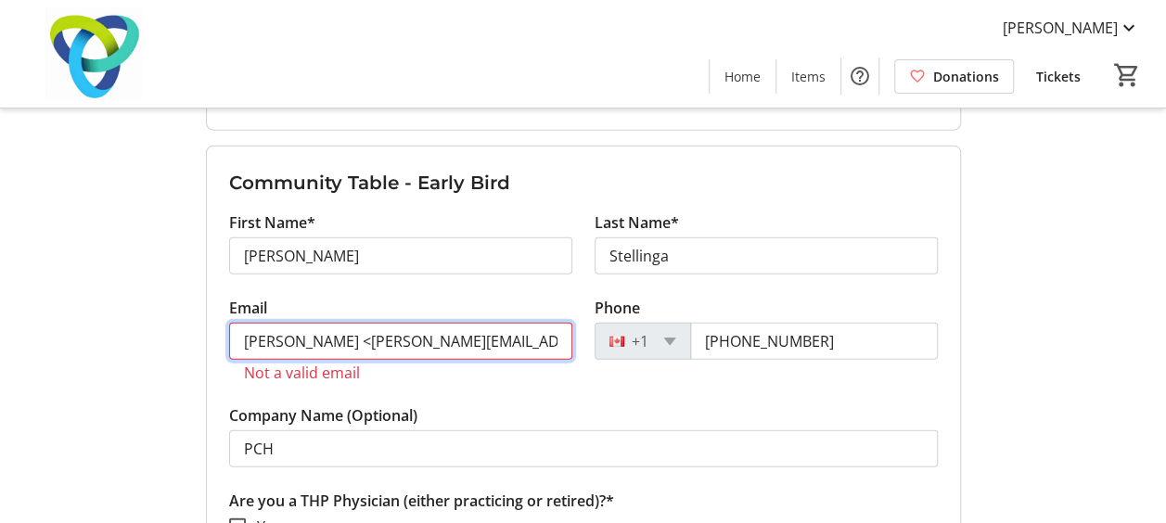
drag, startPoint x: 355, startPoint y: 339, endPoint x: 122, endPoint y: 340, distance: 233.7
drag, startPoint x: 414, startPoint y: 336, endPoint x: 576, endPoint y: 299, distance: 166.5
click at [576, 299] on div "Email Anita.Stellinga@costi.org> Not a valid email" at bounding box center [400, 351] width 365 height 108
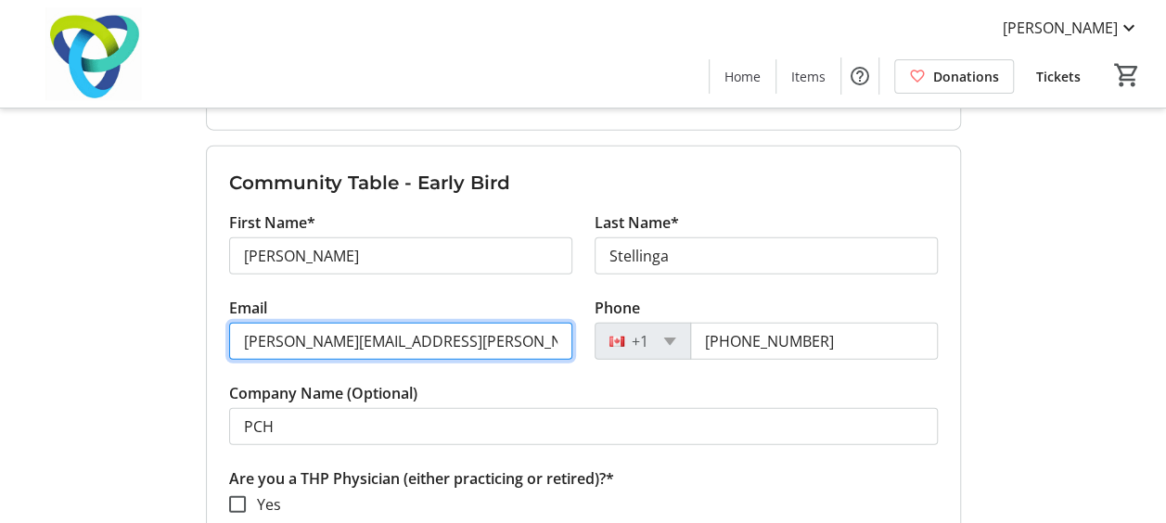
type input "Anita.Stellinga@costi.org"
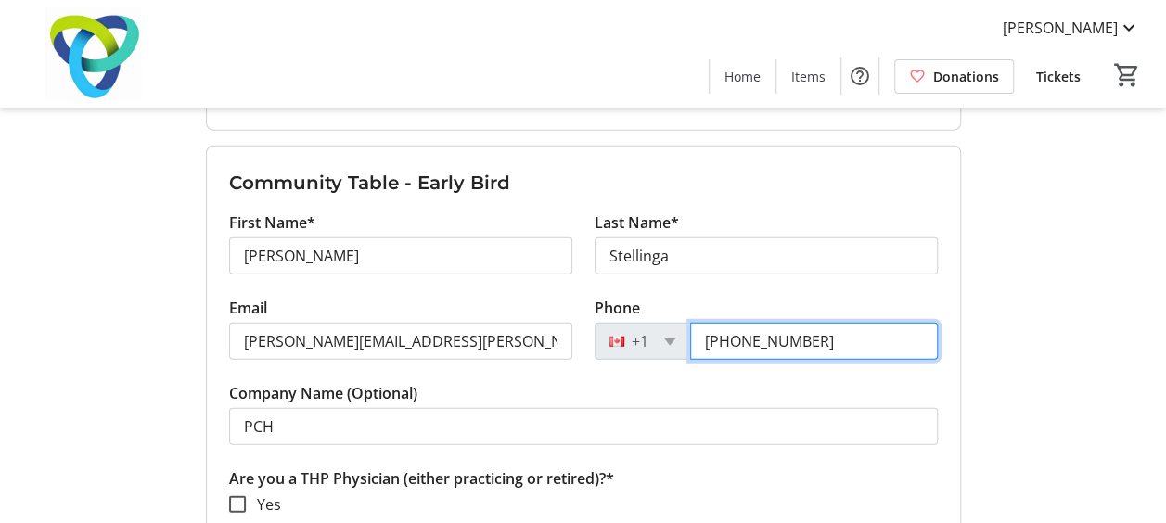
click at [802, 339] on input "[PHONE_NUMBER]" at bounding box center [814, 341] width 248 height 37
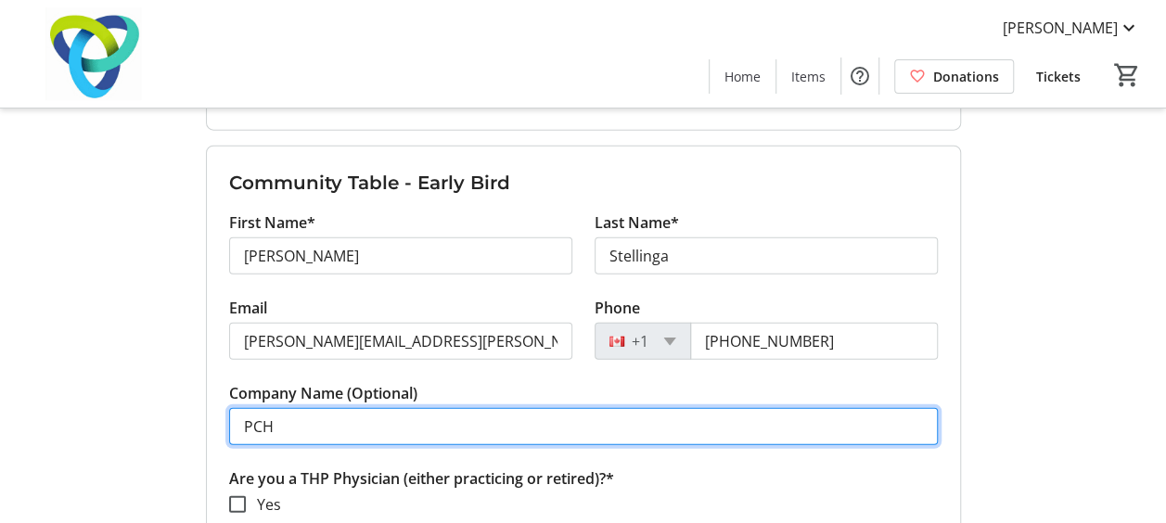
click at [484, 431] on input "PCH" at bounding box center [583, 426] width 709 height 37
drag, startPoint x: 301, startPoint y: 428, endPoint x: 200, endPoint y: 430, distance: 100.2
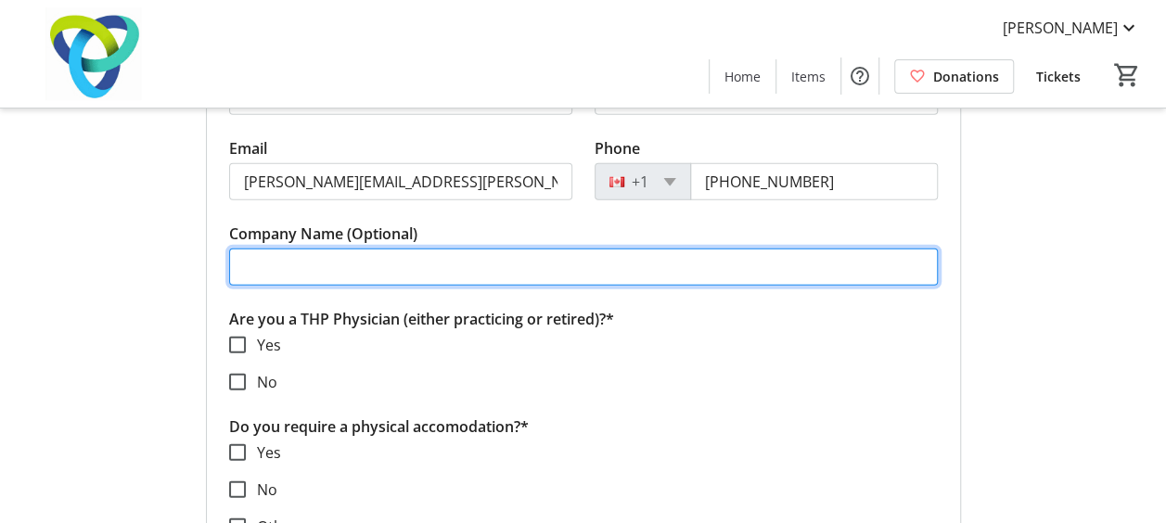
scroll to position [2372, 0]
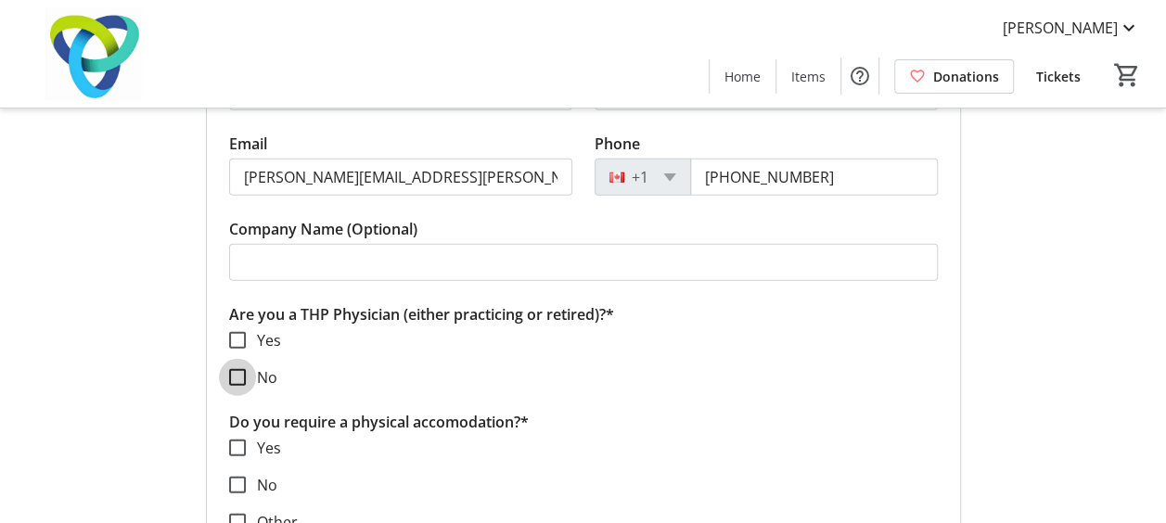
click at [239, 369] on input "No" at bounding box center [237, 377] width 17 height 17
checkbox input "true"
click at [239, 466] on div at bounding box center [237, 485] width 45 height 45
checkbox input "true"
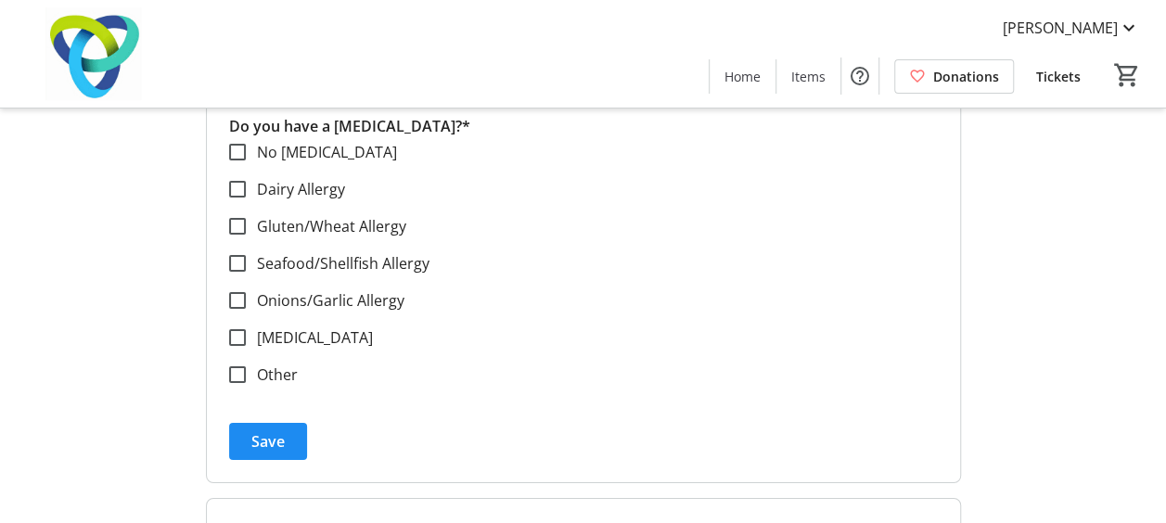
scroll to position [3004, 0]
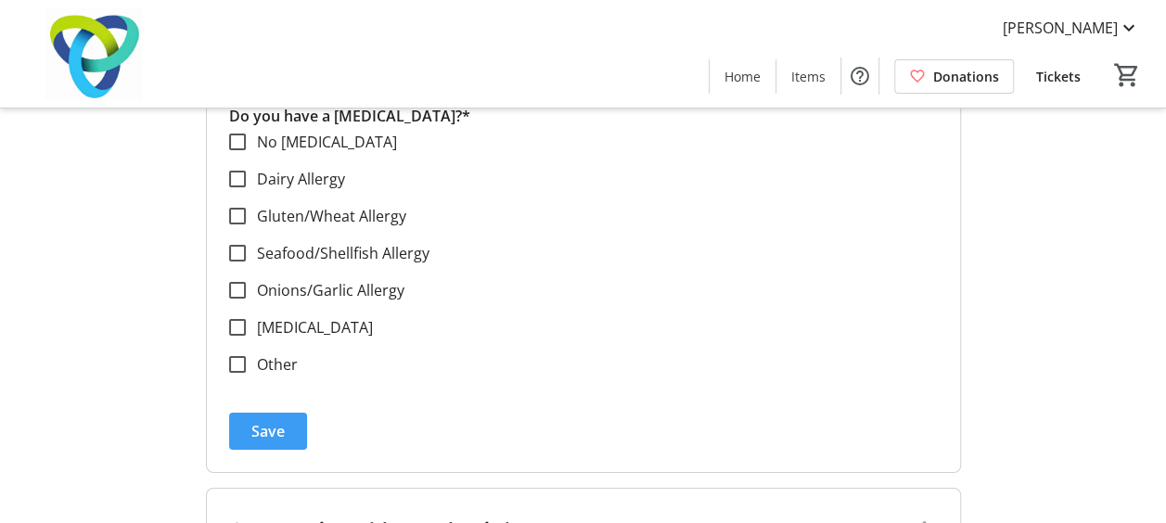
click at [275, 420] on span "Save" at bounding box center [267, 431] width 33 height 22
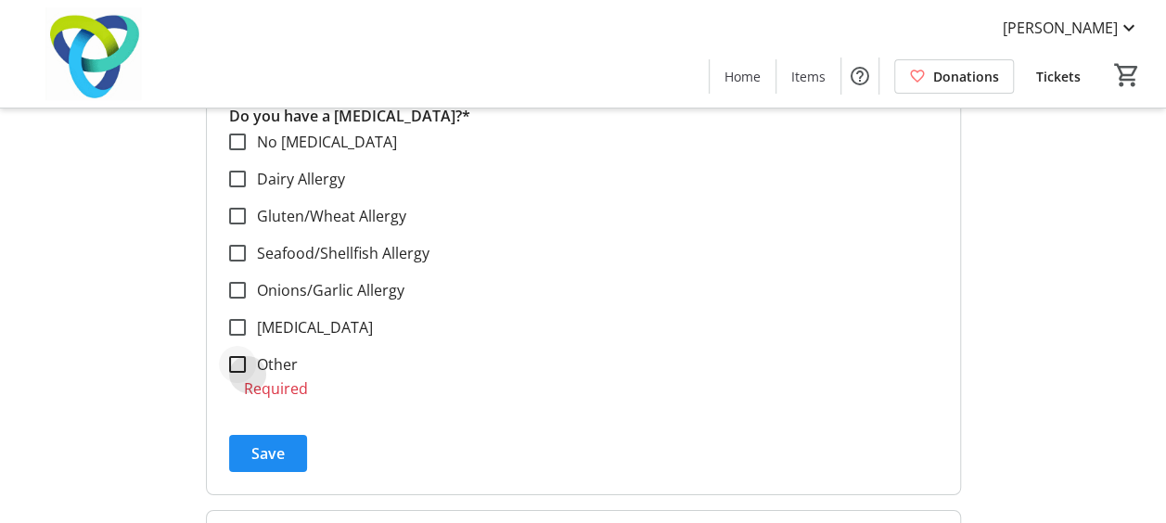
click at [238, 375] on div at bounding box center [237, 364] width 45 height 45
checkbox input "true"
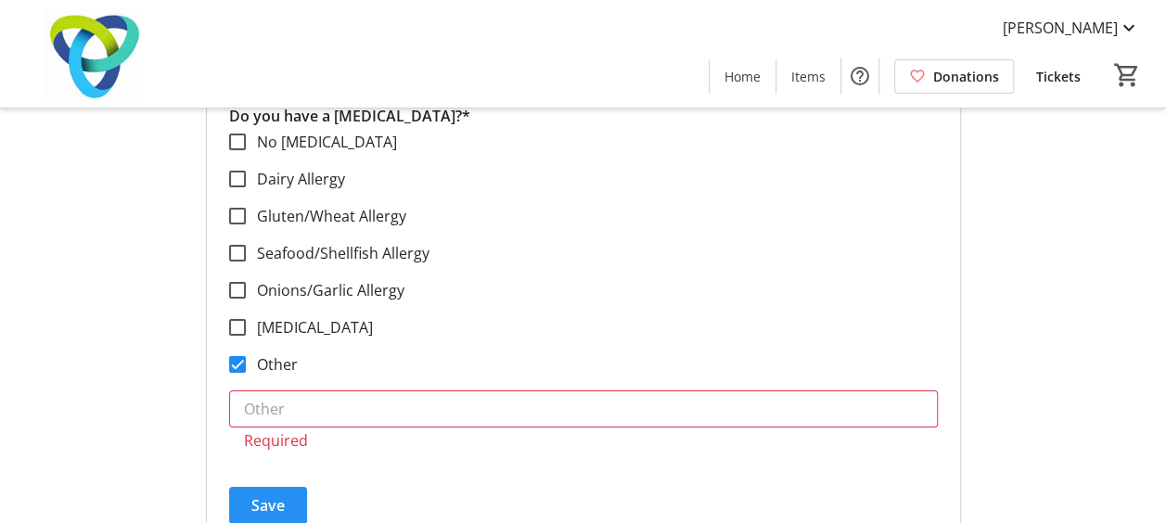
click at [270, 494] on span "Save" at bounding box center [267, 505] width 33 height 22
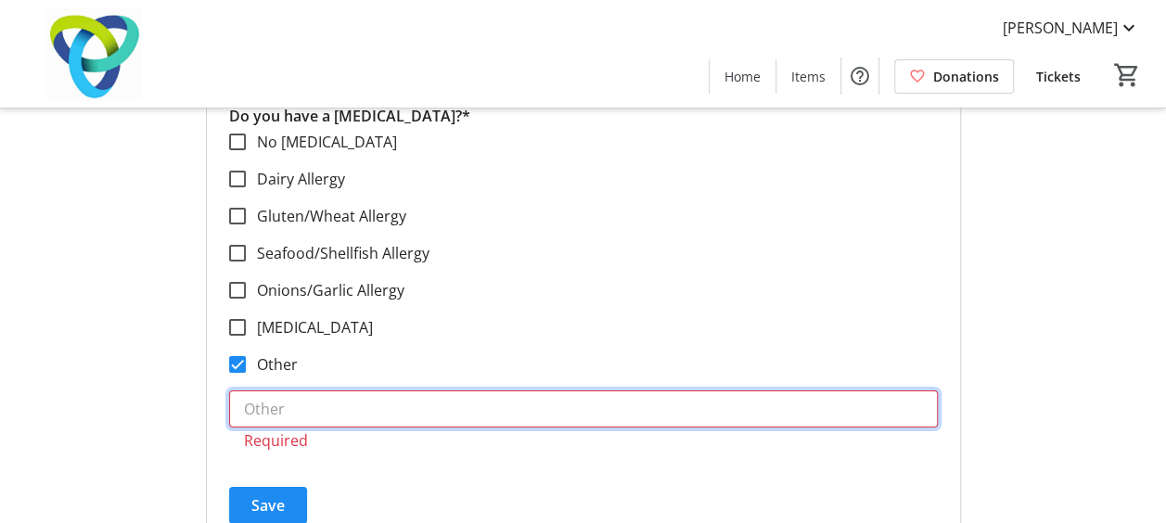
click at [266, 412] on input "text" at bounding box center [583, 408] width 709 height 37
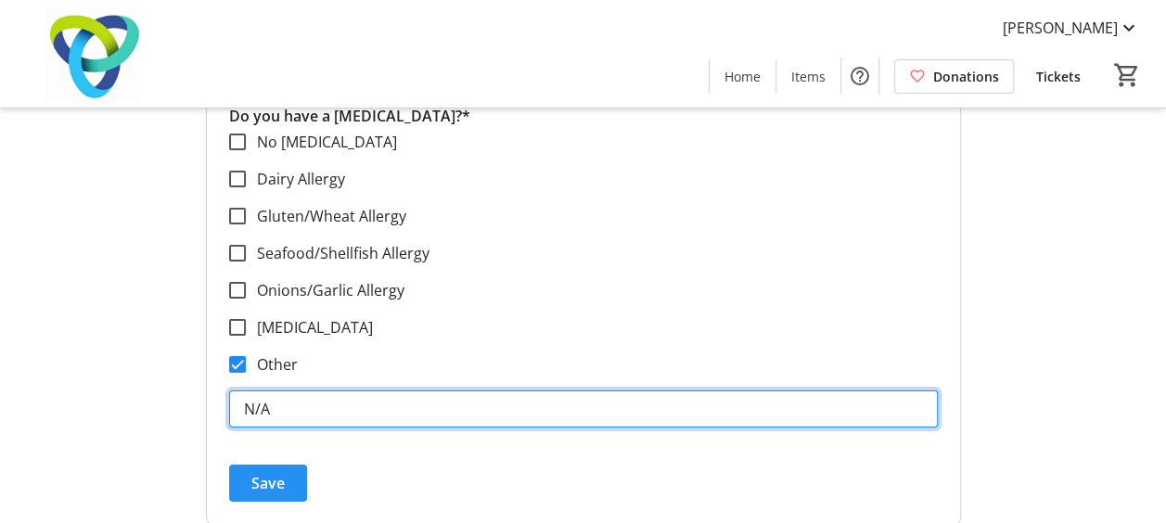
type input "N/A"
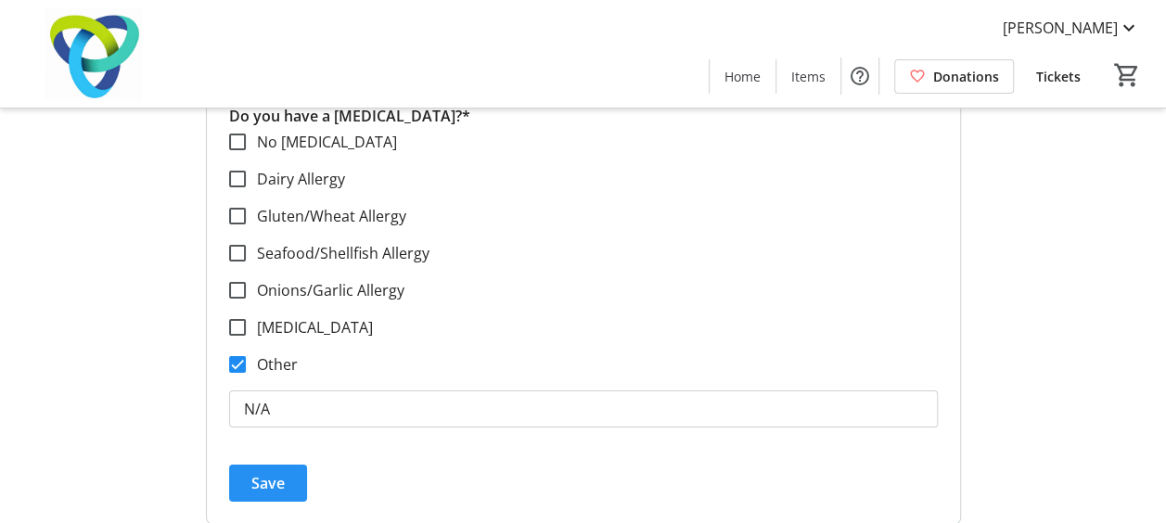
click at [270, 472] on span "Save" at bounding box center [267, 483] width 33 height 22
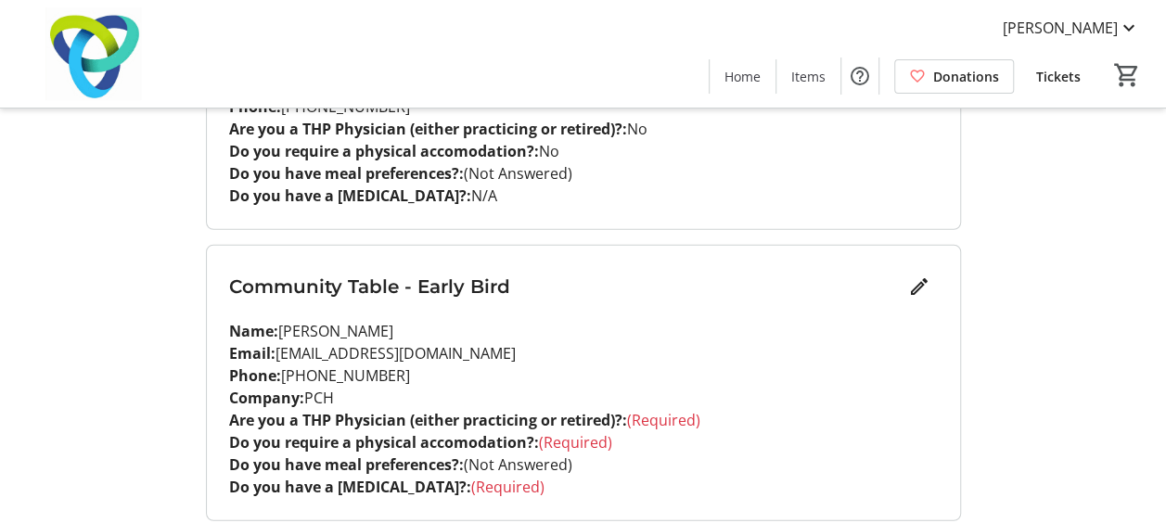
scroll to position [2374, 0]
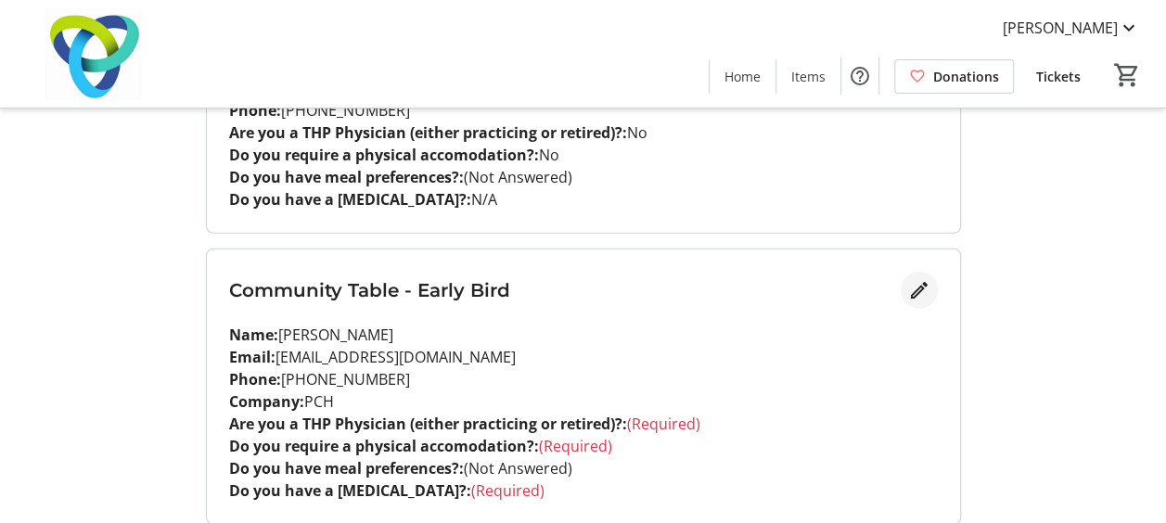
click at [913, 291] on mat-icon "Edit" at bounding box center [919, 290] width 22 height 22
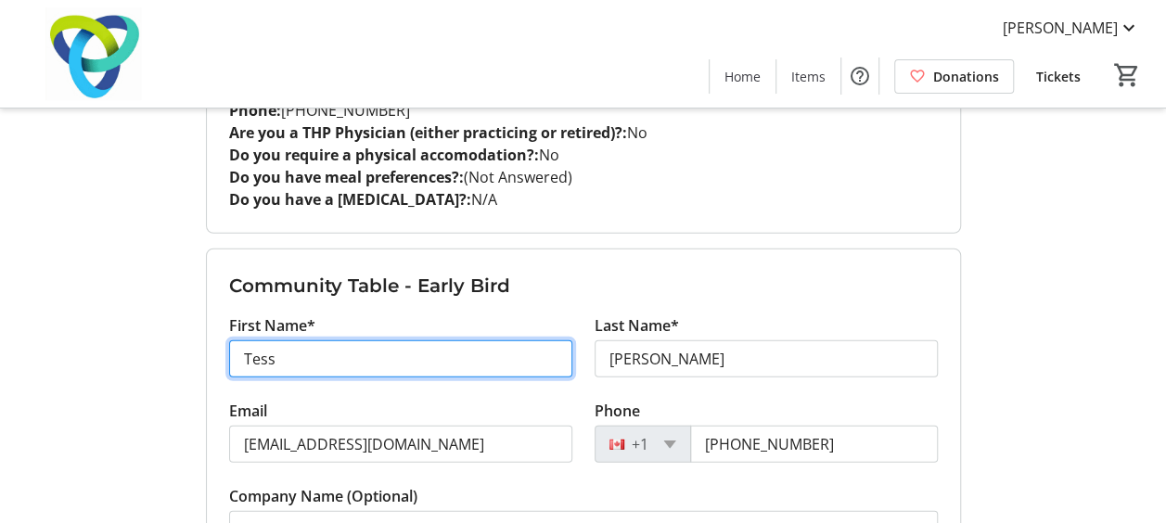
click at [326, 352] on input "Tess" at bounding box center [400, 358] width 343 height 37
paste input "Lindsay Wingham-Smith"
drag, startPoint x: 301, startPoint y: 354, endPoint x: 458, endPoint y: 365, distance: 158.1
click at [458, 365] on input "Lindsay Wingham-Smith" at bounding box center [400, 358] width 343 height 37
type input "Lindsay"
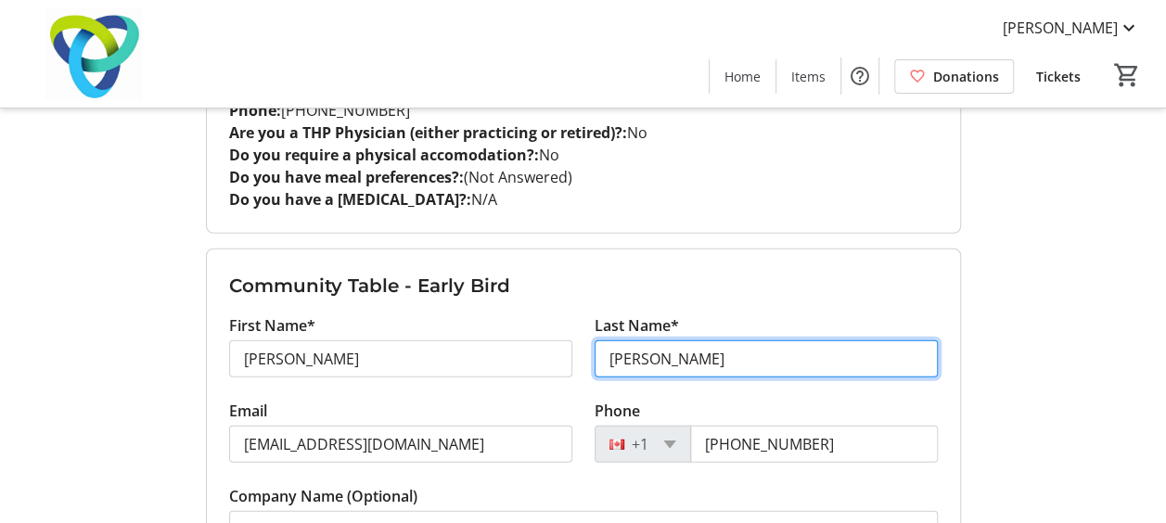
click at [649, 364] on input "Romain" at bounding box center [766, 358] width 343 height 37
paste input "Wingham-Smith"
type input "Wingham-Smith"
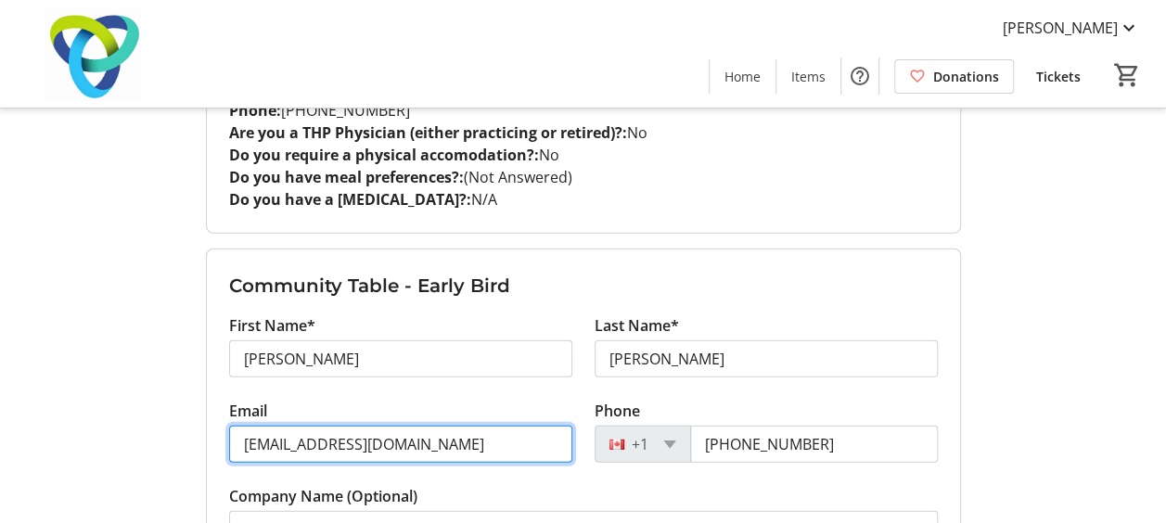
click at [471, 429] on input "[EMAIL_ADDRESS][DOMAIN_NAME]" at bounding box center [400, 444] width 343 height 37
paste input "Wingham-Smith, Lindsay <Lindsay.Wingham-Smith@moht.ca>"
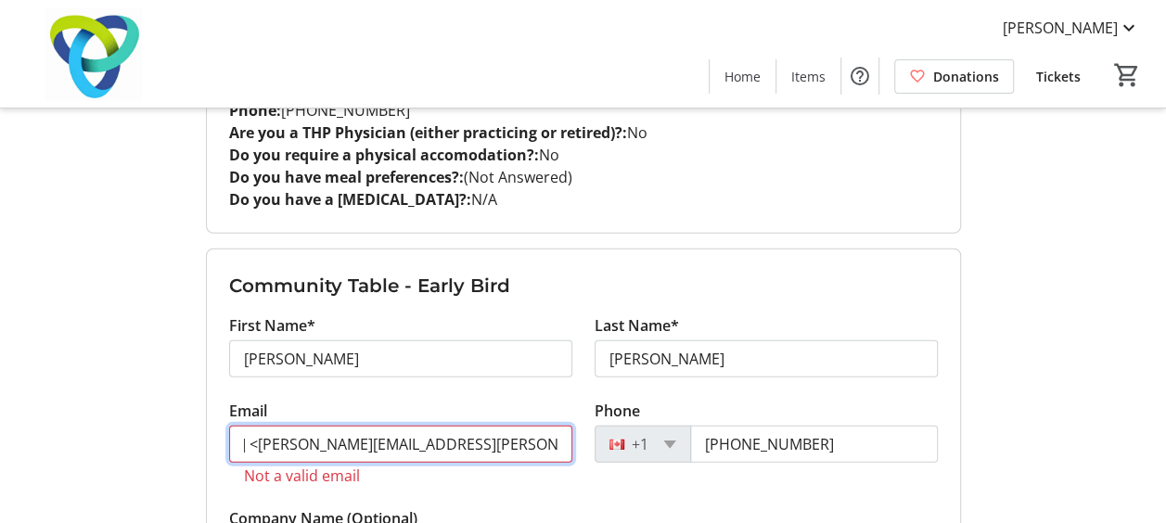
scroll to position [0, 0]
drag, startPoint x: 310, startPoint y: 441, endPoint x: 141, endPoint y: 425, distance: 169.5
click at [501, 432] on input "Lindsay.Wingham-Smith@moht.ca>" at bounding box center [400, 444] width 343 height 37
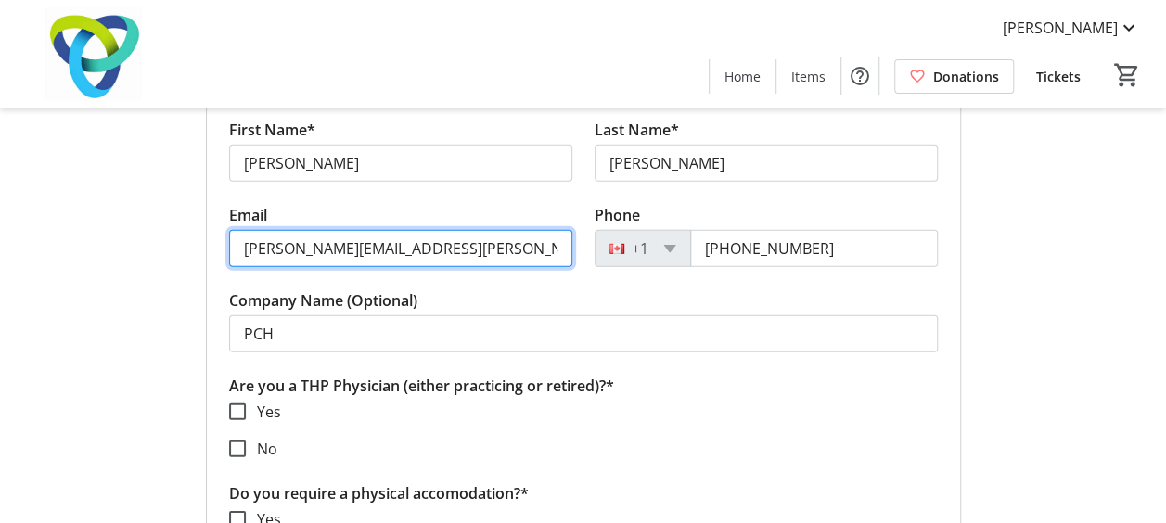
scroll to position [2681, 0]
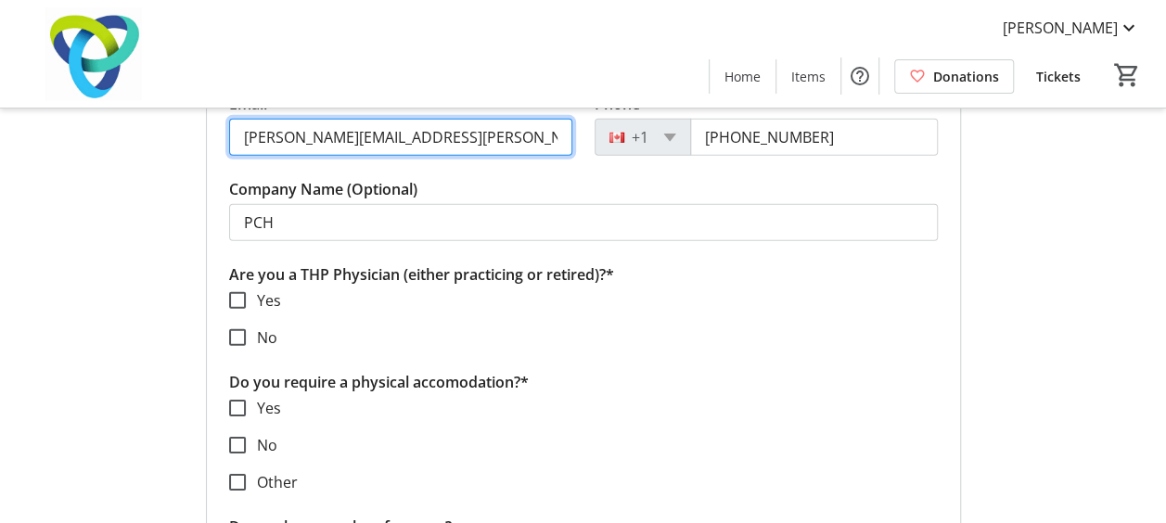
type input "Lindsay.Wingham-Smith@moht.ca"
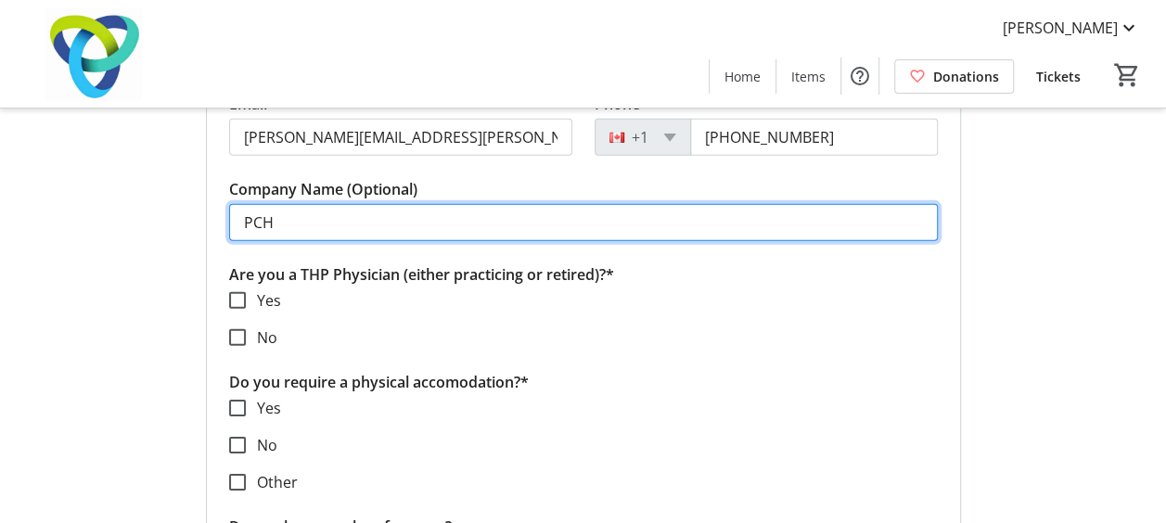
drag, startPoint x: 366, startPoint y: 212, endPoint x: 147, endPoint y: 227, distance: 220.3
type input "Mississauga Health"
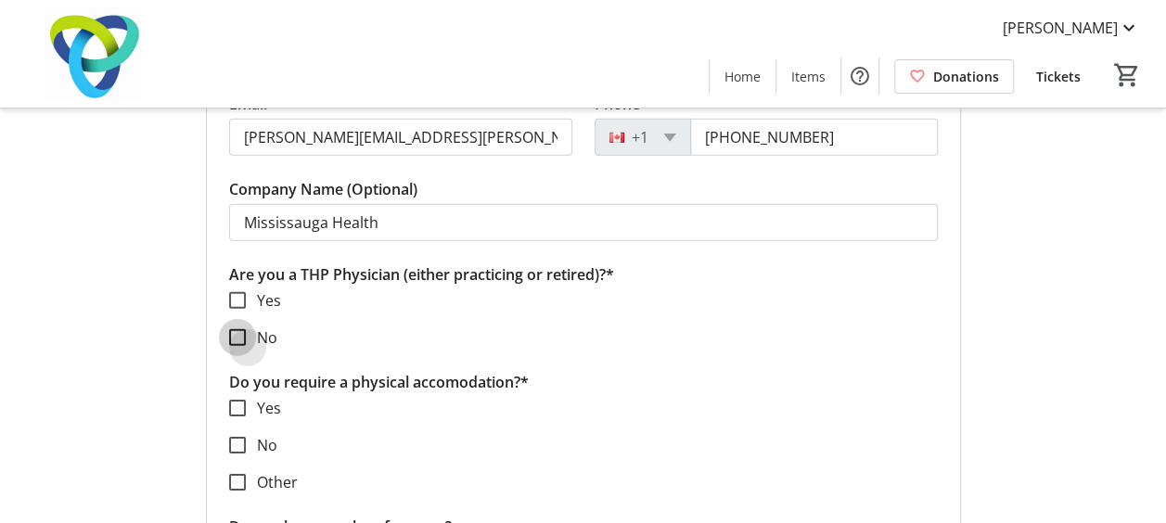
click at [243, 329] on input "No" at bounding box center [237, 337] width 17 height 17
checkbox input "true"
click at [247, 443] on div at bounding box center [237, 445] width 45 height 45
checkbox input "true"
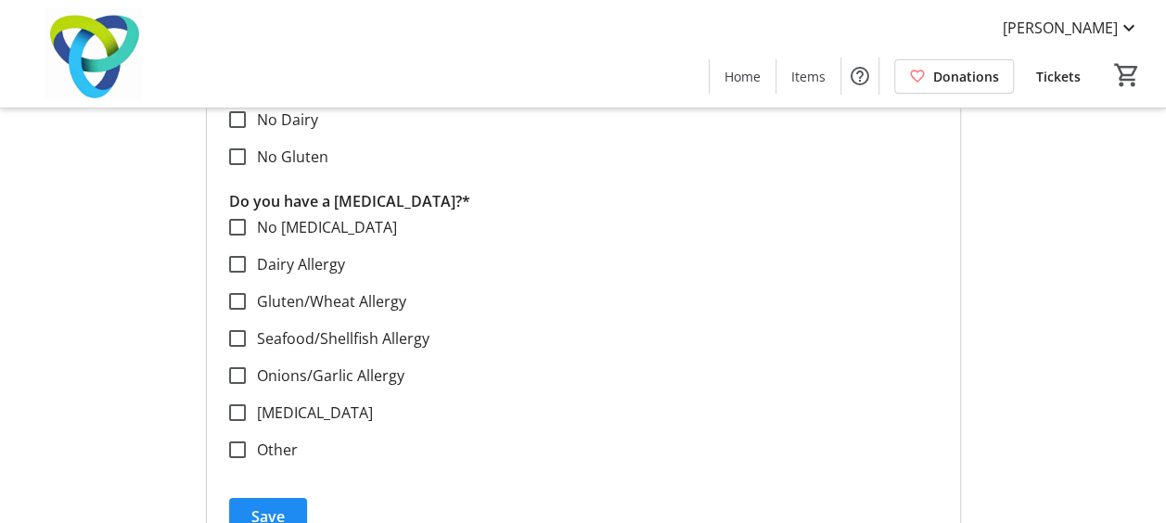
scroll to position [3198, 0]
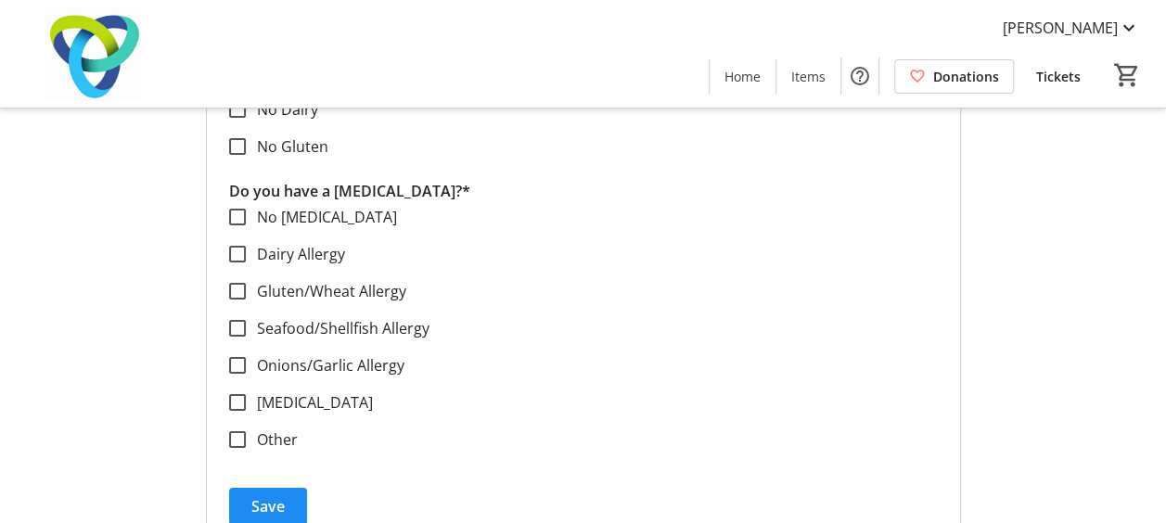
click at [288, 434] on label "Other" at bounding box center [272, 440] width 52 height 22
click at [246, 434] on input "Other" at bounding box center [237, 439] width 17 height 17
checkbox input "true"
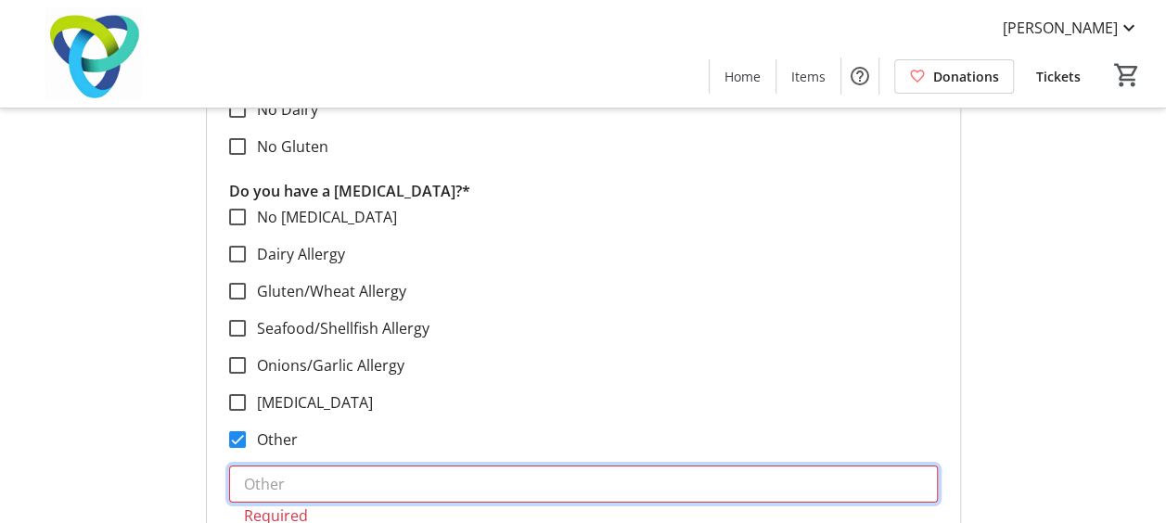
click at [284, 467] on input "text" at bounding box center [583, 484] width 709 height 37
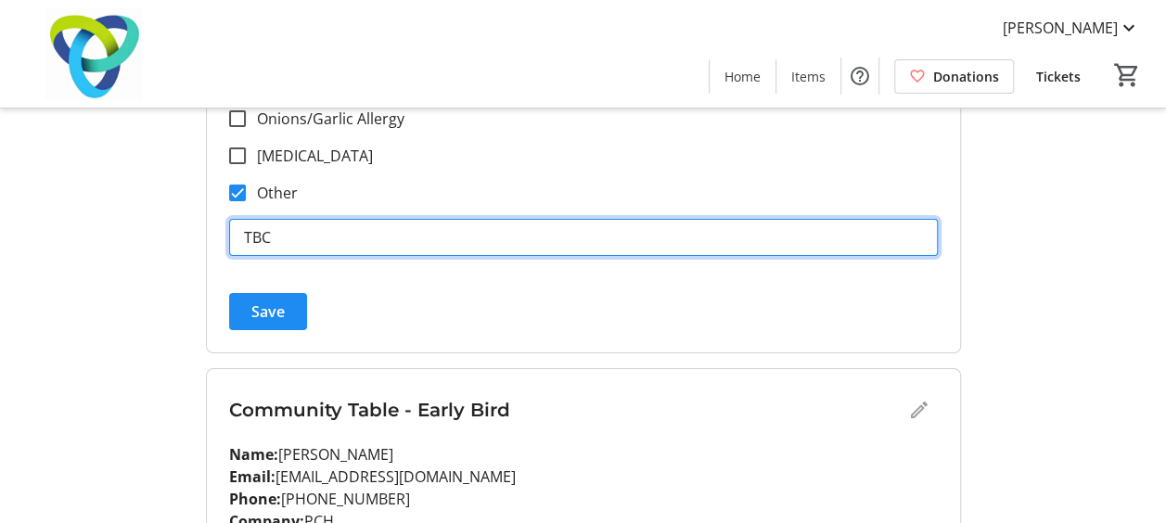
scroll to position [3450, 0]
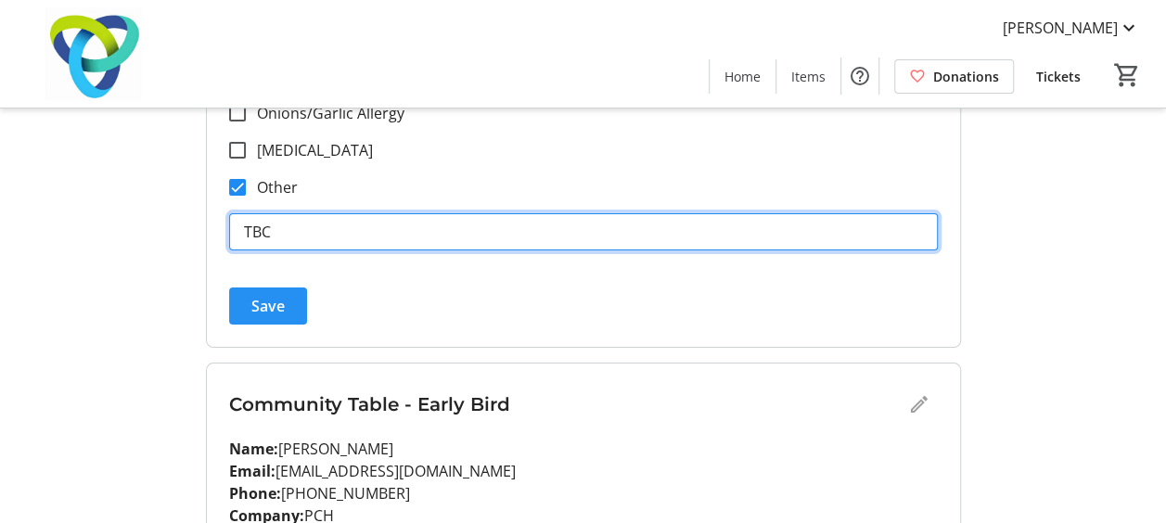
type input "TBC"
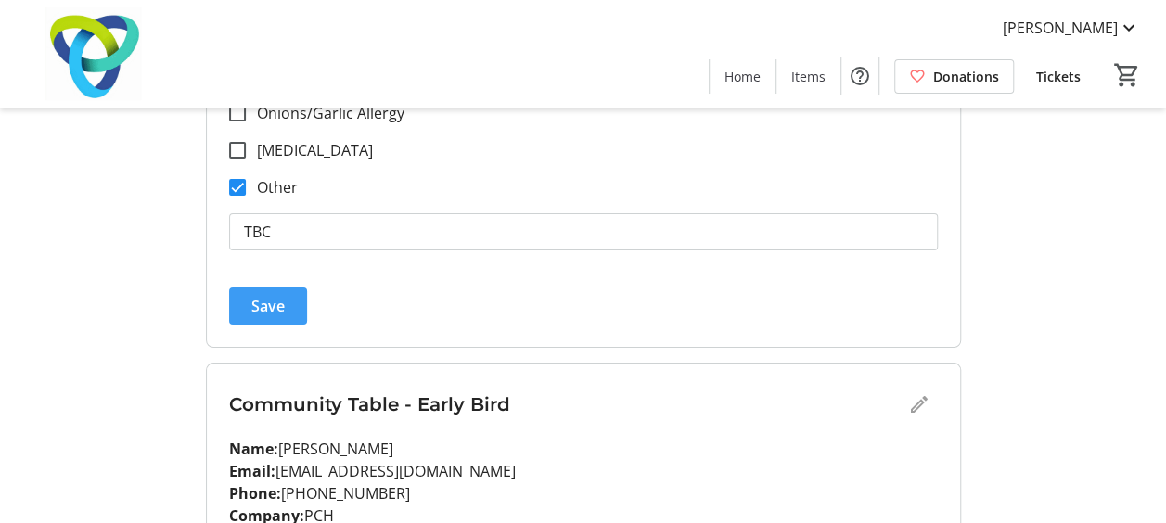
click at [275, 304] on span "Save" at bounding box center [267, 306] width 33 height 22
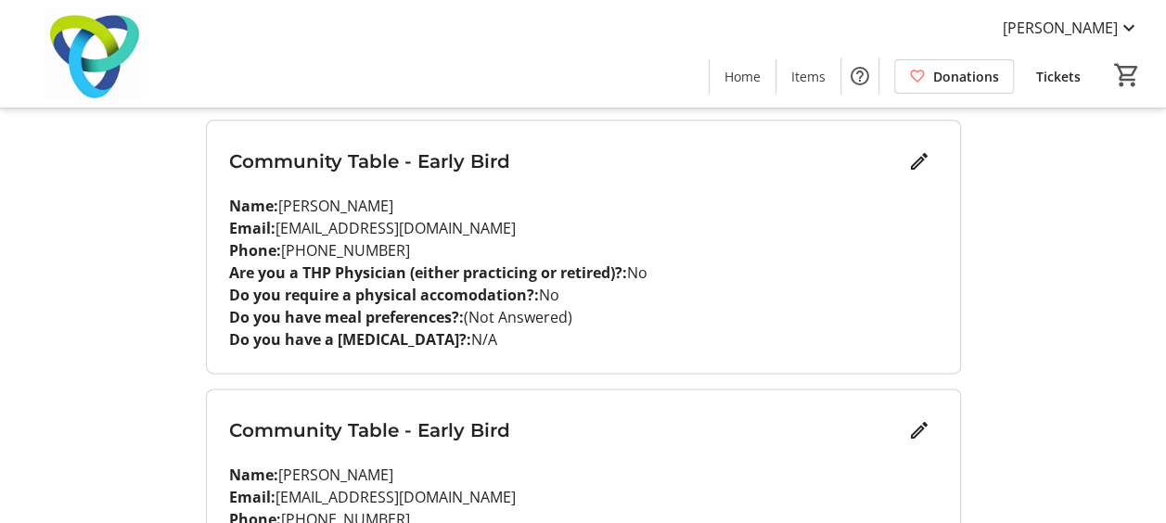
scroll to position [1117, 0]
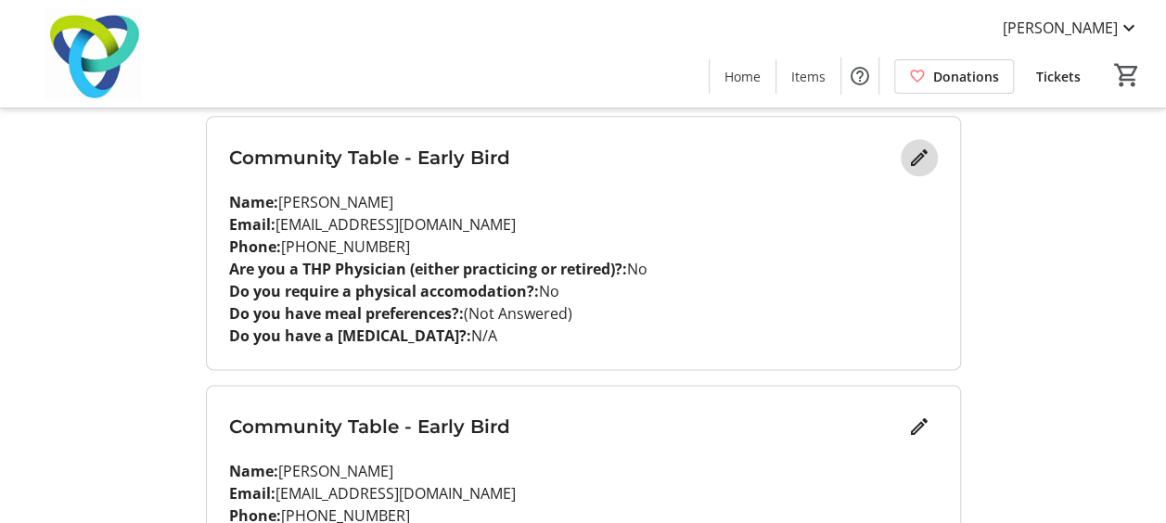
click at [922, 160] on mat-icon "Edit" at bounding box center [919, 158] width 22 height 22
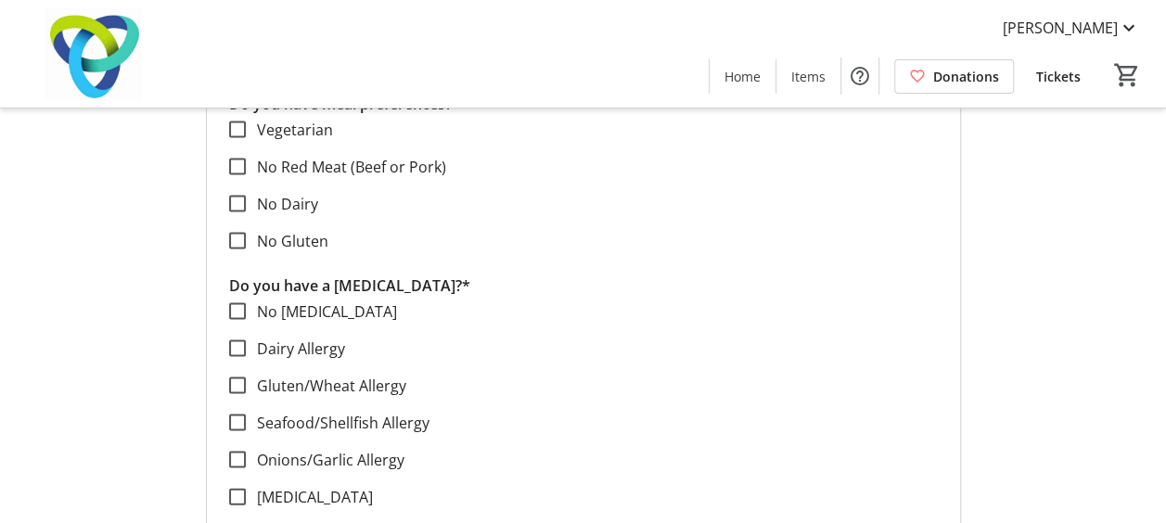
scroll to position [1758, 0]
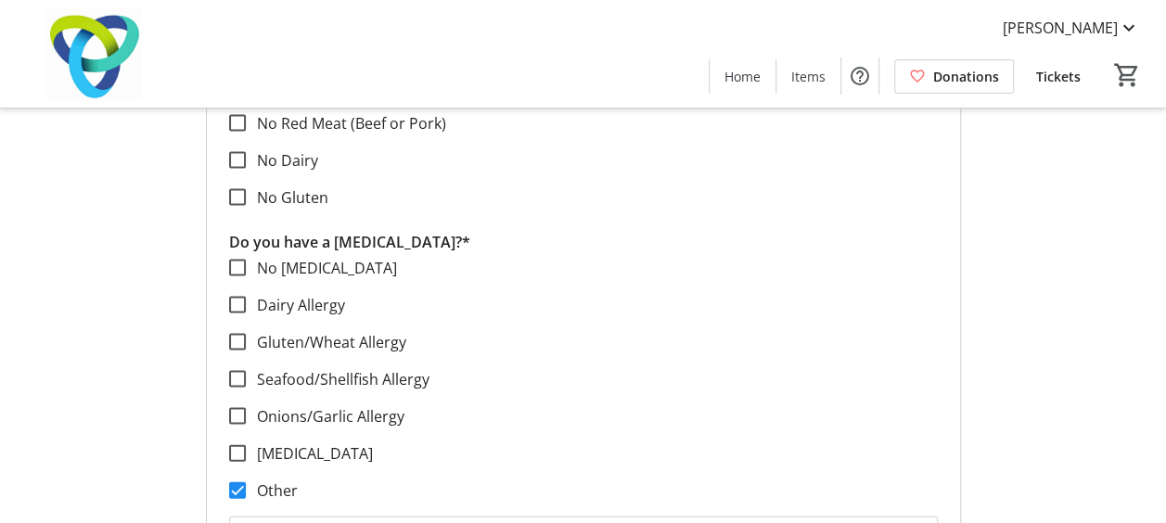
click at [263, 273] on label "No [MEDICAL_DATA]" at bounding box center [321, 268] width 151 height 22
click at [246, 273] on input "No [MEDICAL_DATA]" at bounding box center [237, 268] width 17 height 17
checkbox input "true"
click at [239, 489] on input "Other" at bounding box center [237, 490] width 17 height 17
checkbox input "false"
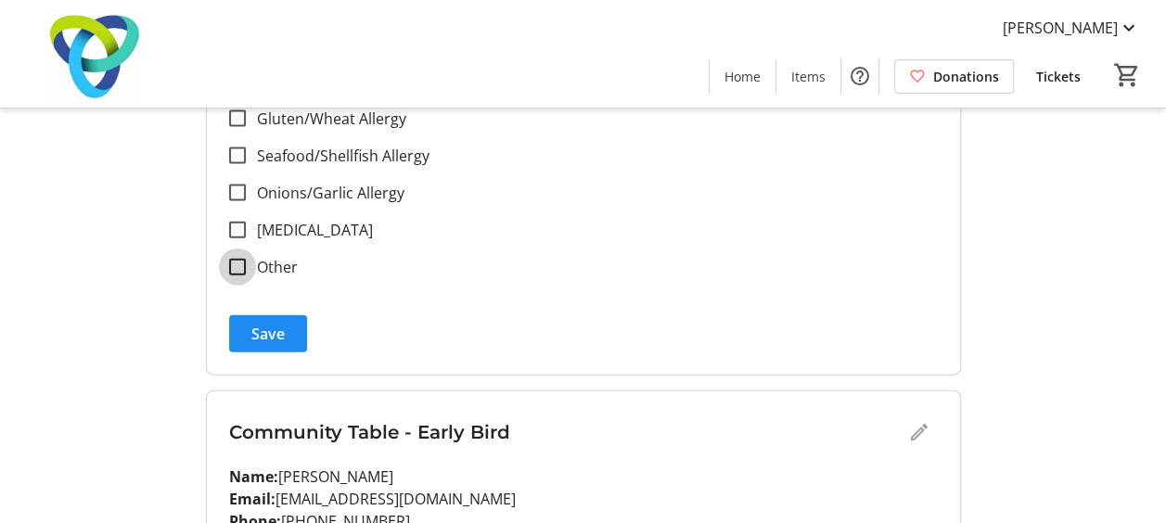
scroll to position [2018, 0]
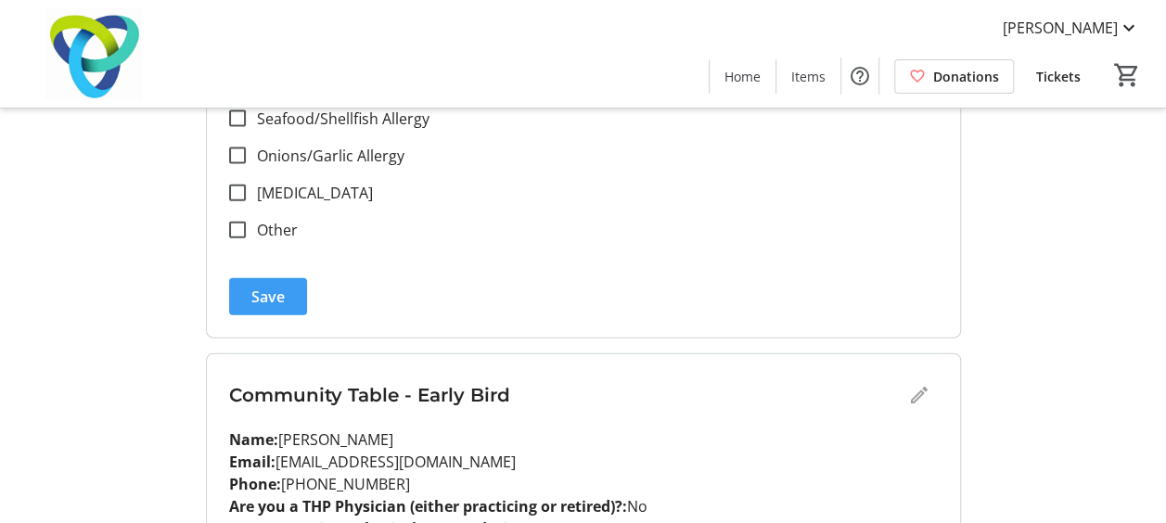
click at [278, 293] on span "Save" at bounding box center [267, 297] width 33 height 22
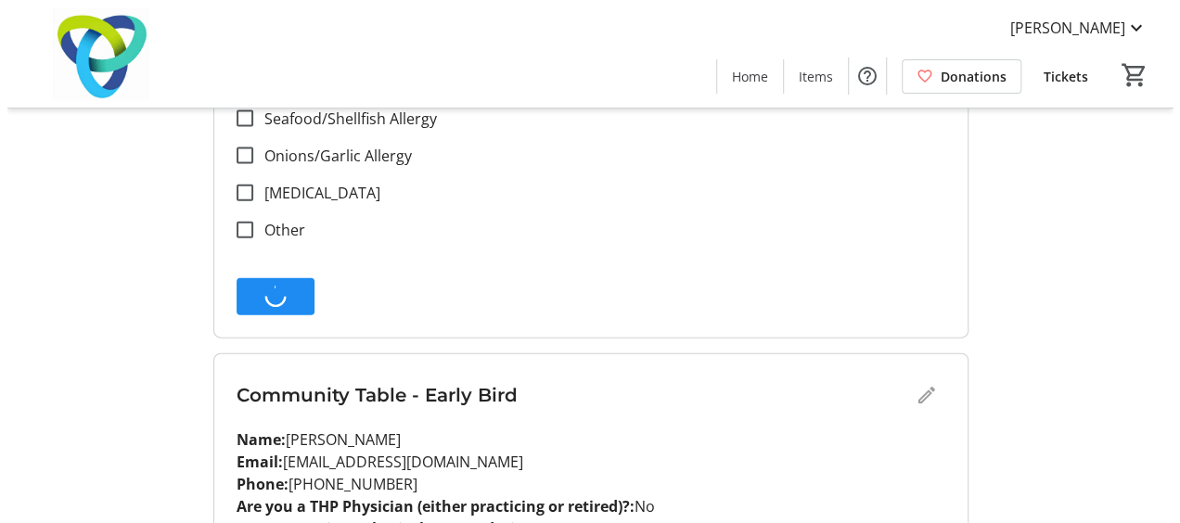
scroll to position [0, 0]
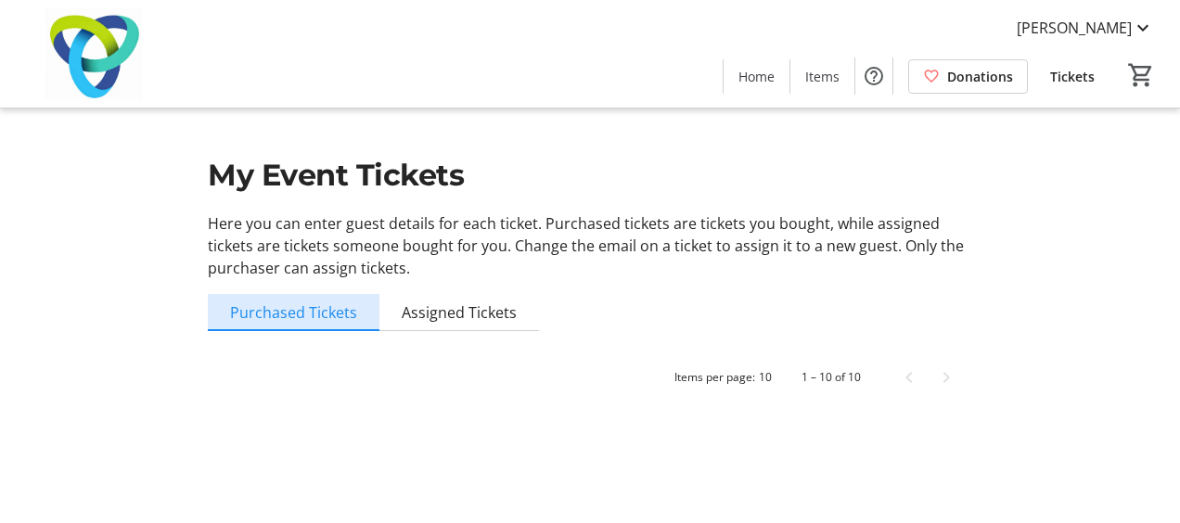
click at [322, 314] on span "Purchased Tickets" at bounding box center [293, 312] width 127 height 15
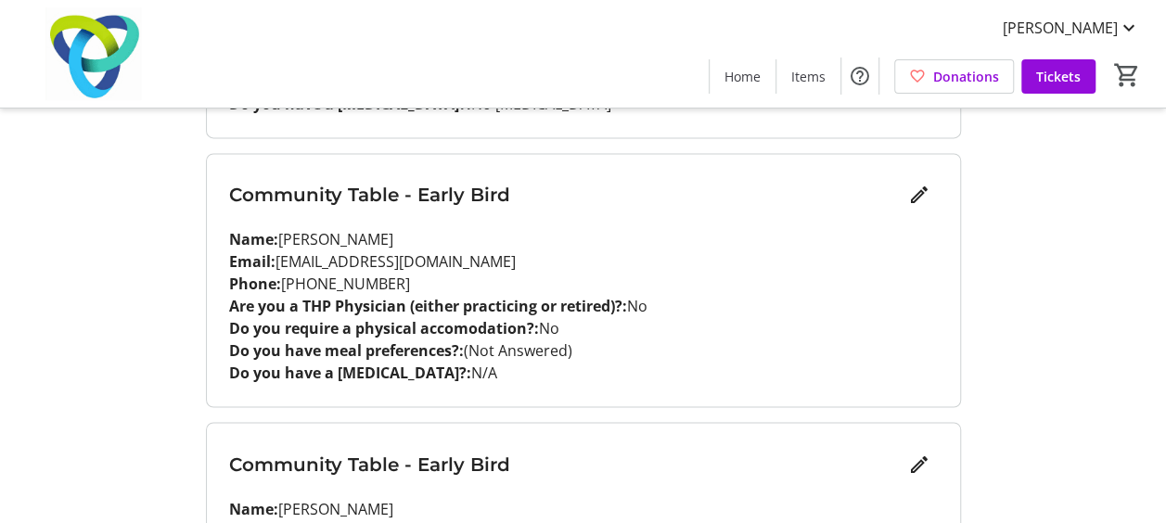
scroll to position [1352, 0]
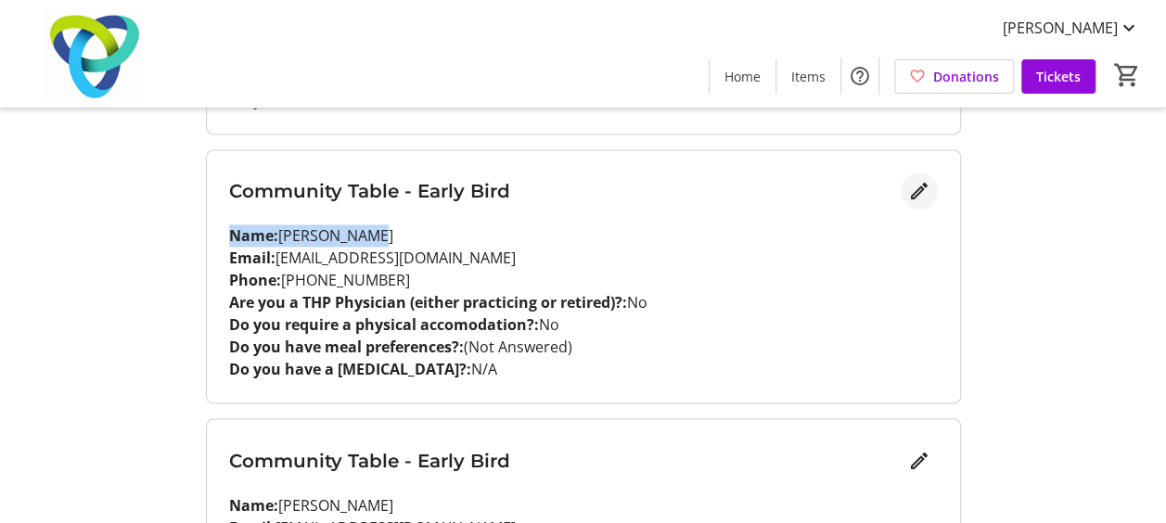
drag, startPoint x: 895, startPoint y: 207, endPoint x: 920, endPoint y: 191, distance: 29.6
click at [920, 191] on div "Community Table - Early Bird Name: [PERSON_NAME] Email: [EMAIL_ADDRESS][DOMAIN_…" at bounding box center [583, 276] width 753 height 252
click at [920, 191] on mat-icon "Edit" at bounding box center [919, 191] width 22 height 22
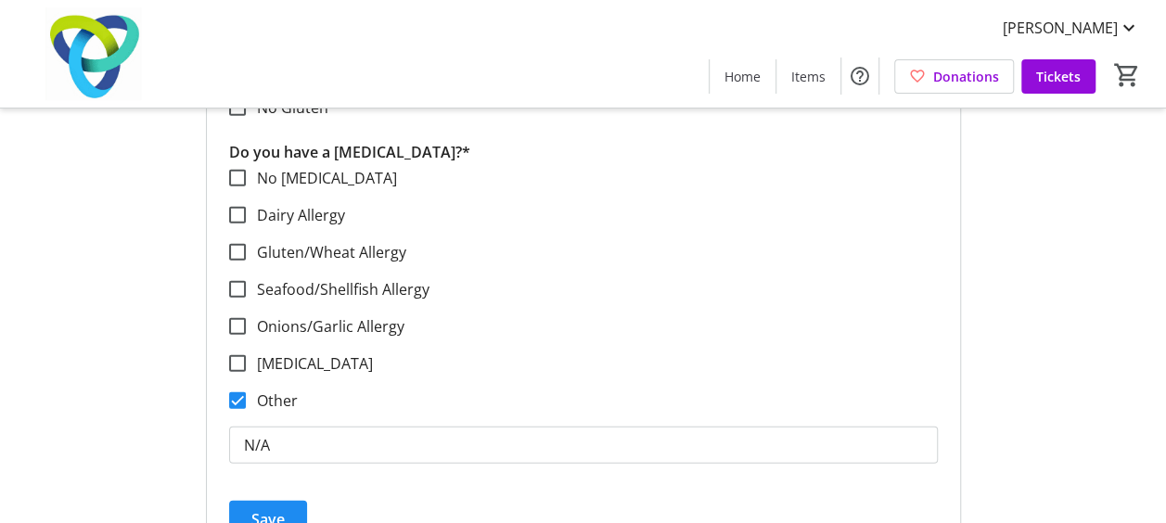
scroll to position [2133, 0]
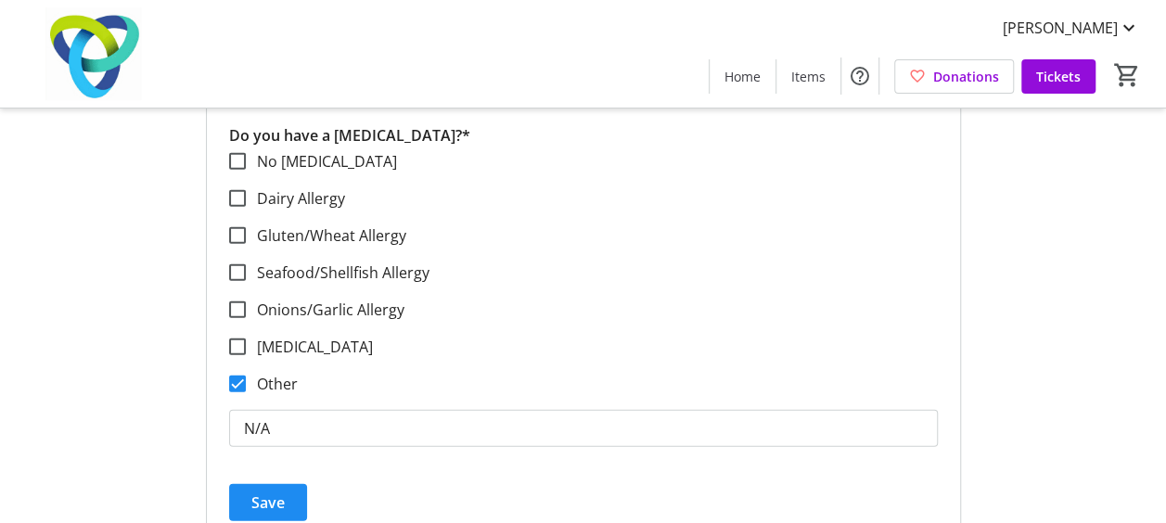
click at [278, 160] on label "No [MEDICAL_DATA]" at bounding box center [321, 161] width 151 height 22
click at [246, 160] on input "No [MEDICAL_DATA]" at bounding box center [237, 161] width 17 height 17
checkbox input "true"
click at [233, 386] on input "Other" at bounding box center [237, 384] width 17 height 17
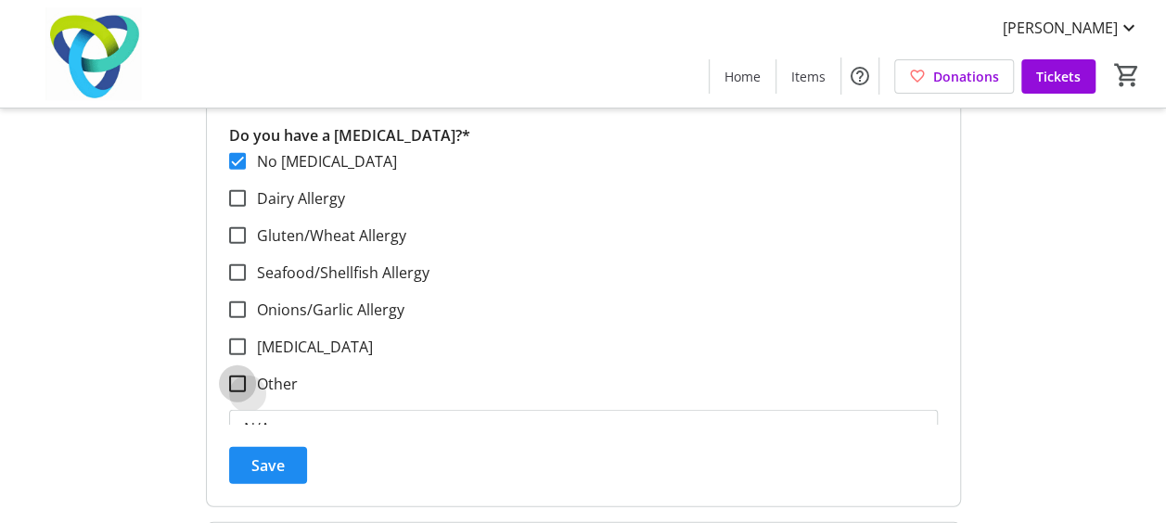
checkbox input "false"
click at [265, 458] on span "submit" at bounding box center [268, 451] width 78 height 45
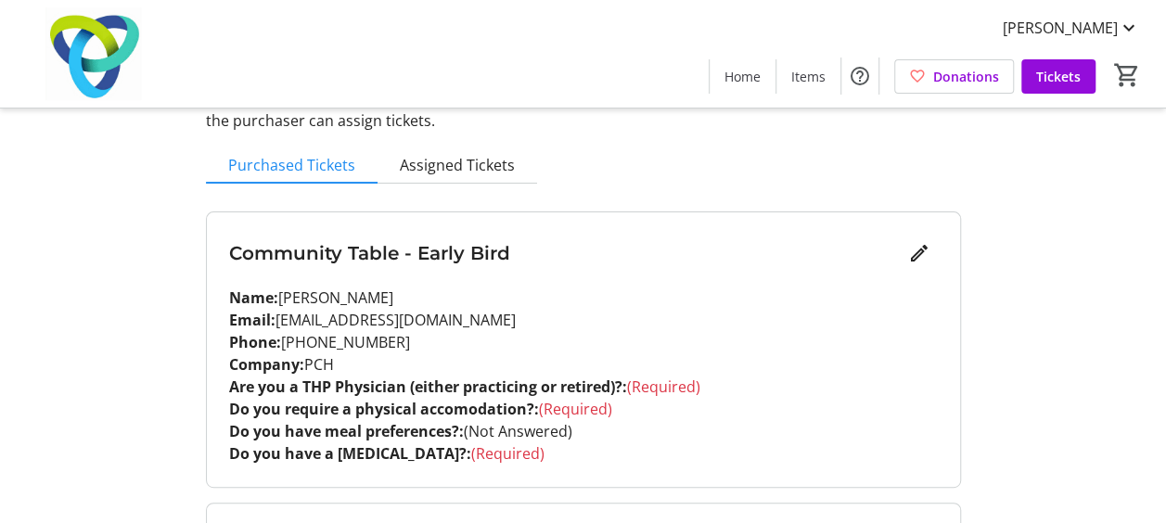
scroll to position [0, 0]
